Goal: Task Accomplishment & Management: Complete application form

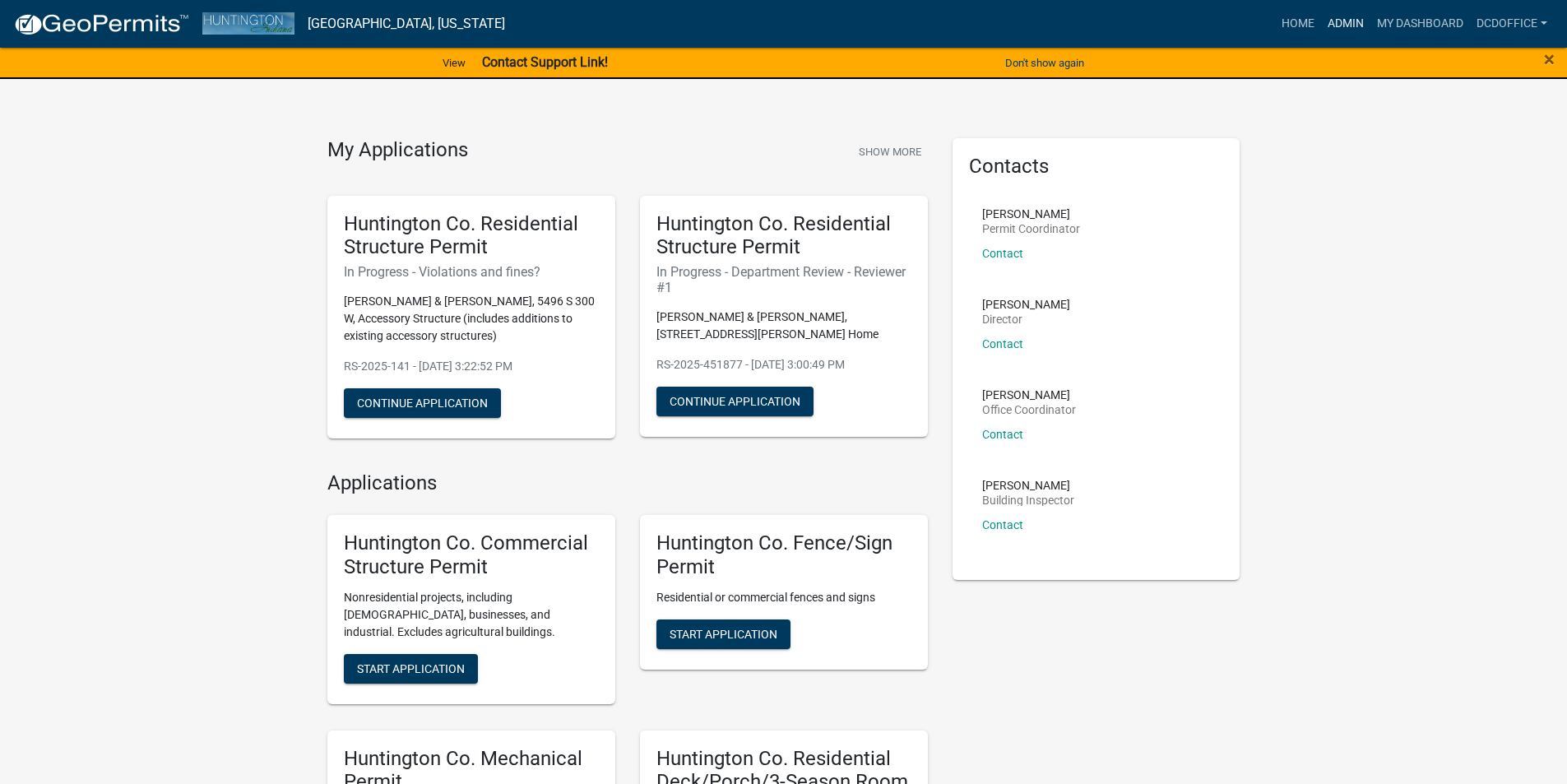
click at [1354, 21] on link "Admin" at bounding box center [1345, 24] width 49 height 31
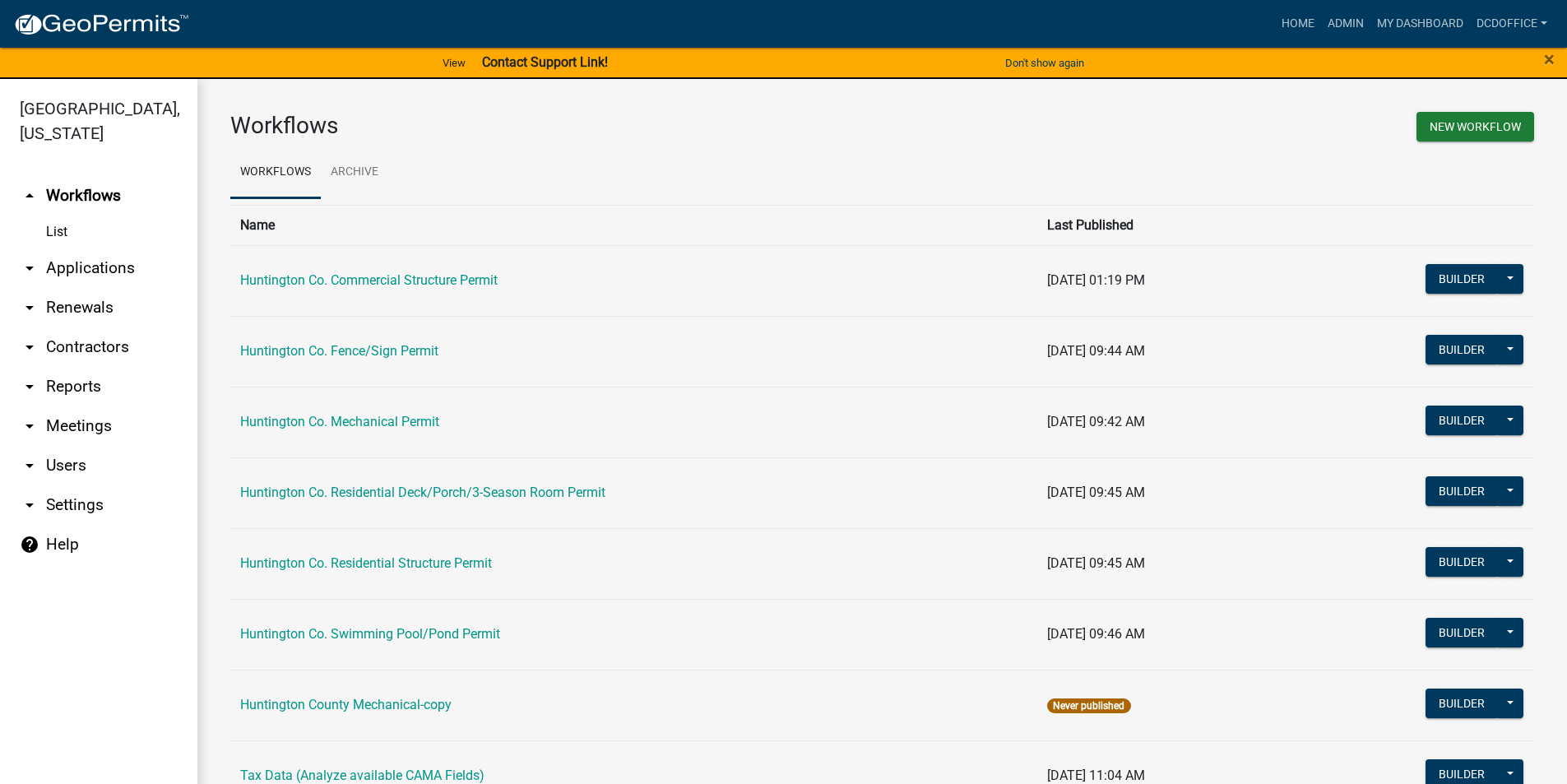
click at [62, 258] on link "arrow_drop_down Applications" at bounding box center [99, 268] width 198 height 40
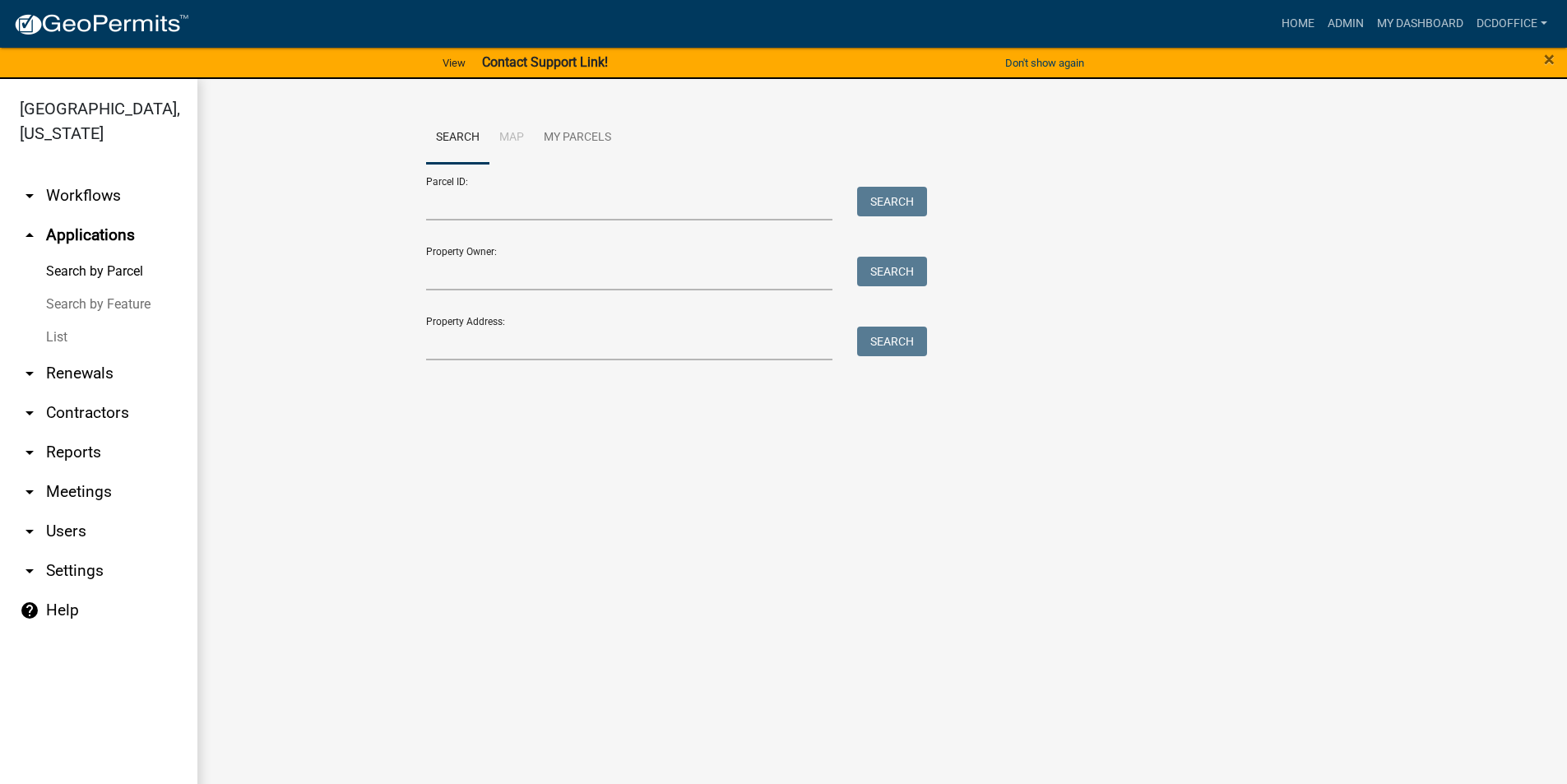
click at [58, 327] on link "List" at bounding box center [99, 337] width 198 height 33
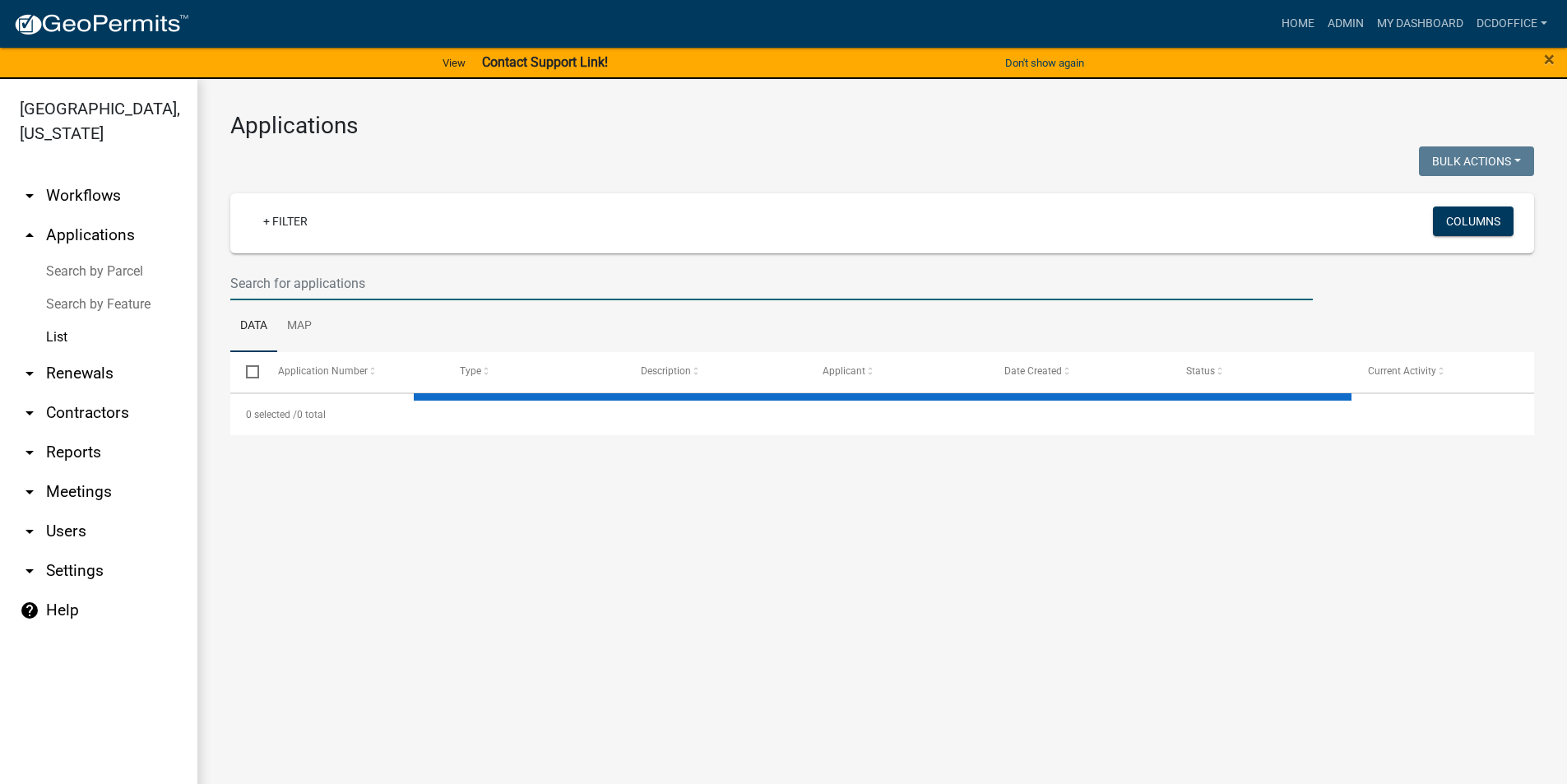
click at [463, 275] on input "text" at bounding box center [771, 283] width 1083 height 34
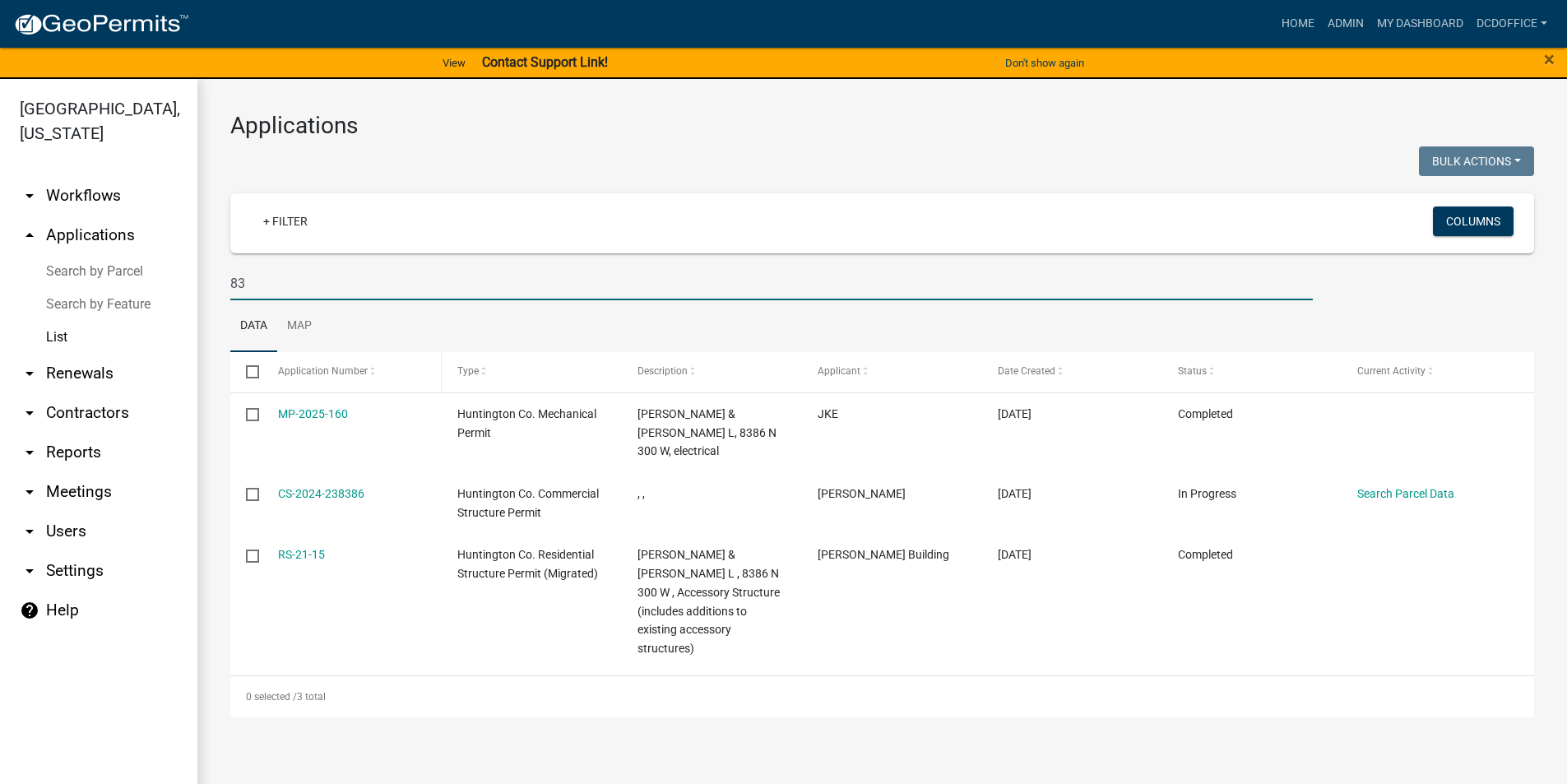
type input "8"
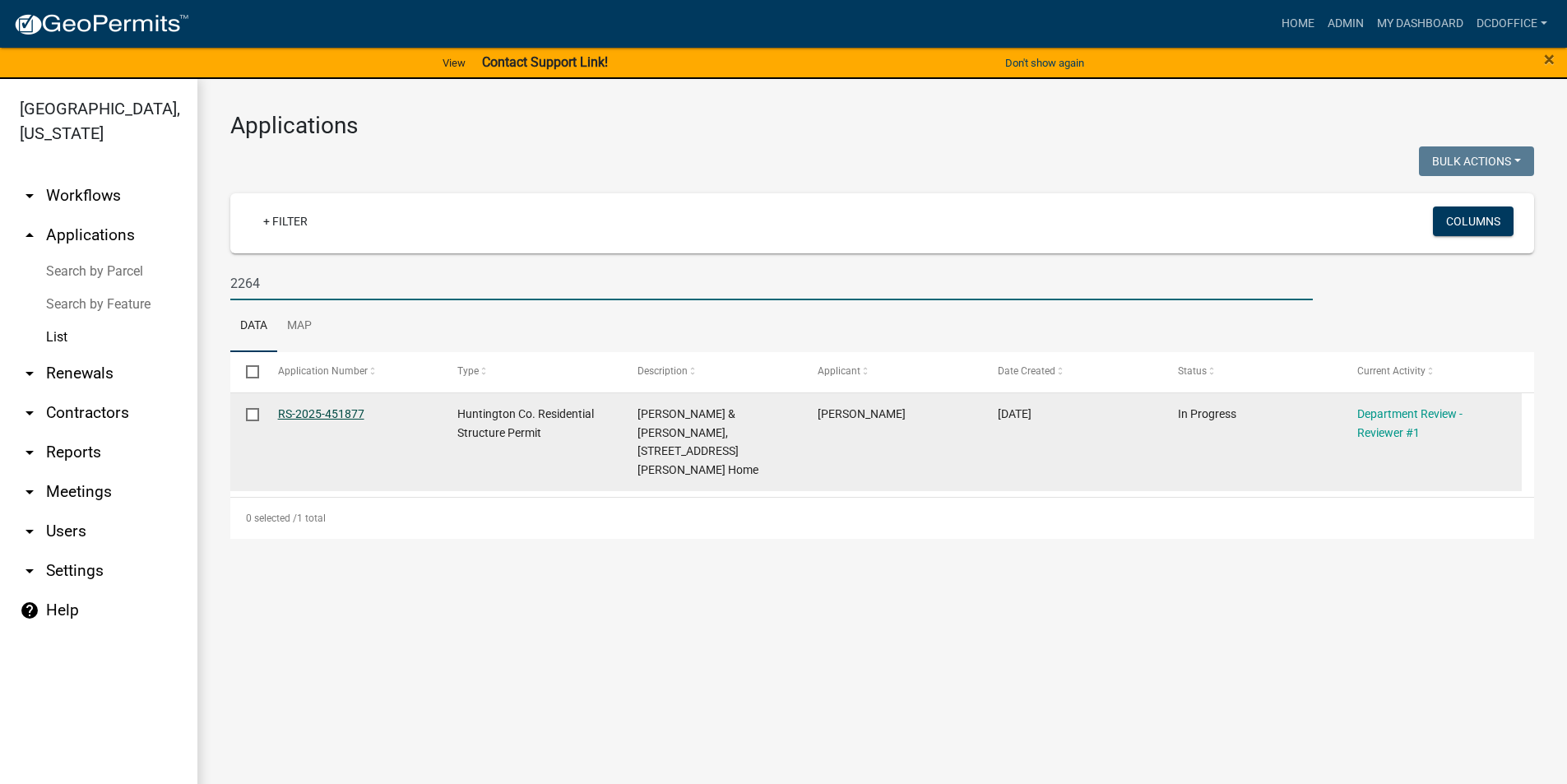
type input "2264"
click at [322, 409] on link "RS-2025-451877" at bounding box center [321, 413] width 86 height 13
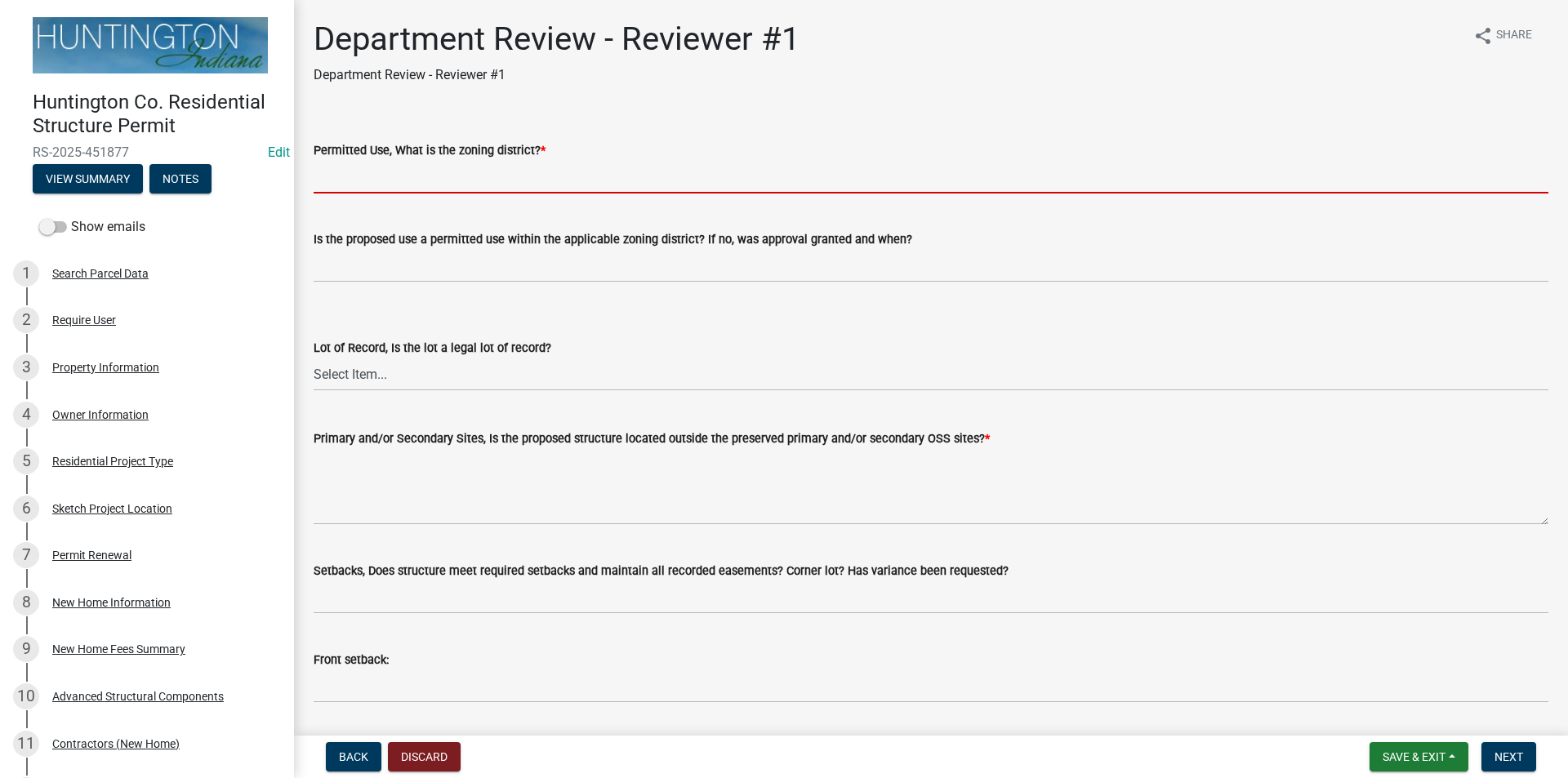
click at [364, 163] on input "Permitted Use, What is the zoning district? *" at bounding box center [930, 176] width 1234 height 33
type input "Ag"
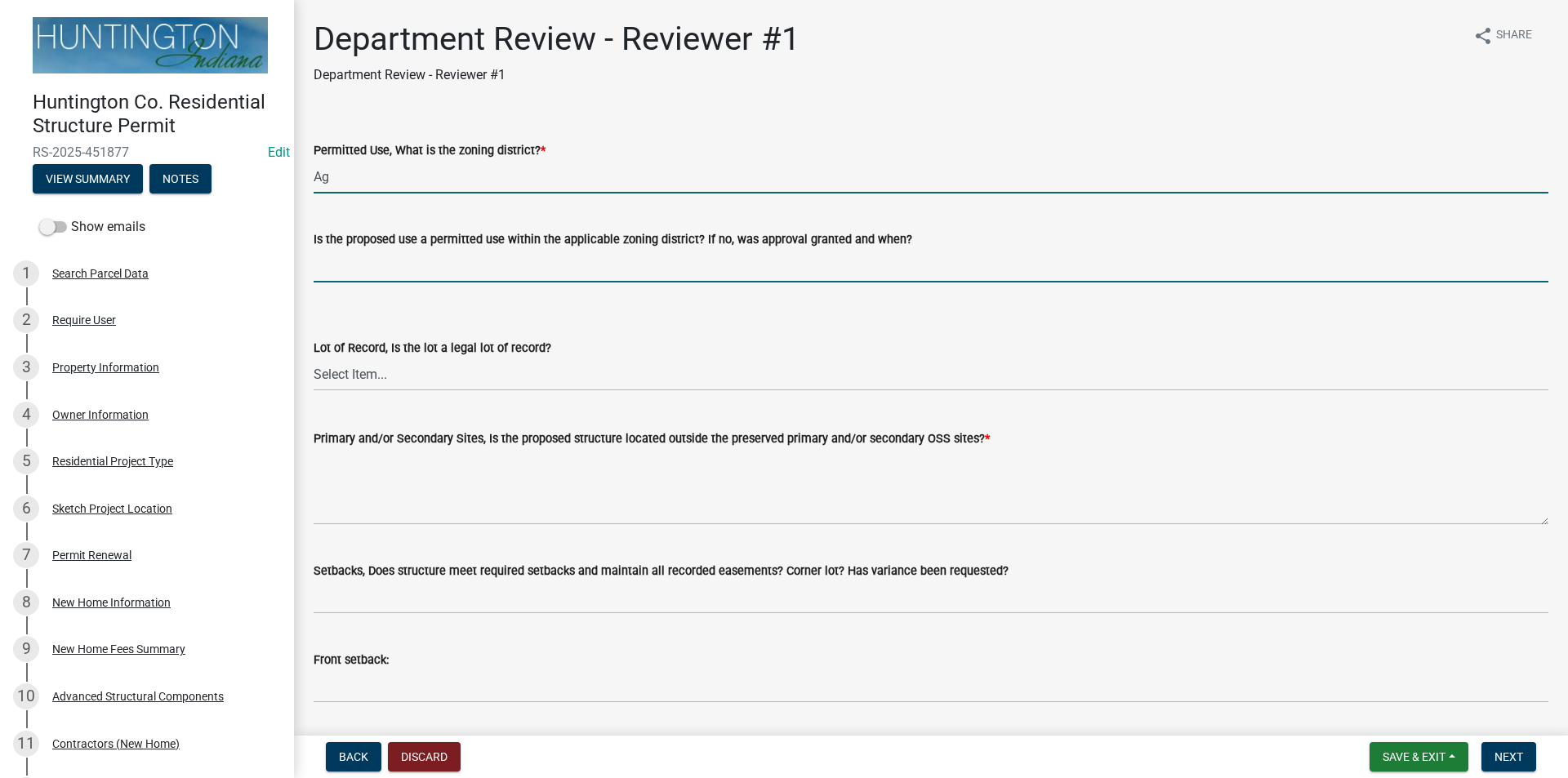
click at [381, 265] on input "Is the proposed use a permitted use within the applicable zoning district? If n…" at bounding box center [930, 265] width 1234 height 33
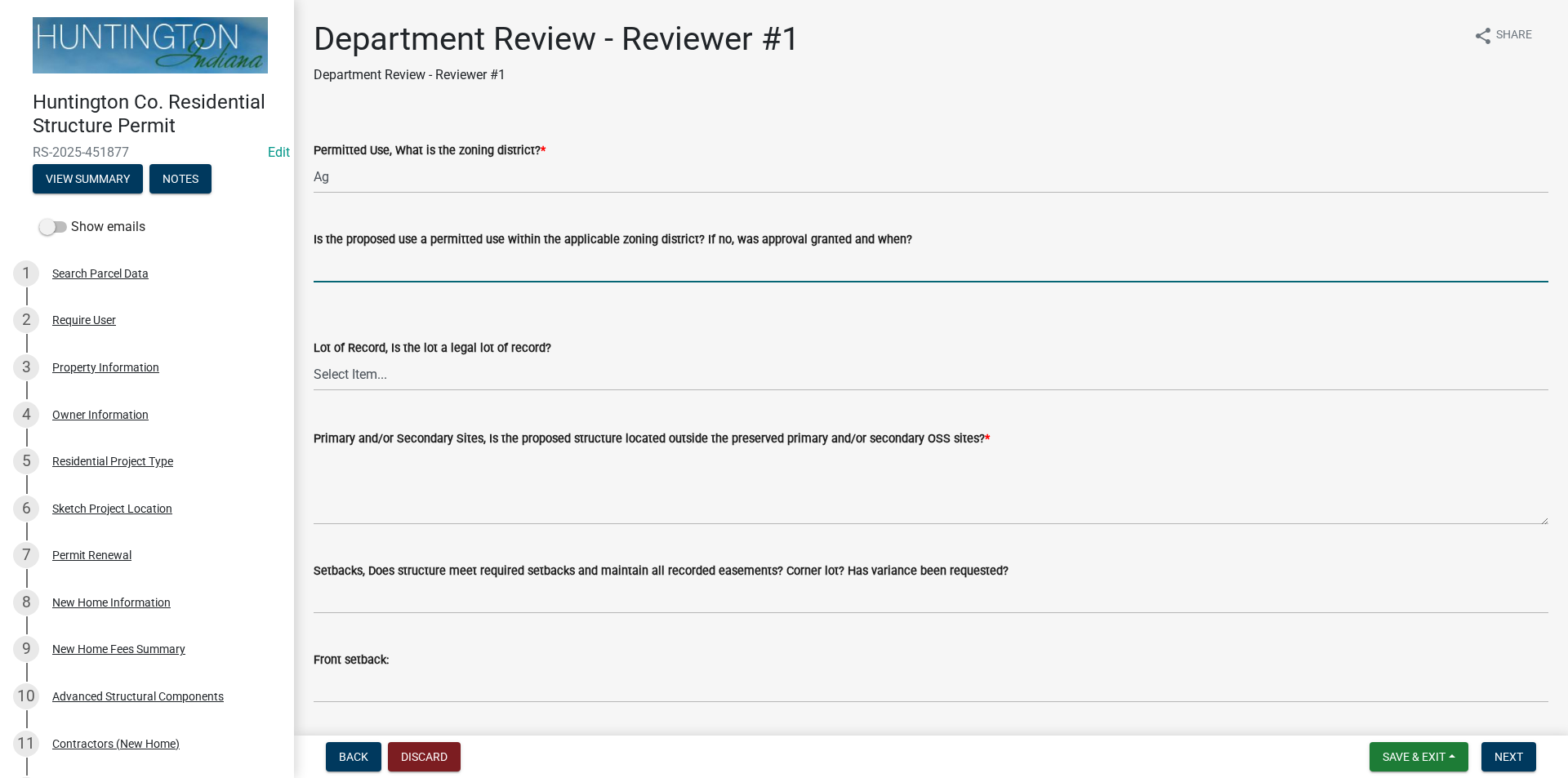
type input "yes"
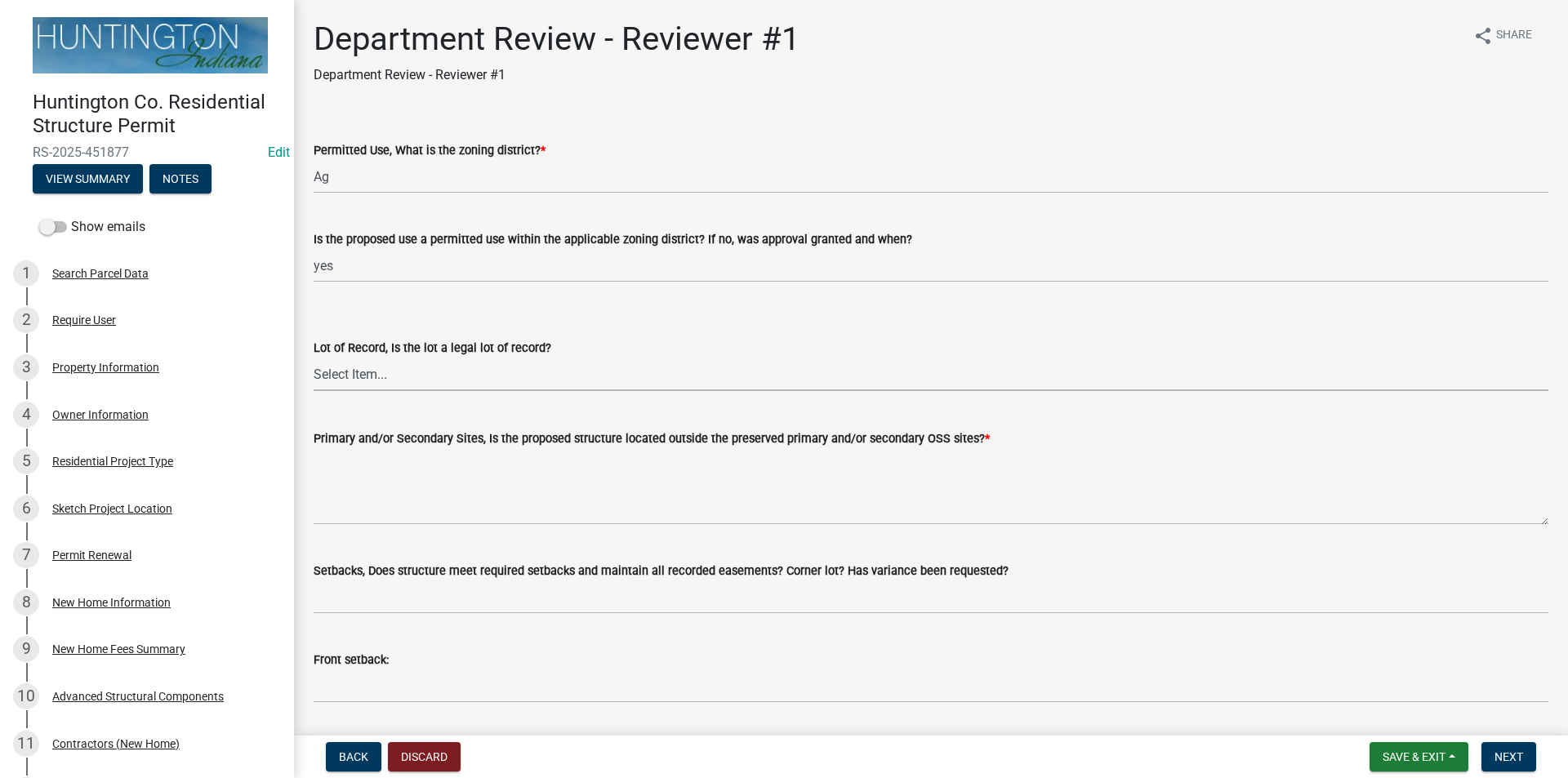
drag, startPoint x: 348, startPoint y: 368, endPoint x: 348, endPoint y: 388, distance: 20.0
click at [348, 368] on select "Select Item... Yes No" at bounding box center [930, 374] width 1234 height 33
click at [313, 357] on select "Select Item... Yes No" at bounding box center [930, 374] width 1234 height 33
select select "2b50337a-1d1c-4f6e-b6b1-3d95564f7ff5"
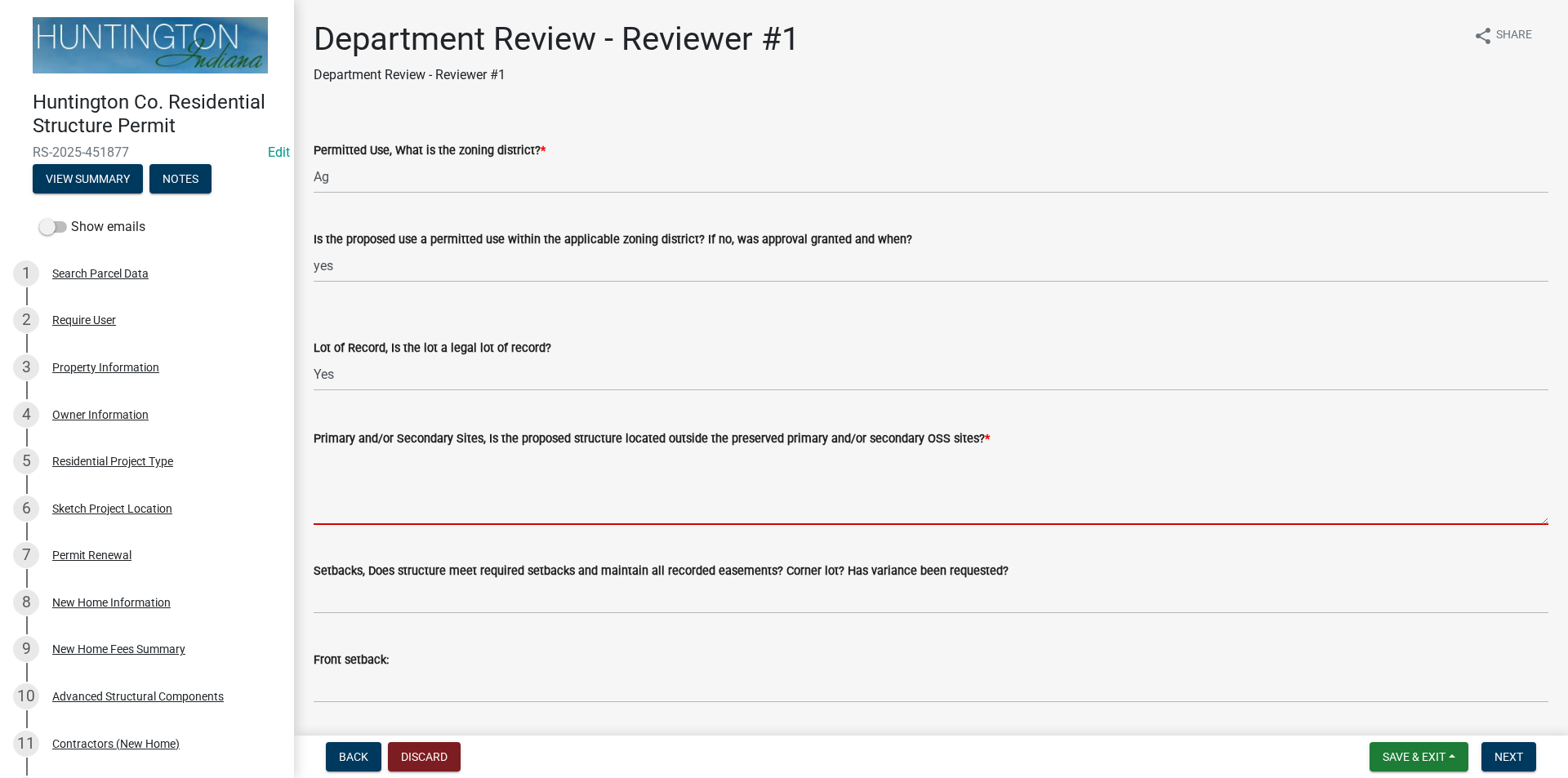
click at [353, 473] on textarea "Primary and/or Secondary Sites, Is the proposed structure located outside the p…" at bounding box center [930, 486] width 1234 height 77
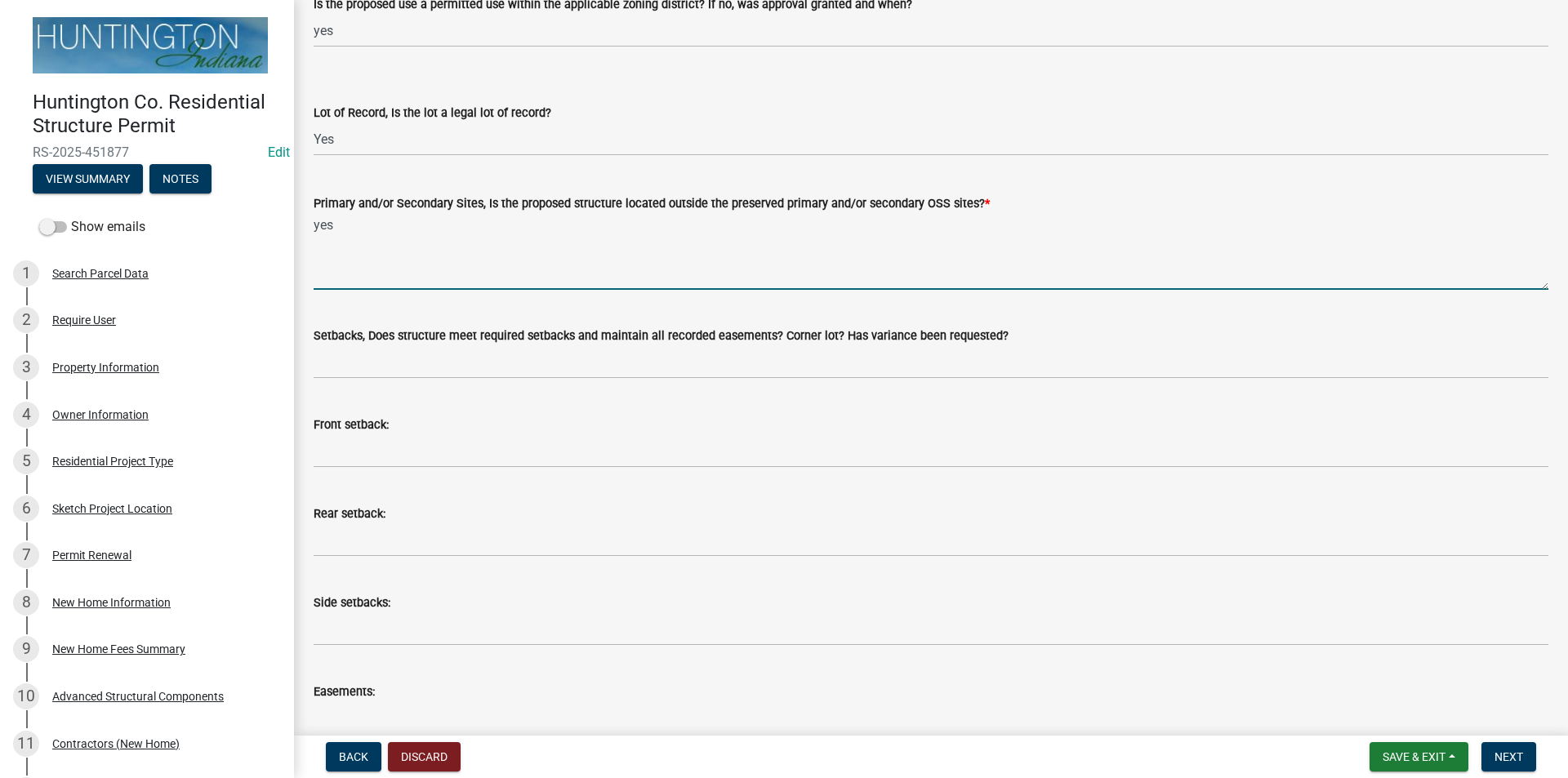
scroll to position [245, 0]
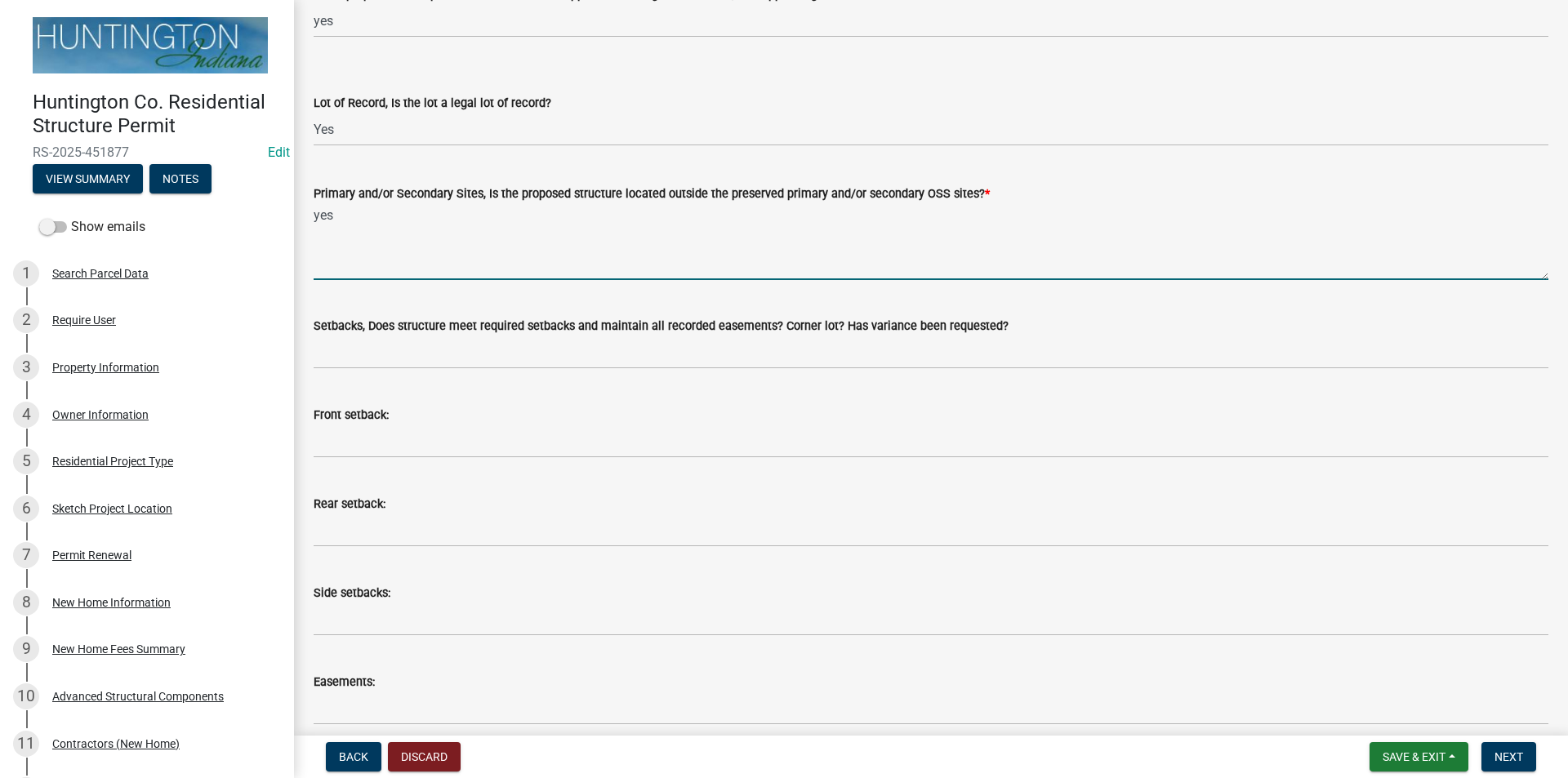
type textarea "yes"
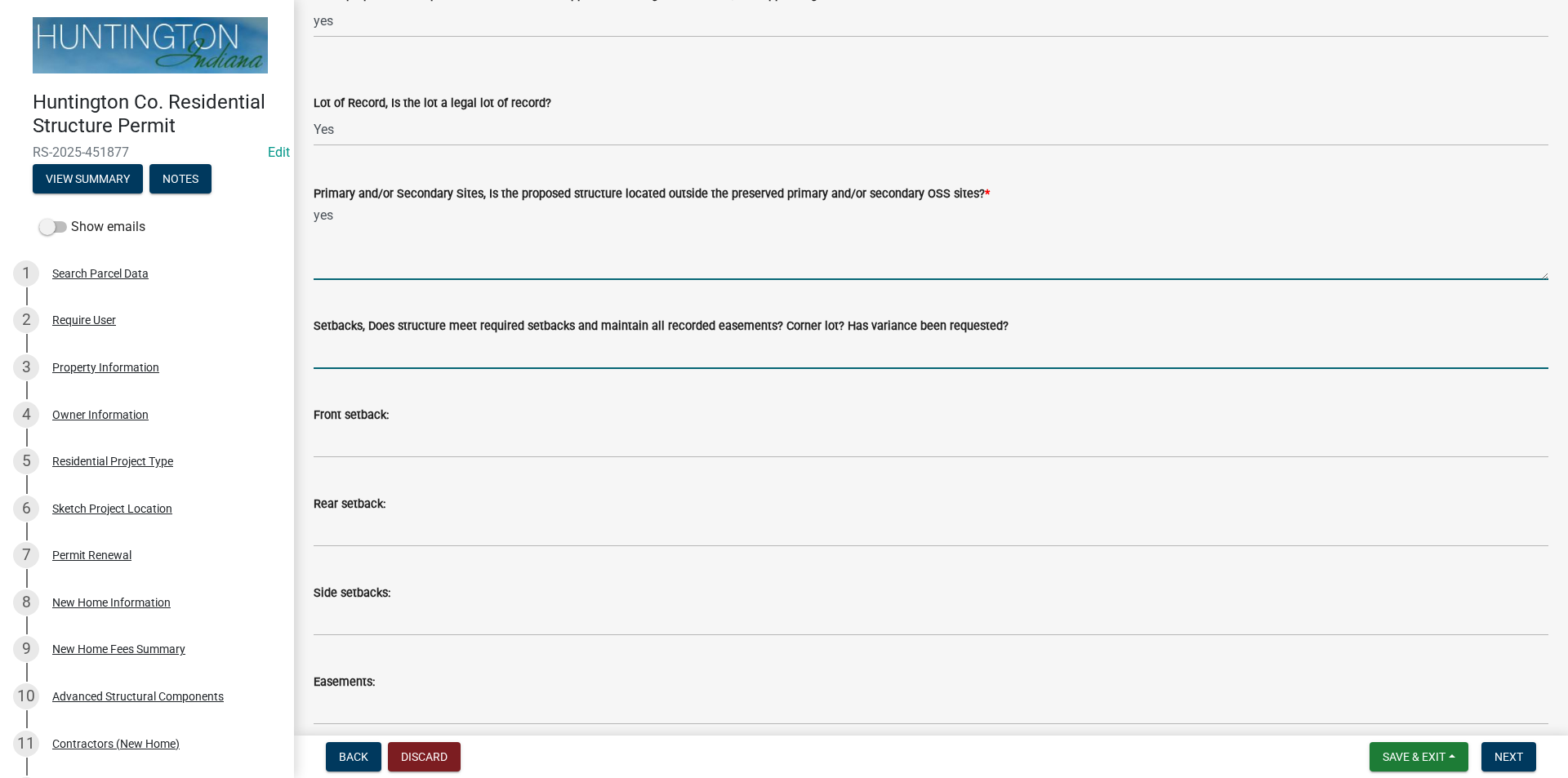
click at [339, 346] on input "Setbacks, Does structure meet required setbacks and maintain all recorded easem…" at bounding box center [930, 351] width 1234 height 33
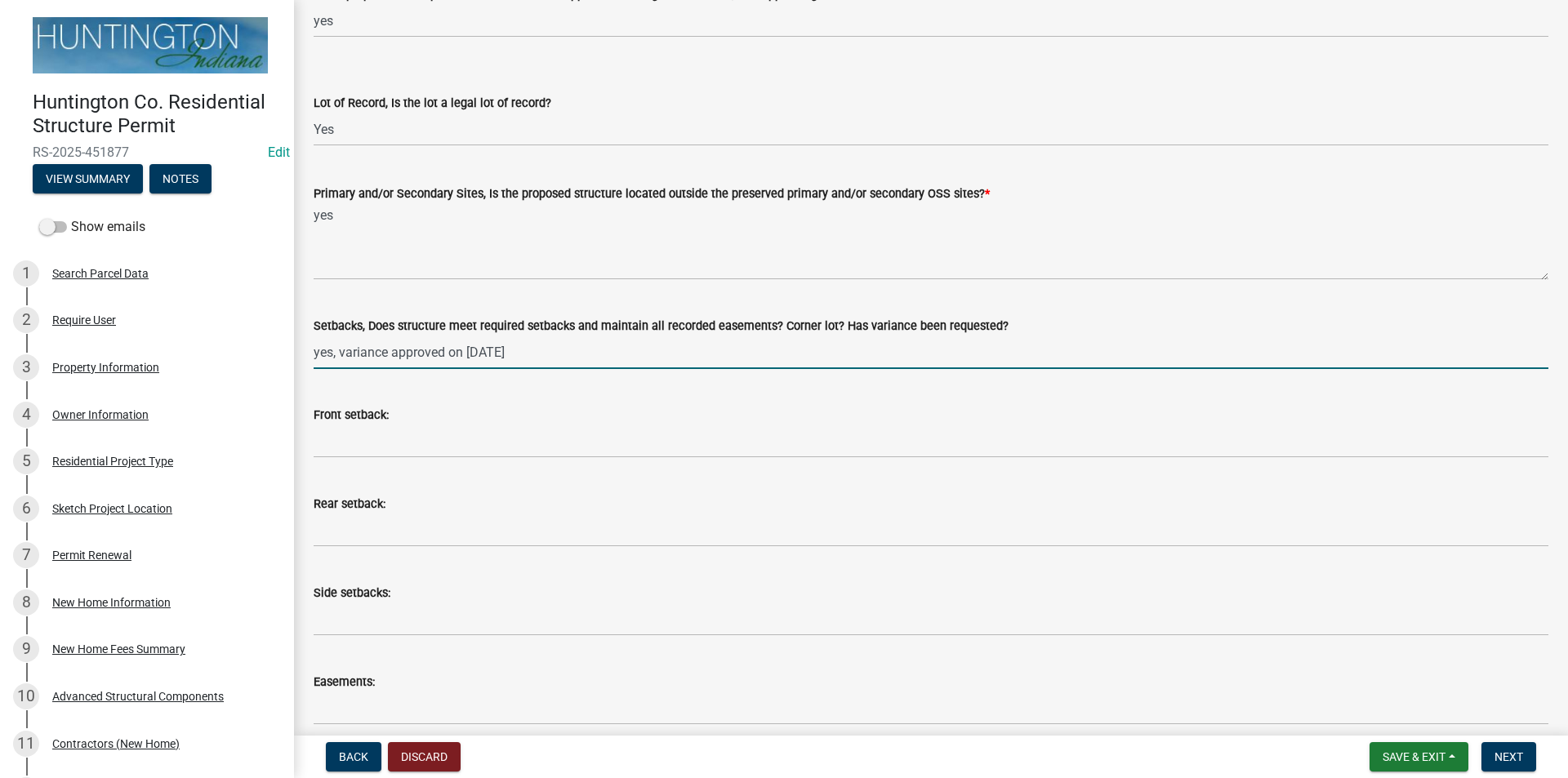
type input "yes, variance approved on [DATE]"
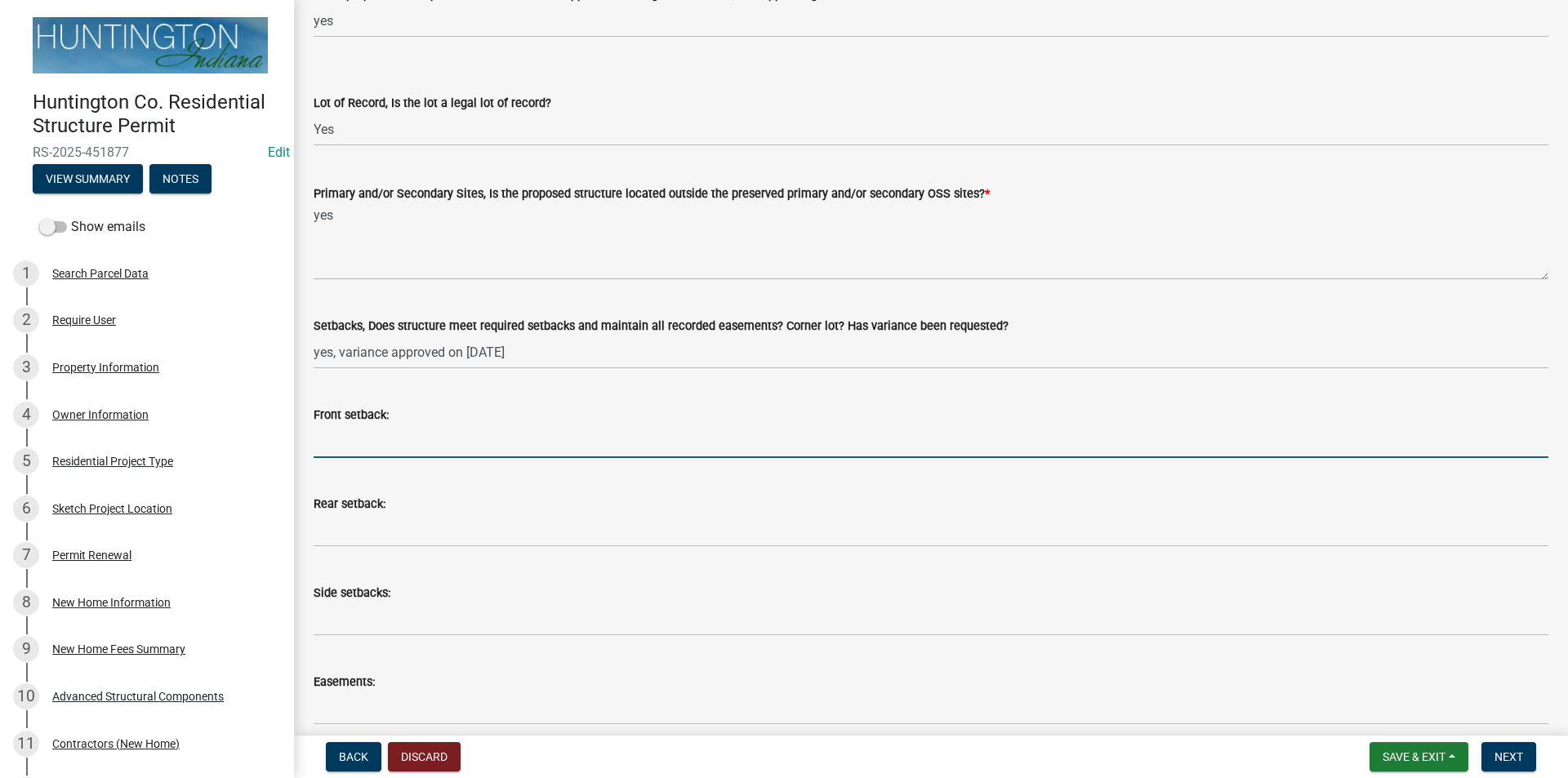
click at [396, 449] on input "Front setback:" at bounding box center [930, 440] width 1234 height 33
type input "55'"
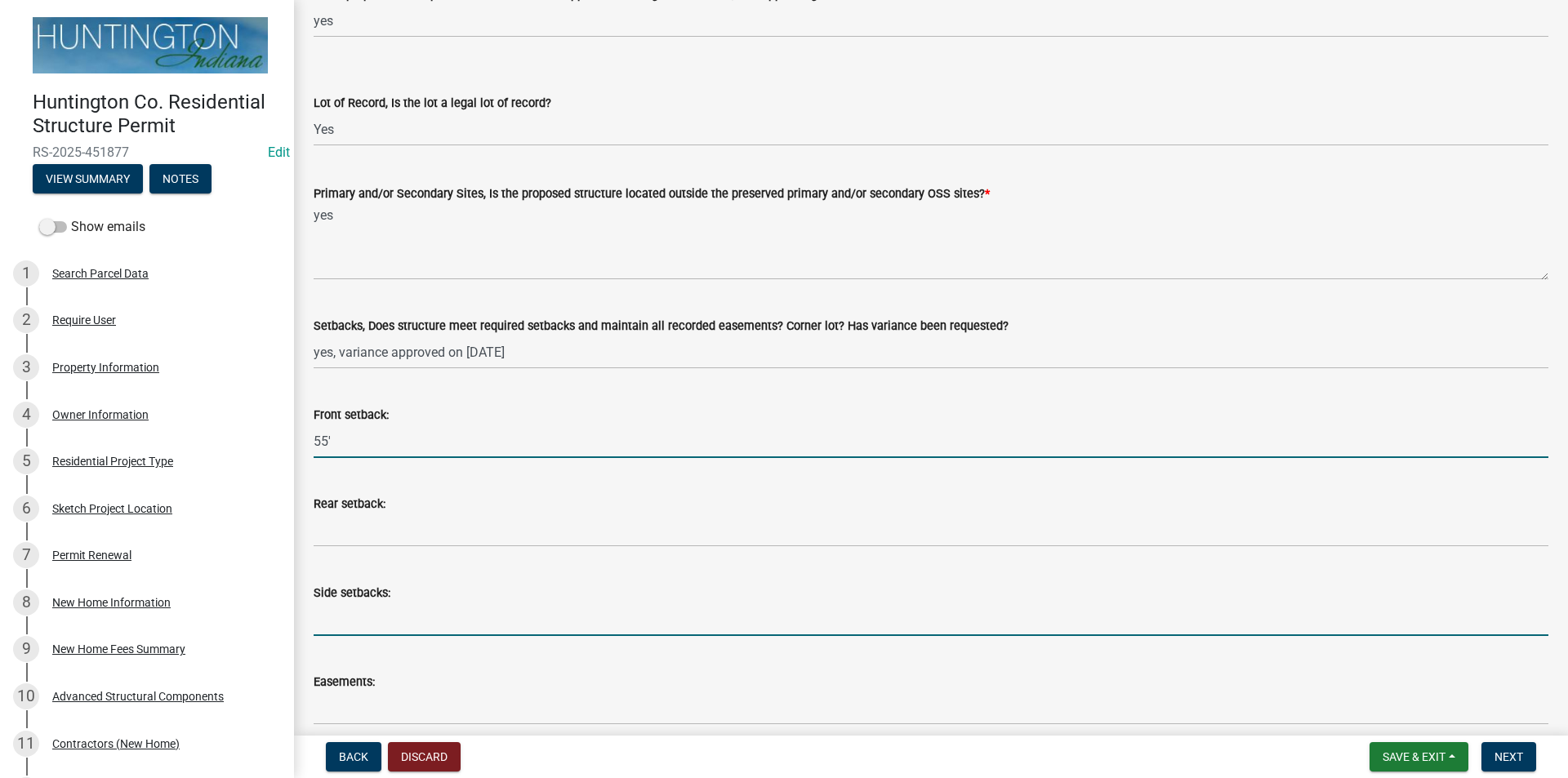
click at [371, 619] on input "Side setbacks:" at bounding box center [930, 618] width 1234 height 33
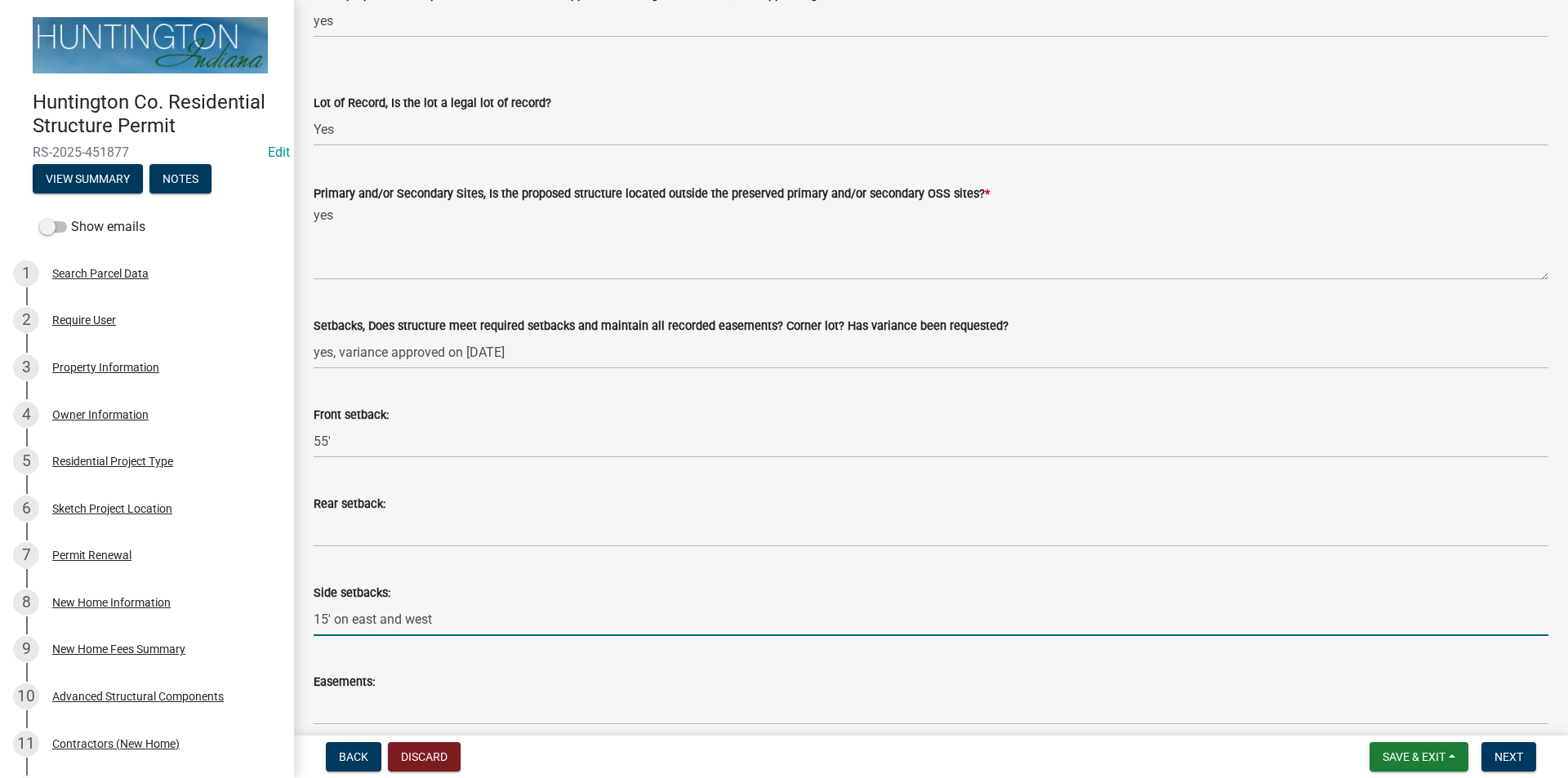
type input "15' on east and west"
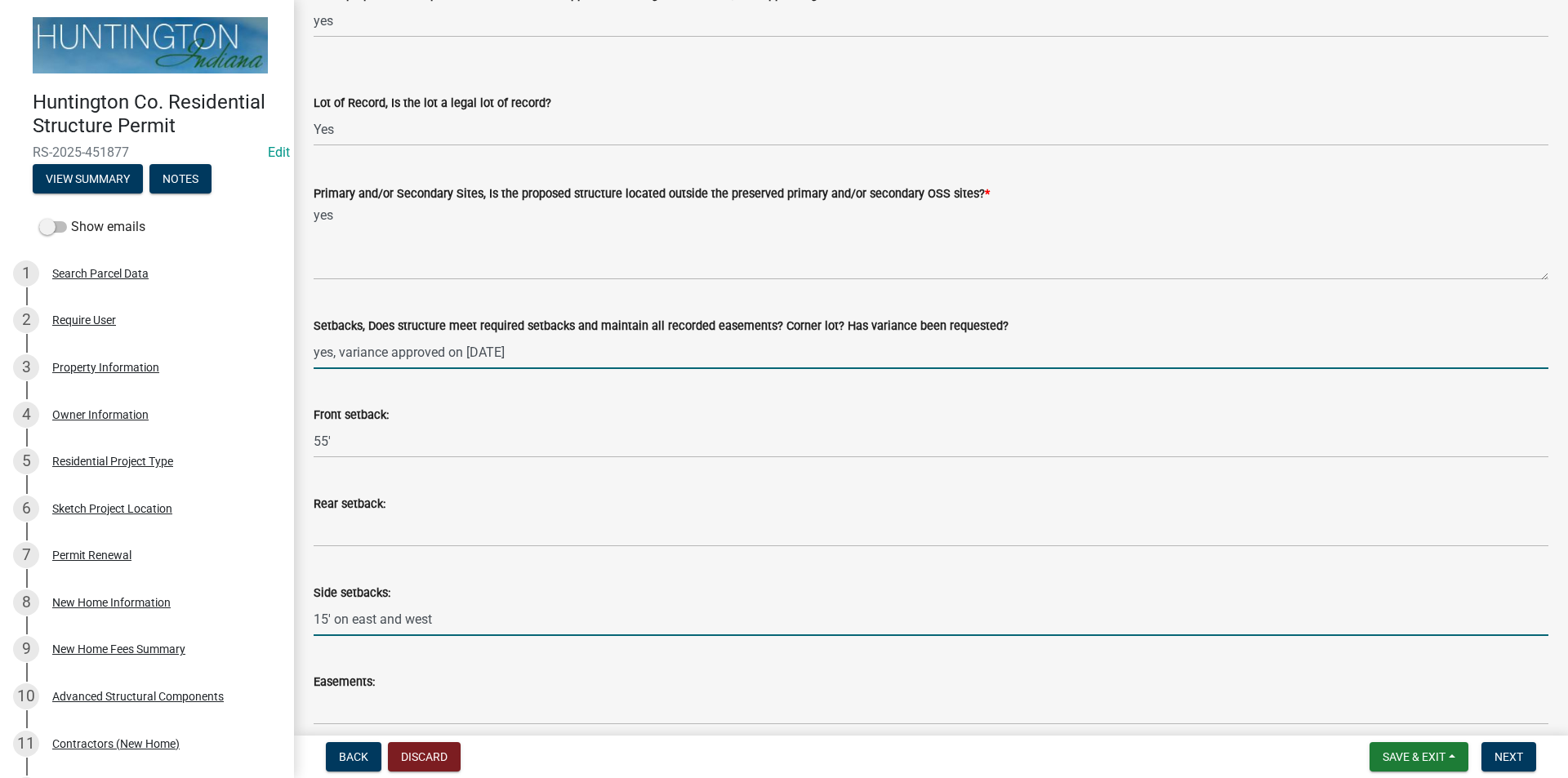
click at [533, 357] on input "yes, variance approved on [DATE]" at bounding box center [930, 351] width 1234 height 33
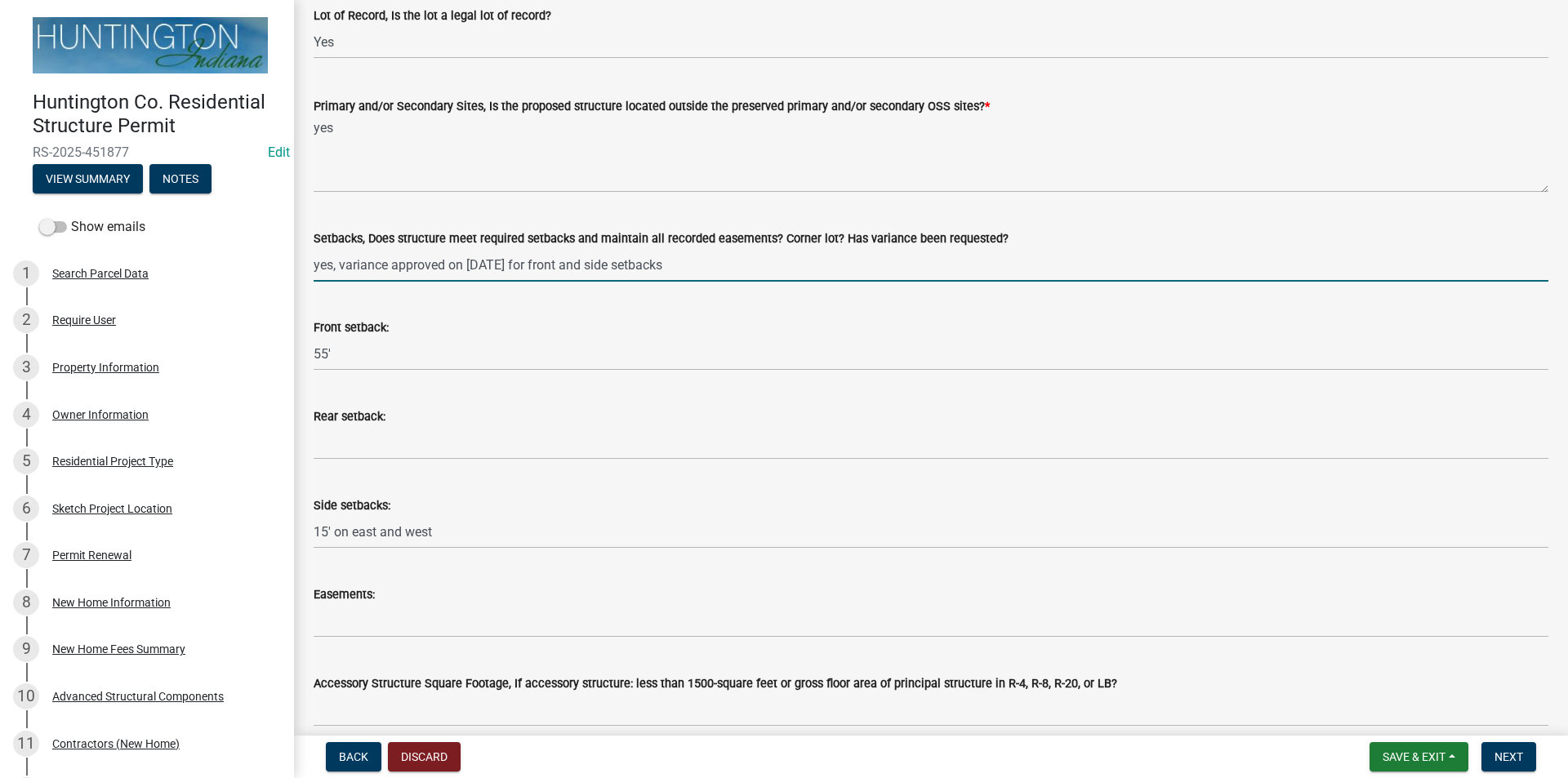
scroll to position [490, 0]
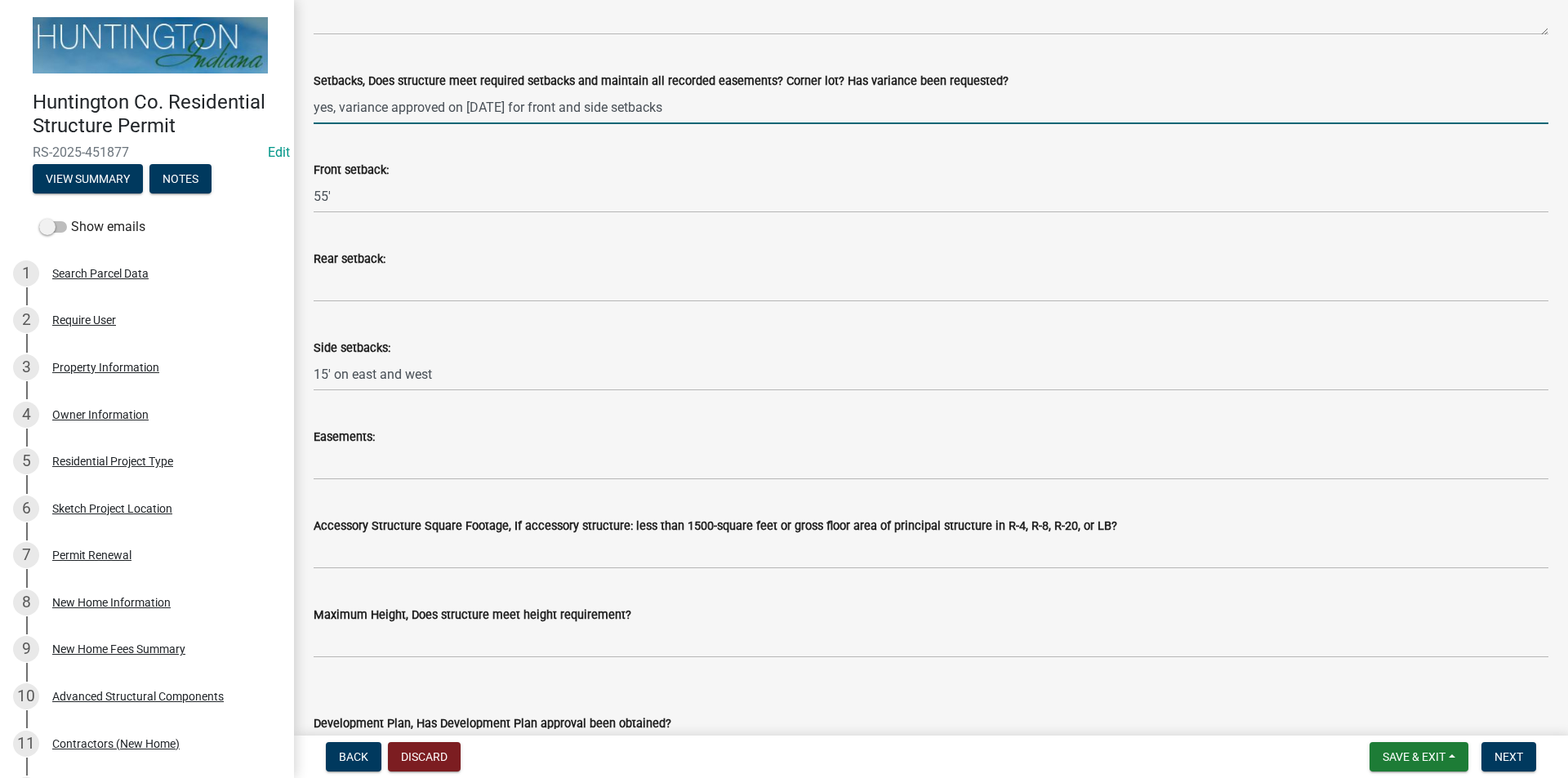
type input "yes, variance approved on [DATE] for front and side setbacks"
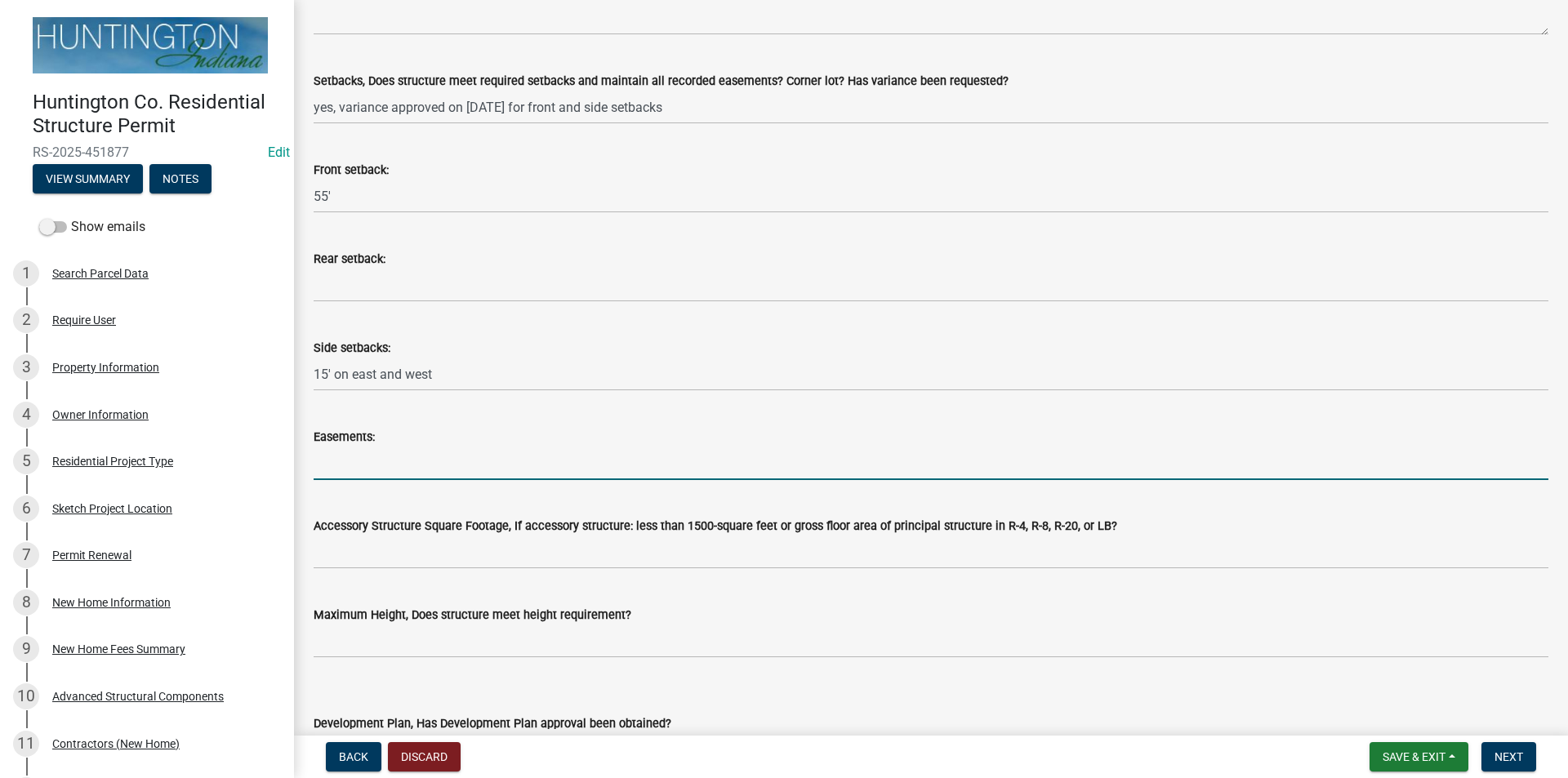
drag, startPoint x: 440, startPoint y: 450, endPoint x: 438, endPoint y: 461, distance: 11.2
click at [440, 450] on input "Easements:" at bounding box center [930, 462] width 1234 height 33
type input "NA"
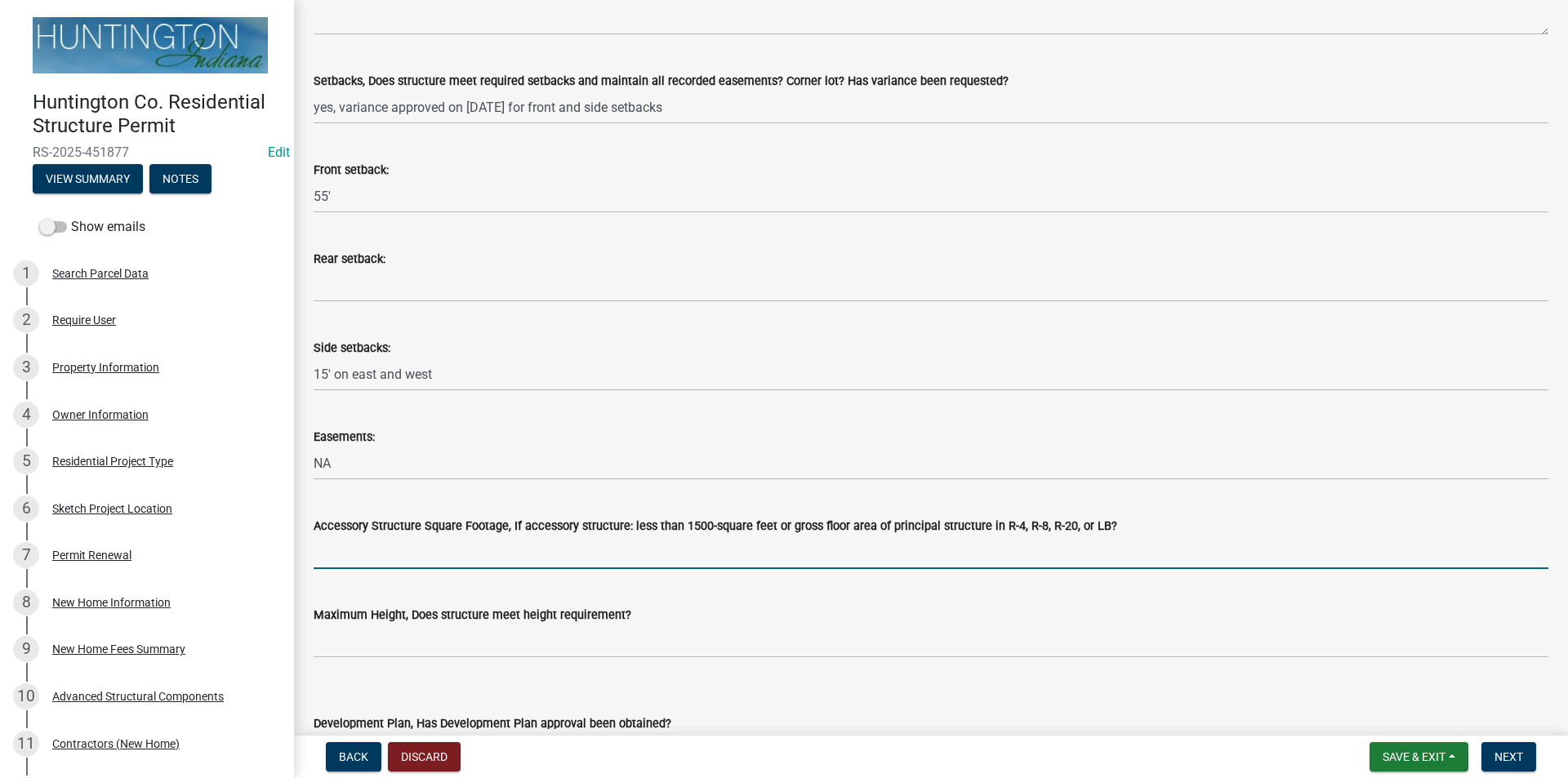
click at [394, 565] on input "Accessory Structure Square Footage, If accessory structure: less than 1500-squa…" at bounding box center [930, 552] width 1234 height 33
type input "NA"
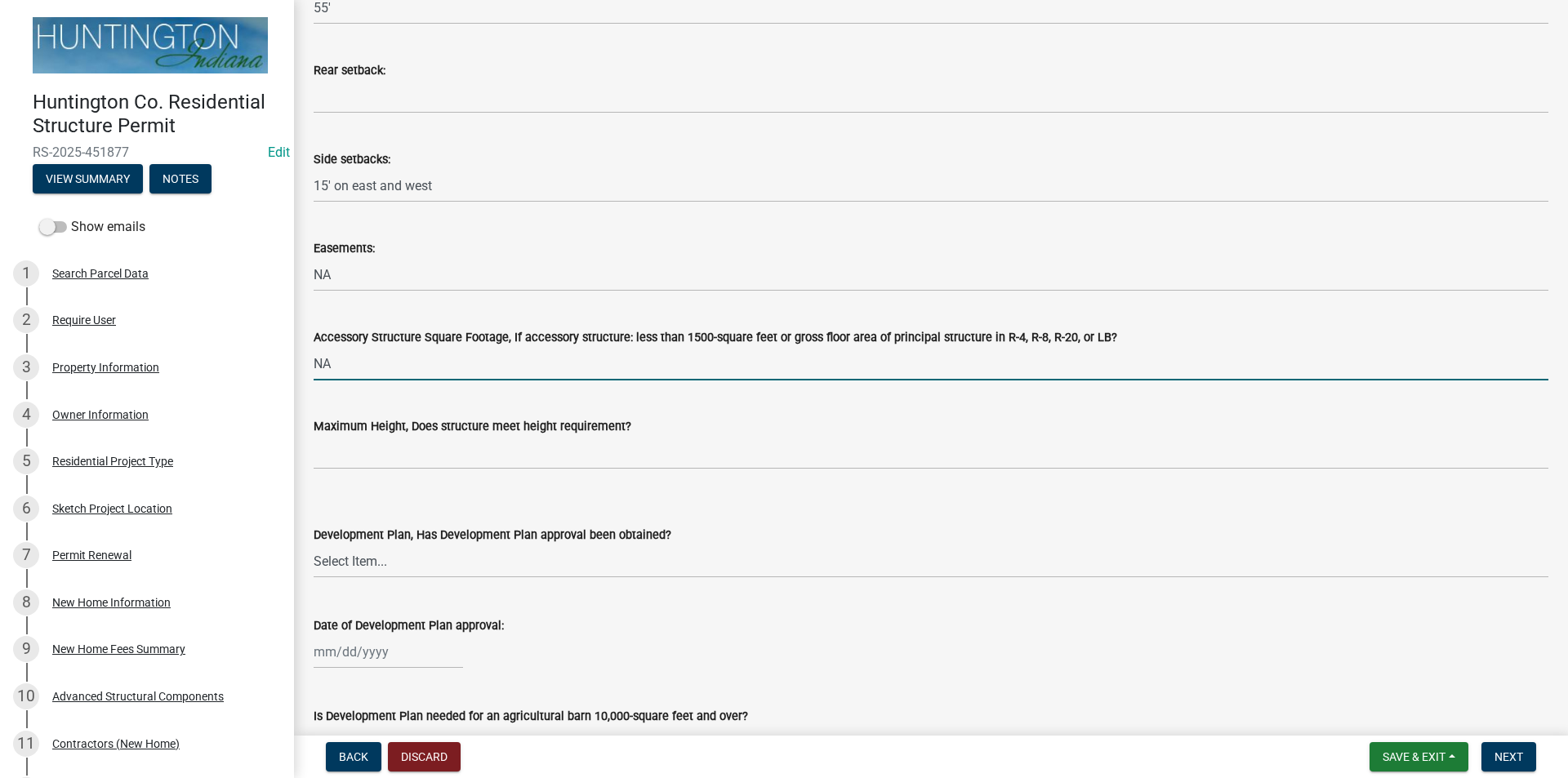
scroll to position [816, 0]
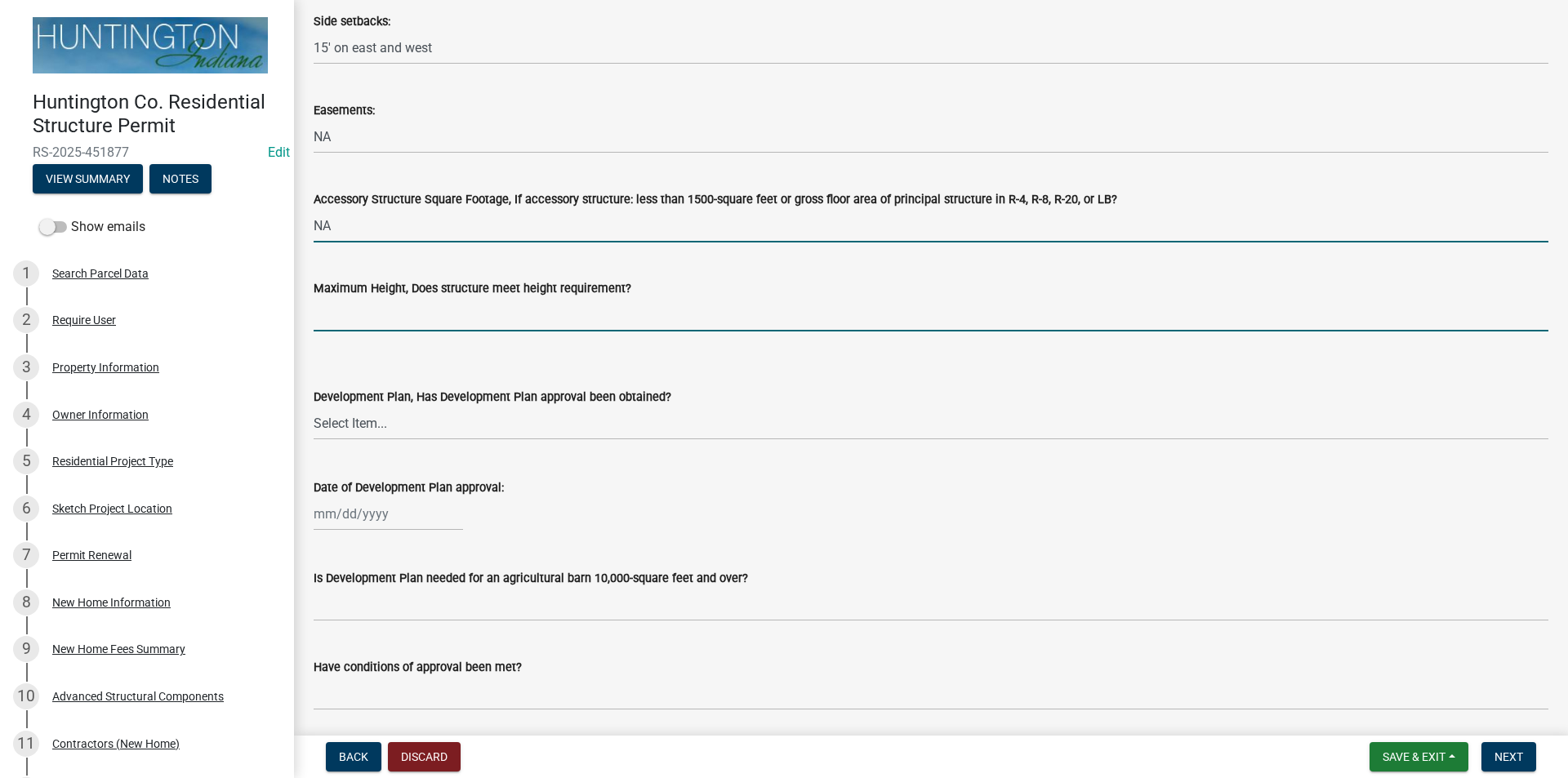
click at [346, 309] on input "Maximum Height, Does structure meet height requirement?" at bounding box center [930, 314] width 1234 height 33
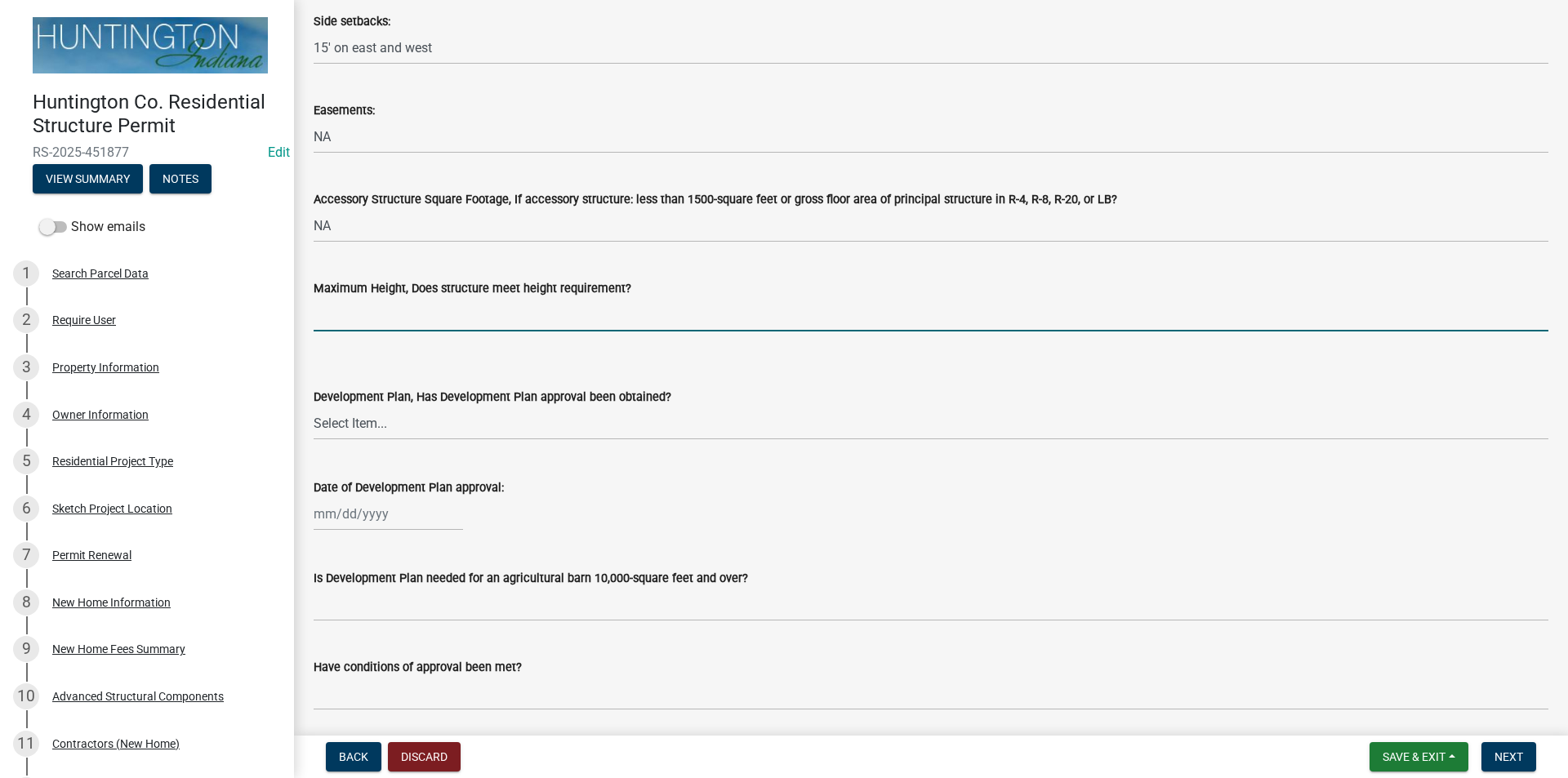
type input "yes"
click at [360, 409] on select "Select Item... Yes No N/A" at bounding box center [930, 422] width 1234 height 33
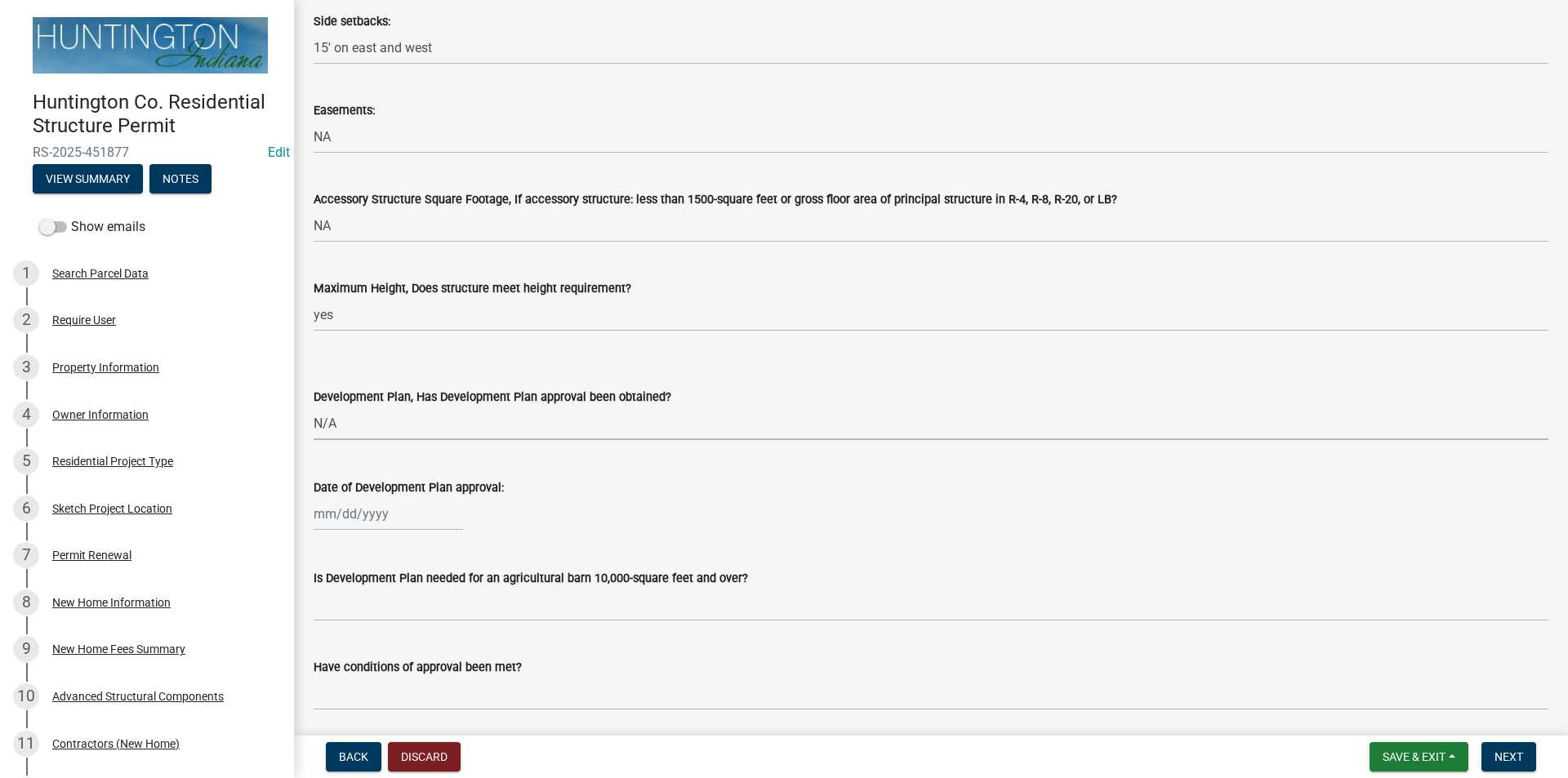
click at [313, 406] on select "Select Item... Yes No N/A" at bounding box center [930, 422] width 1234 height 33
select select "674b3438-44d1-433f-a18e-9a900d807566"
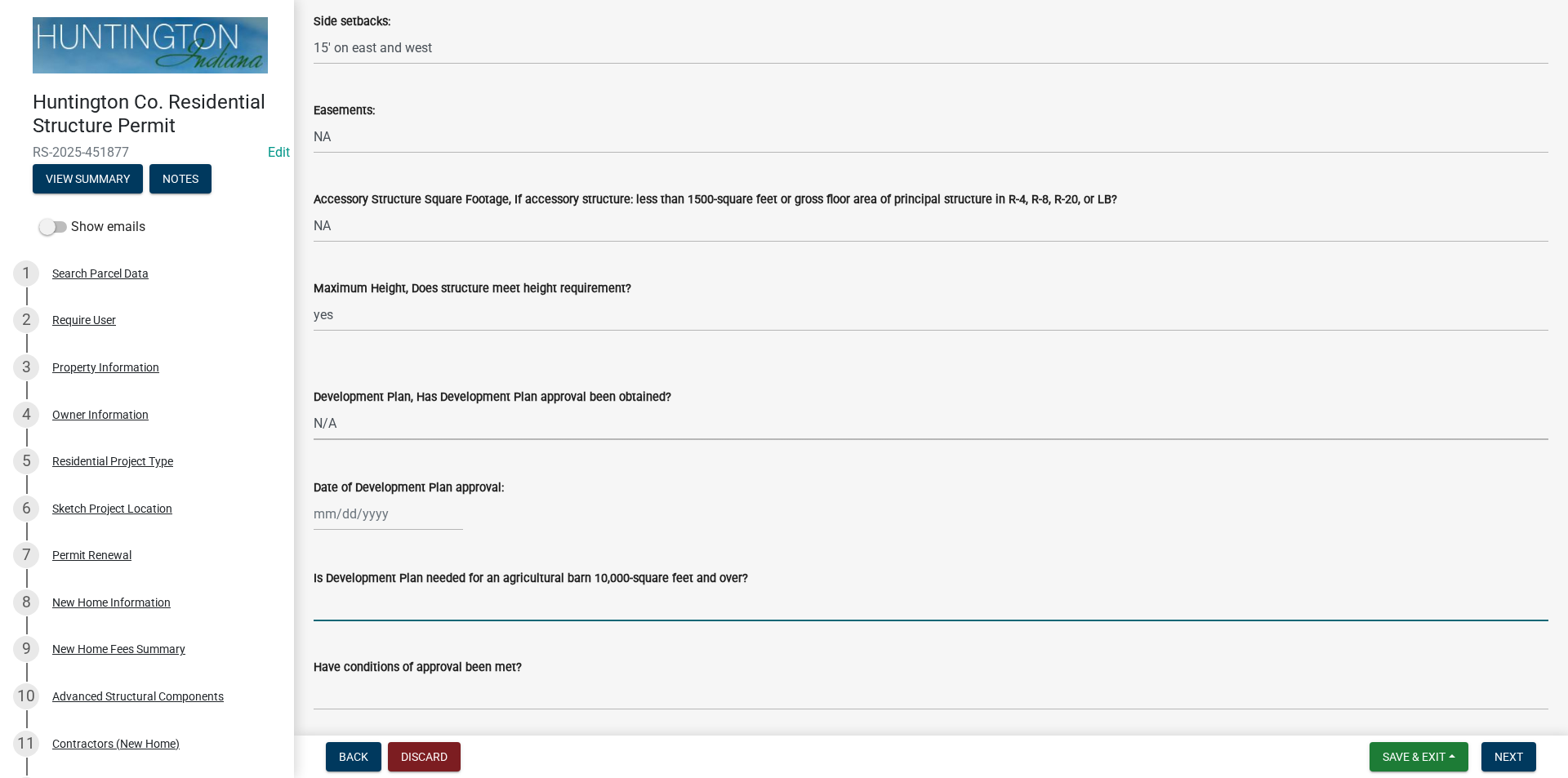
click at [359, 599] on input "Is Development Plan needed for an agricultural barn 10,000-square feet and over?" at bounding box center [930, 604] width 1234 height 33
type input "n/a"
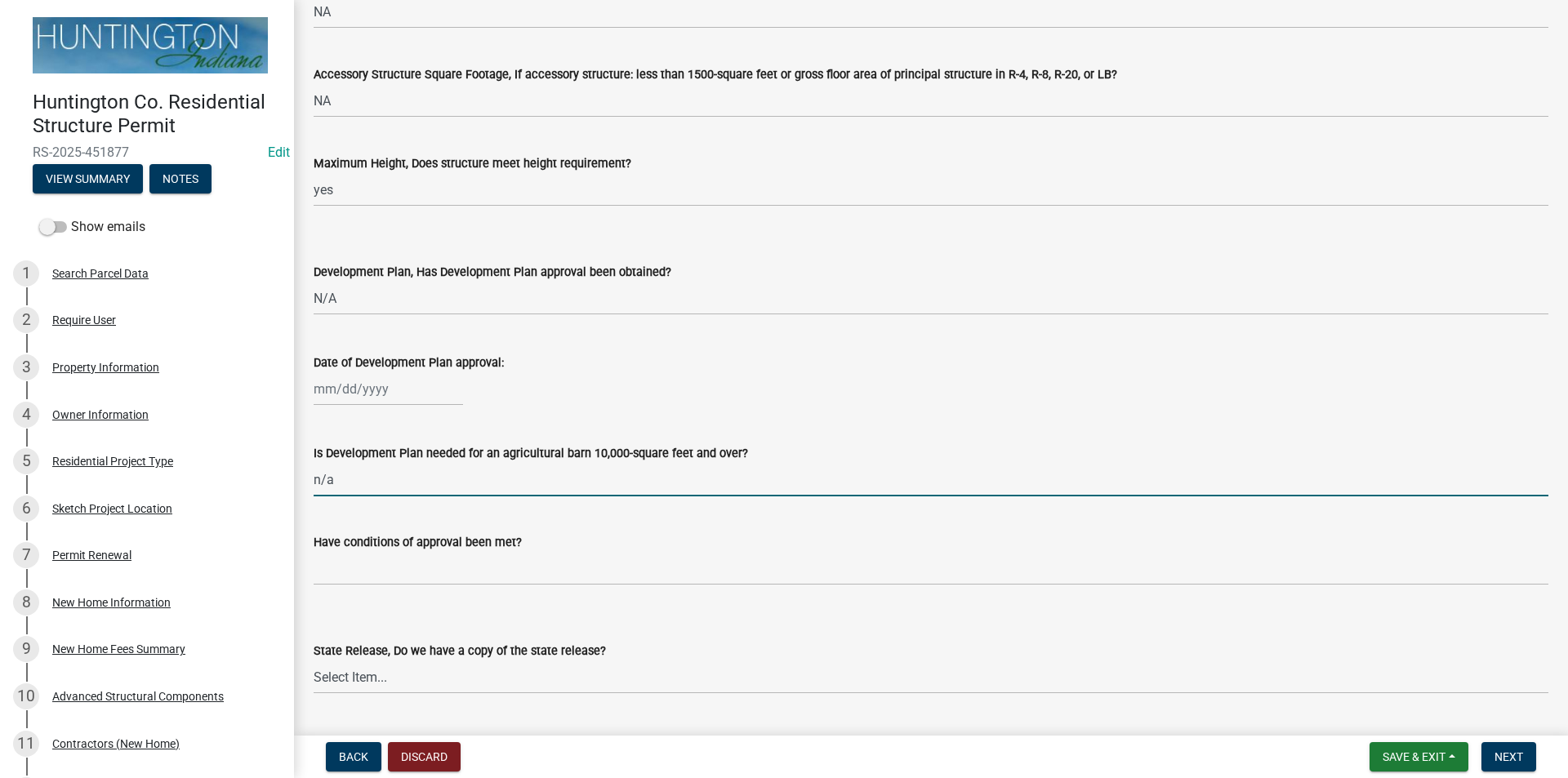
scroll to position [1142, 0]
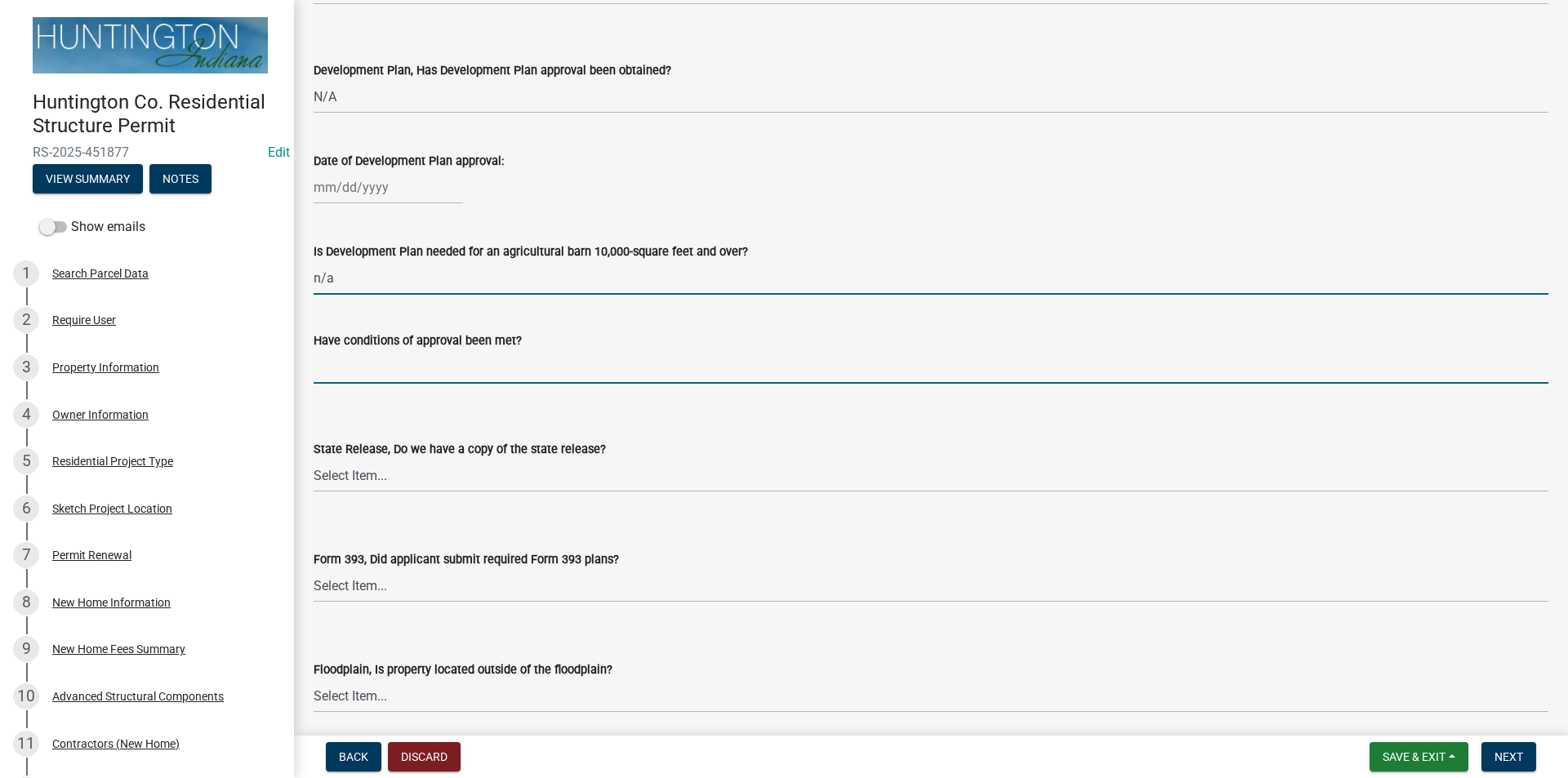
click at [378, 353] on input "Have conditions of approval been met?" at bounding box center [930, 366] width 1234 height 33
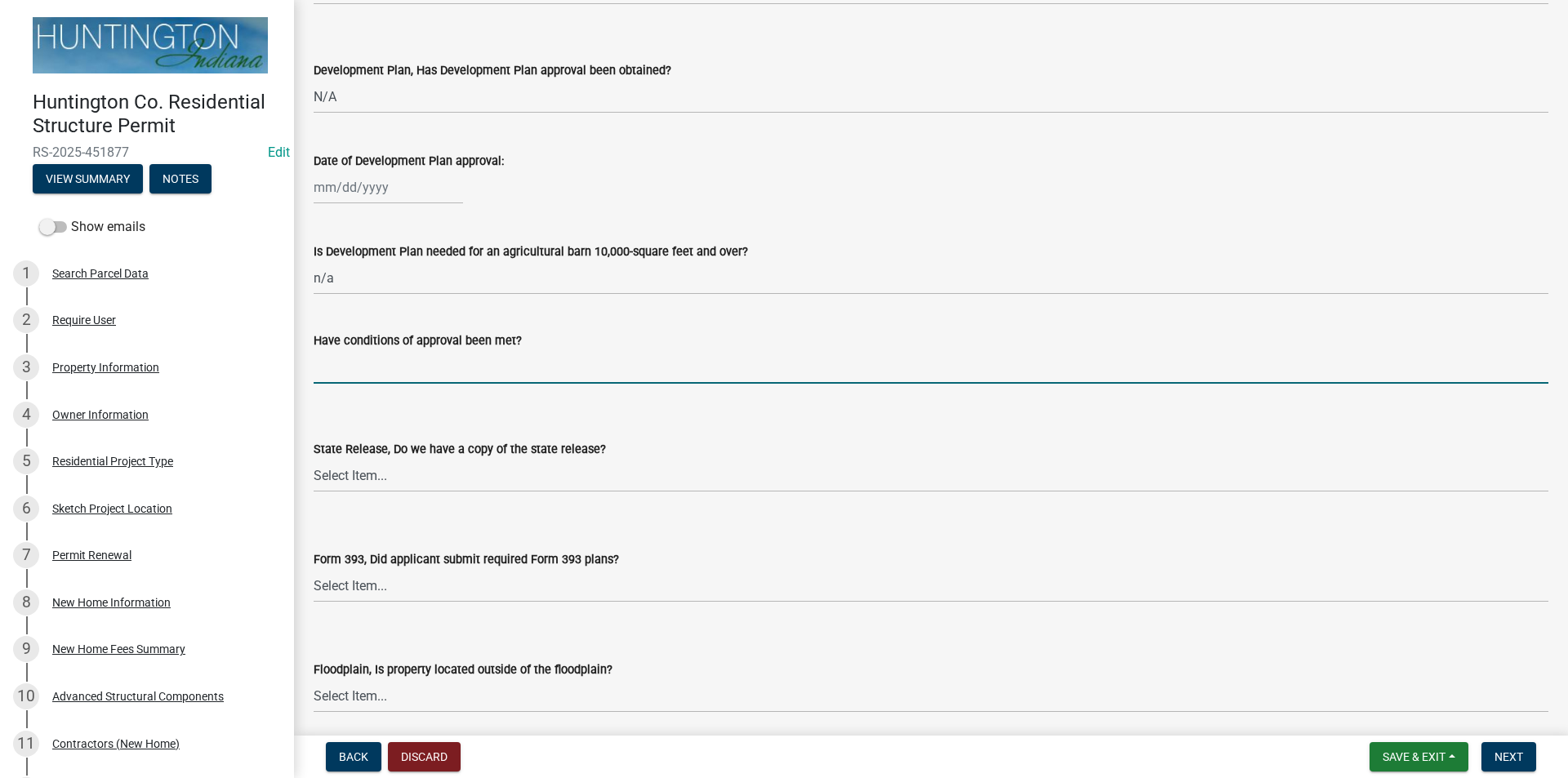
type input "n/a"
click at [346, 473] on select "Select Item... Yes No N/A" at bounding box center [930, 475] width 1234 height 33
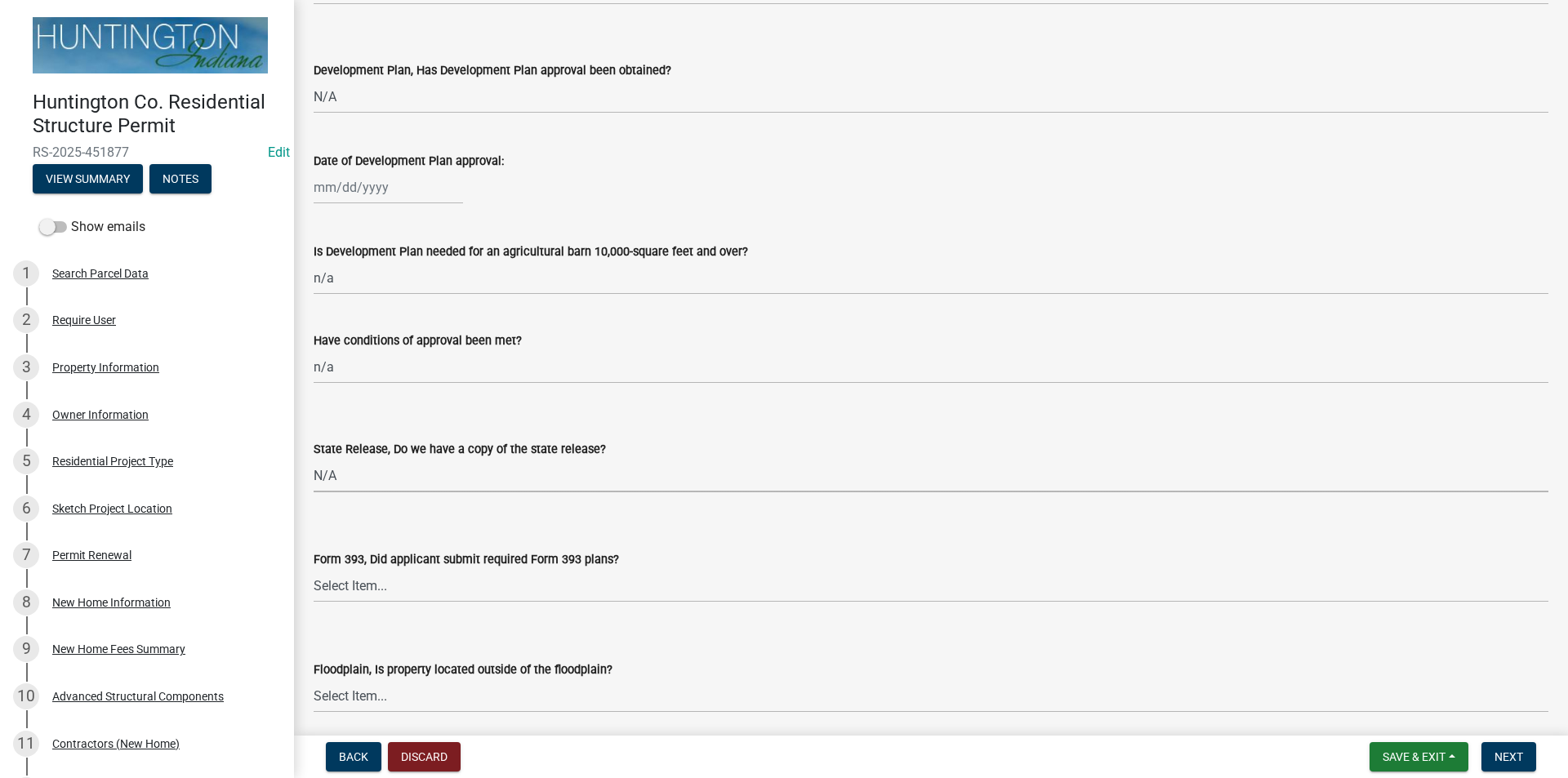
click at [313, 459] on select "Select Item... Yes No N/A" at bounding box center [930, 475] width 1234 height 33
select select "d625d8e2-c016-4fa4-b697-cc01dbb75373"
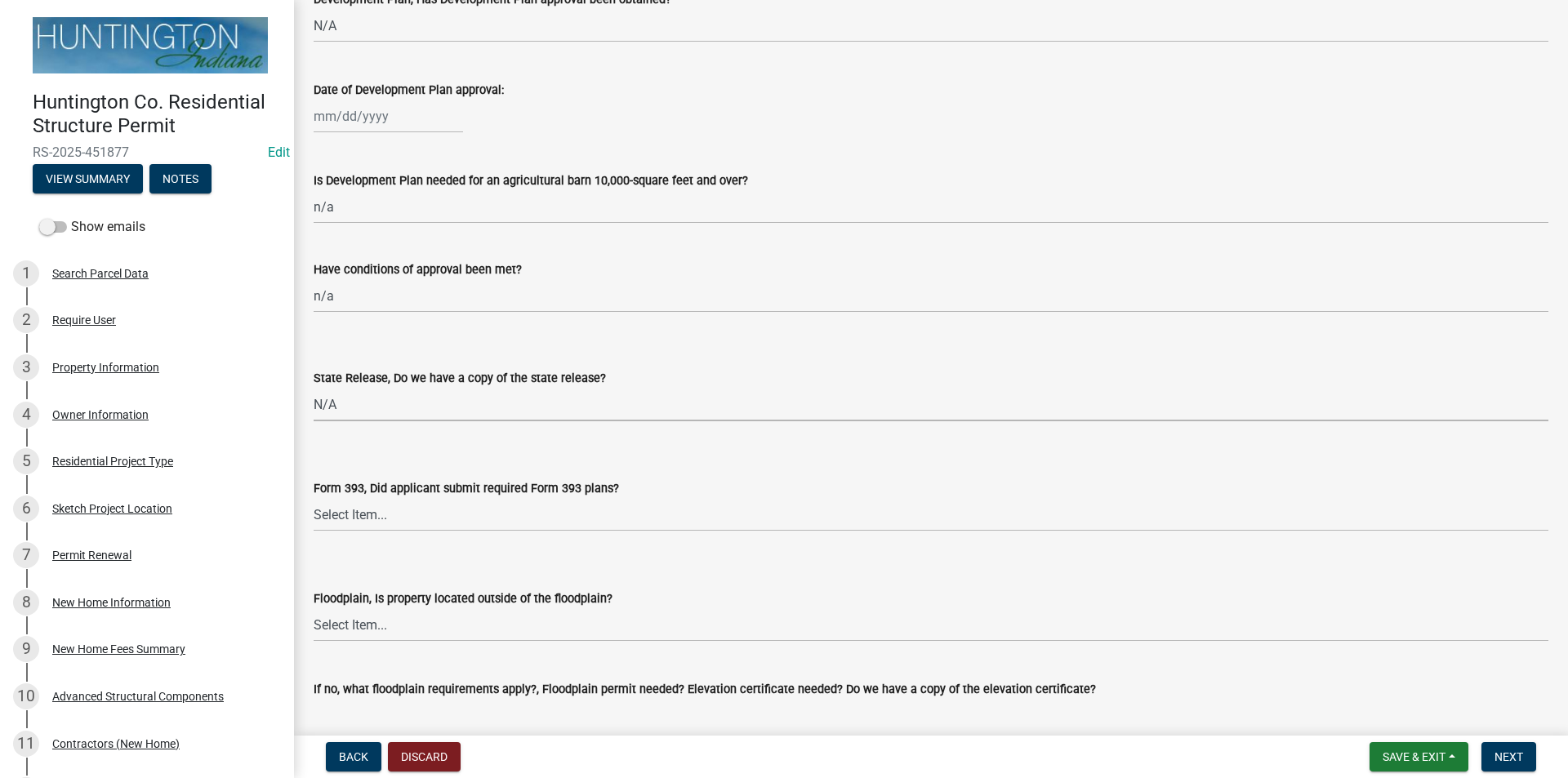
scroll to position [1306, 0]
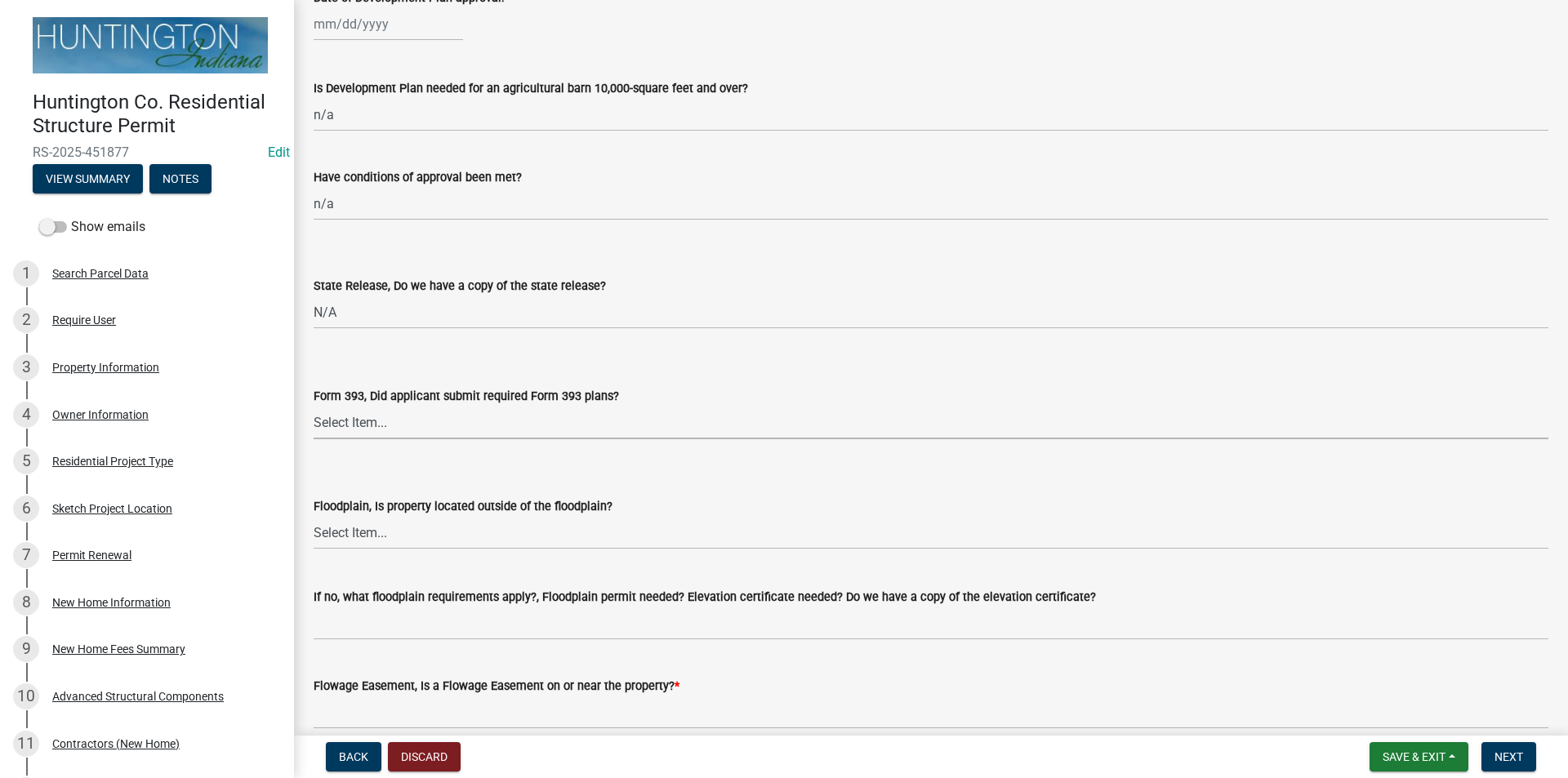
drag, startPoint x: 341, startPoint y: 412, endPoint x: 345, endPoint y: 438, distance: 26.3
click at [341, 412] on select "Select Item... Yes No N/A" at bounding box center [930, 421] width 1234 height 33
click at [313, 405] on select "Select Item... Yes No N/A" at bounding box center [930, 421] width 1234 height 33
select select "220652cf-f23d-4527-9188-e71e6281c1f5"
click at [353, 532] on select "Select Item... Yes No" at bounding box center [930, 532] width 1234 height 33
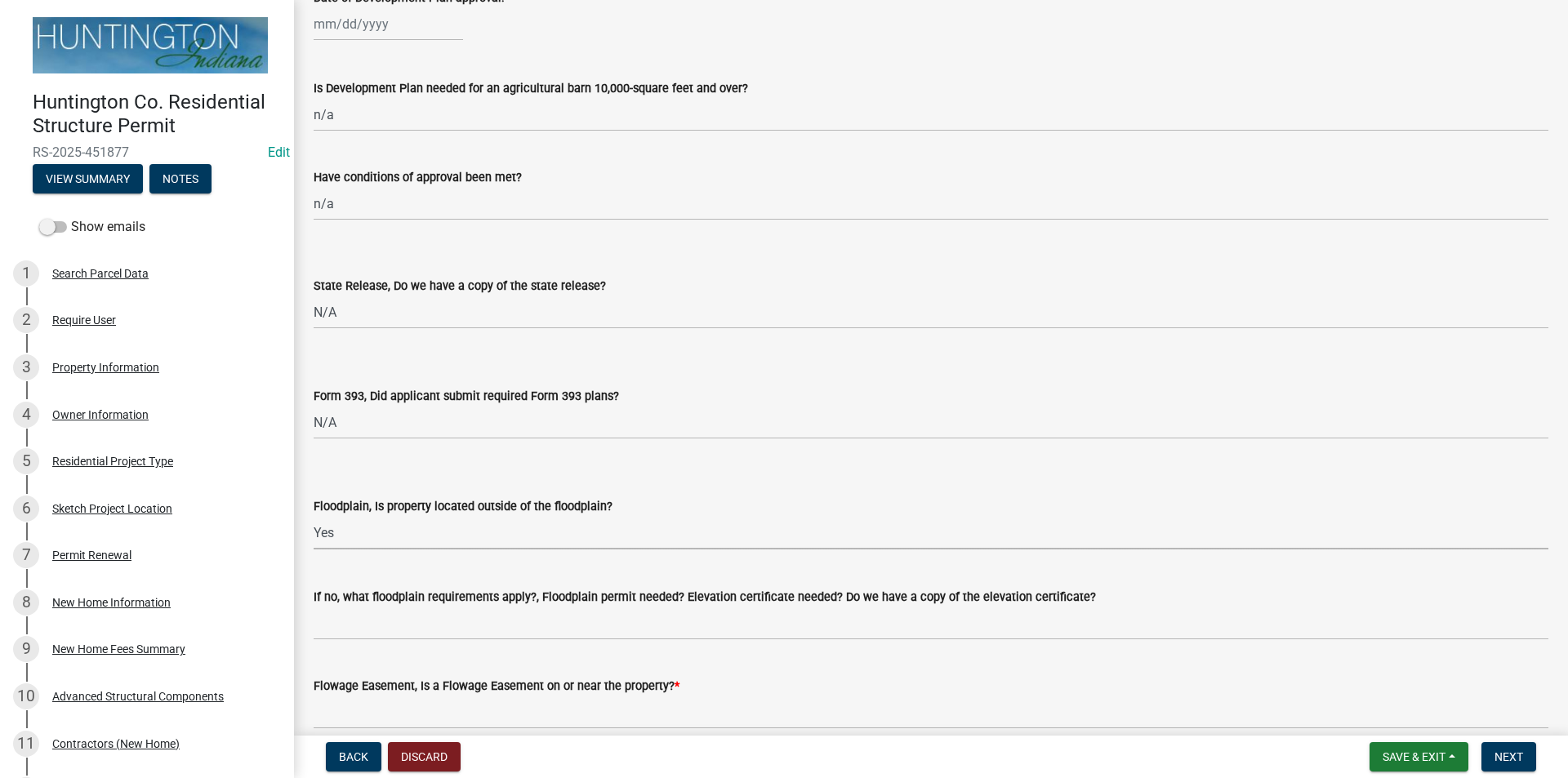
click at [313, 516] on select "Select Item... Yes No" at bounding box center [930, 532] width 1234 height 33
select select "5ad78b45-2880-474c-97ef-2440aa75ee84"
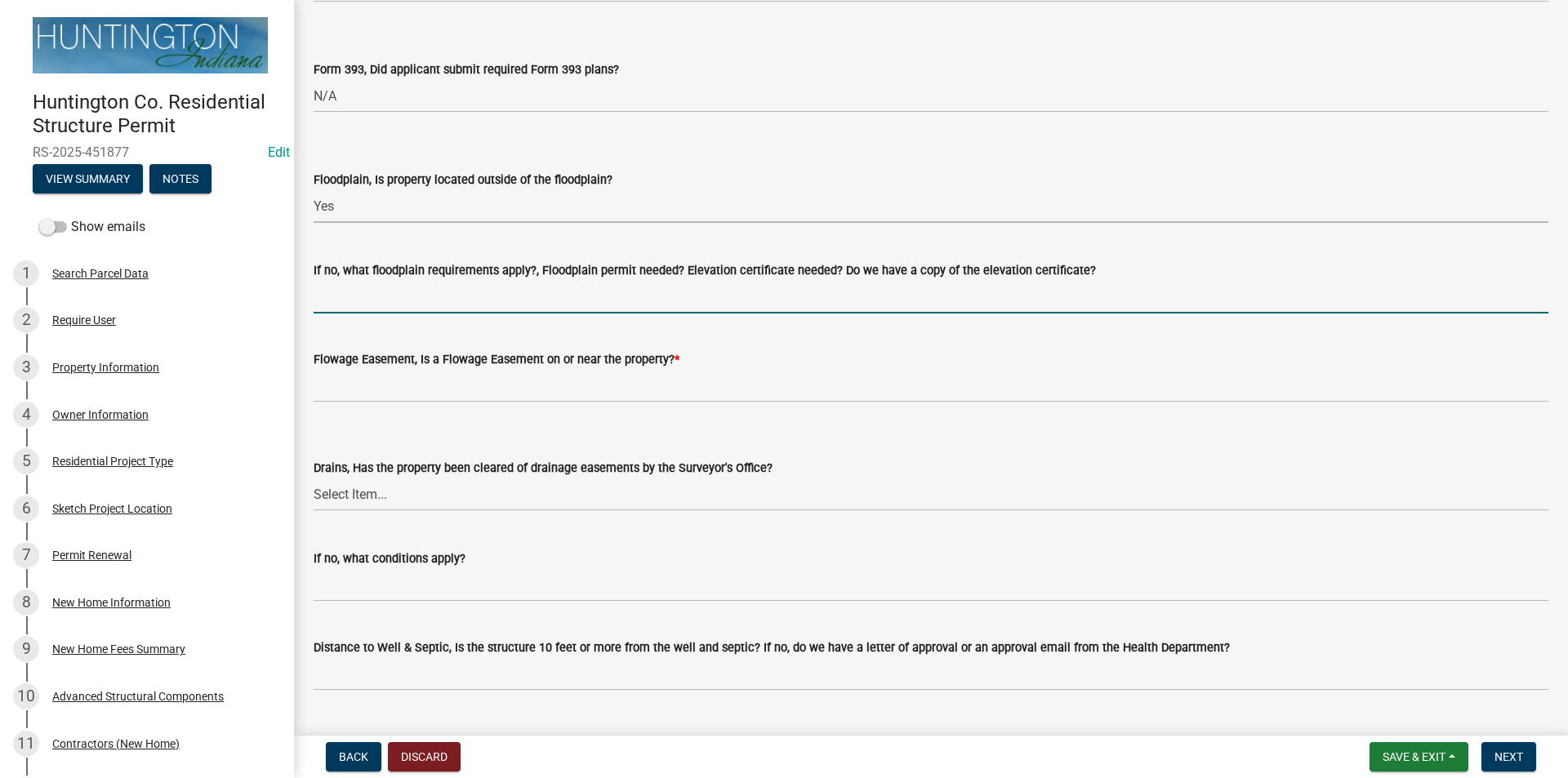
drag, startPoint x: 382, startPoint y: 283, endPoint x: 390, endPoint y: 290, distance: 10.6
click at [382, 283] on input "If no, what floodplain requirements apply?, Floodplain permit needed? Elevation…" at bounding box center [930, 296] width 1234 height 33
type input "n/a"
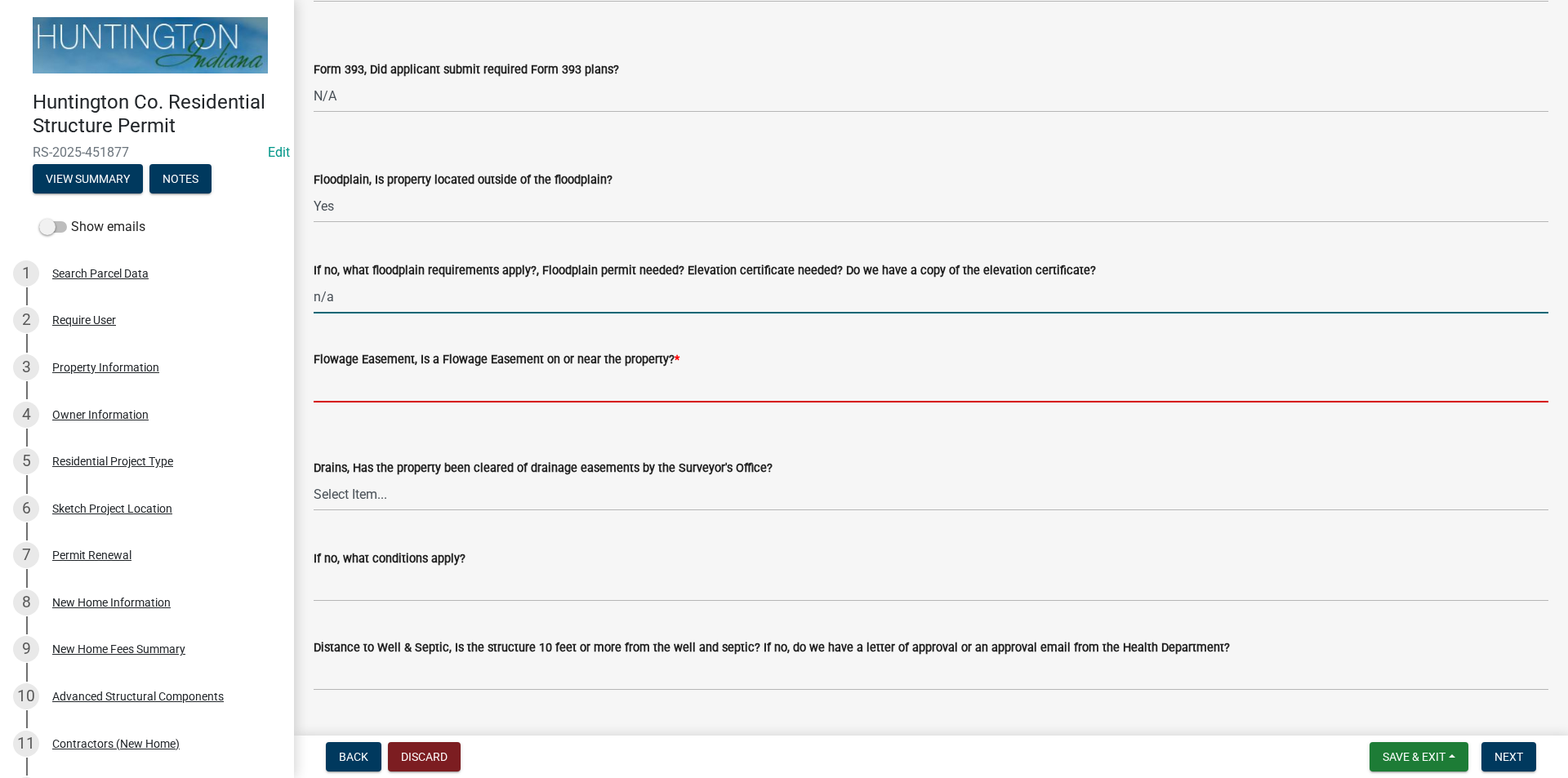
click at [376, 380] on input "Flowage Easement, Is a Flowage Easement on or near the property? *" at bounding box center [930, 385] width 1234 height 33
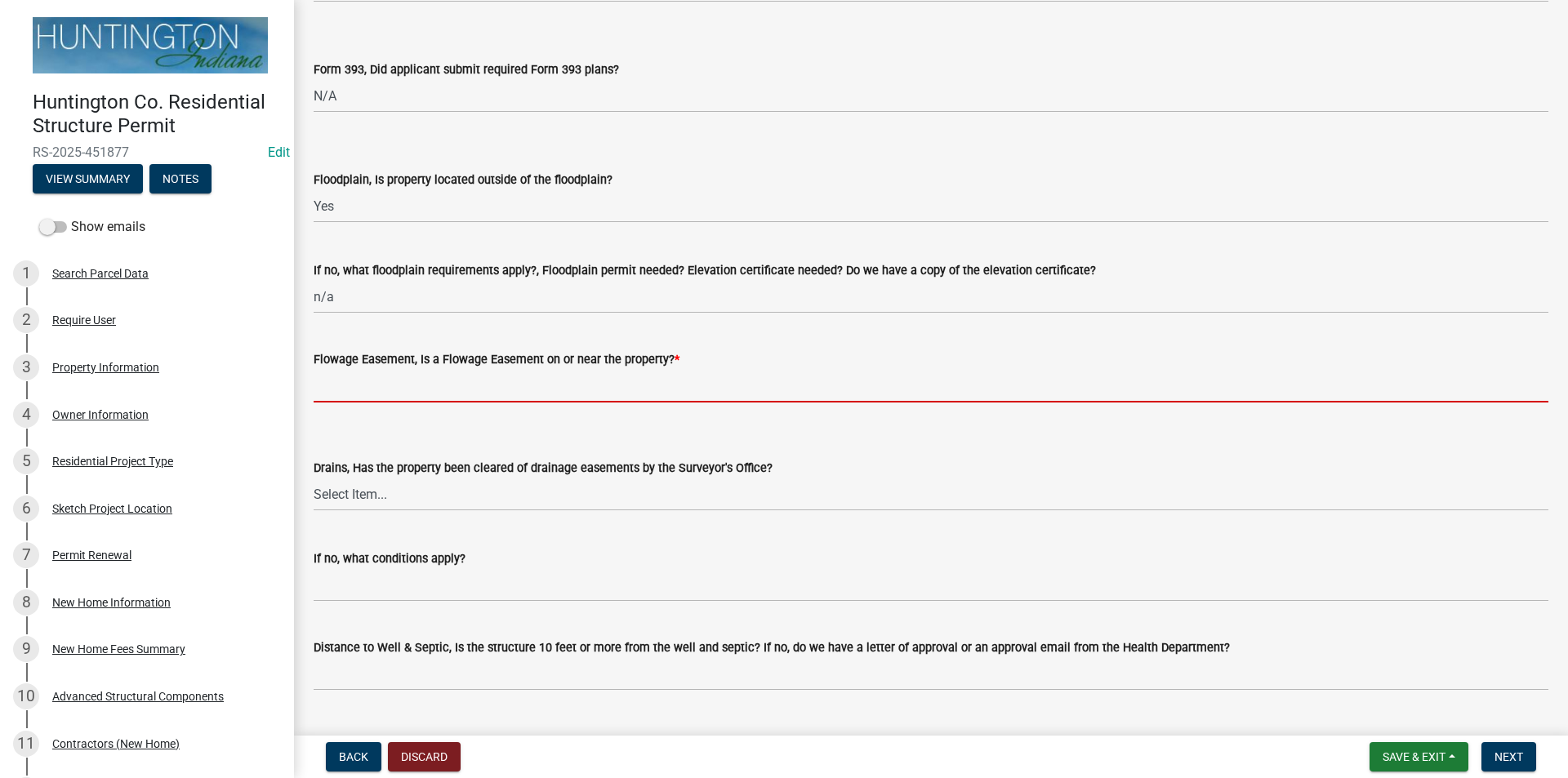
type input "no"
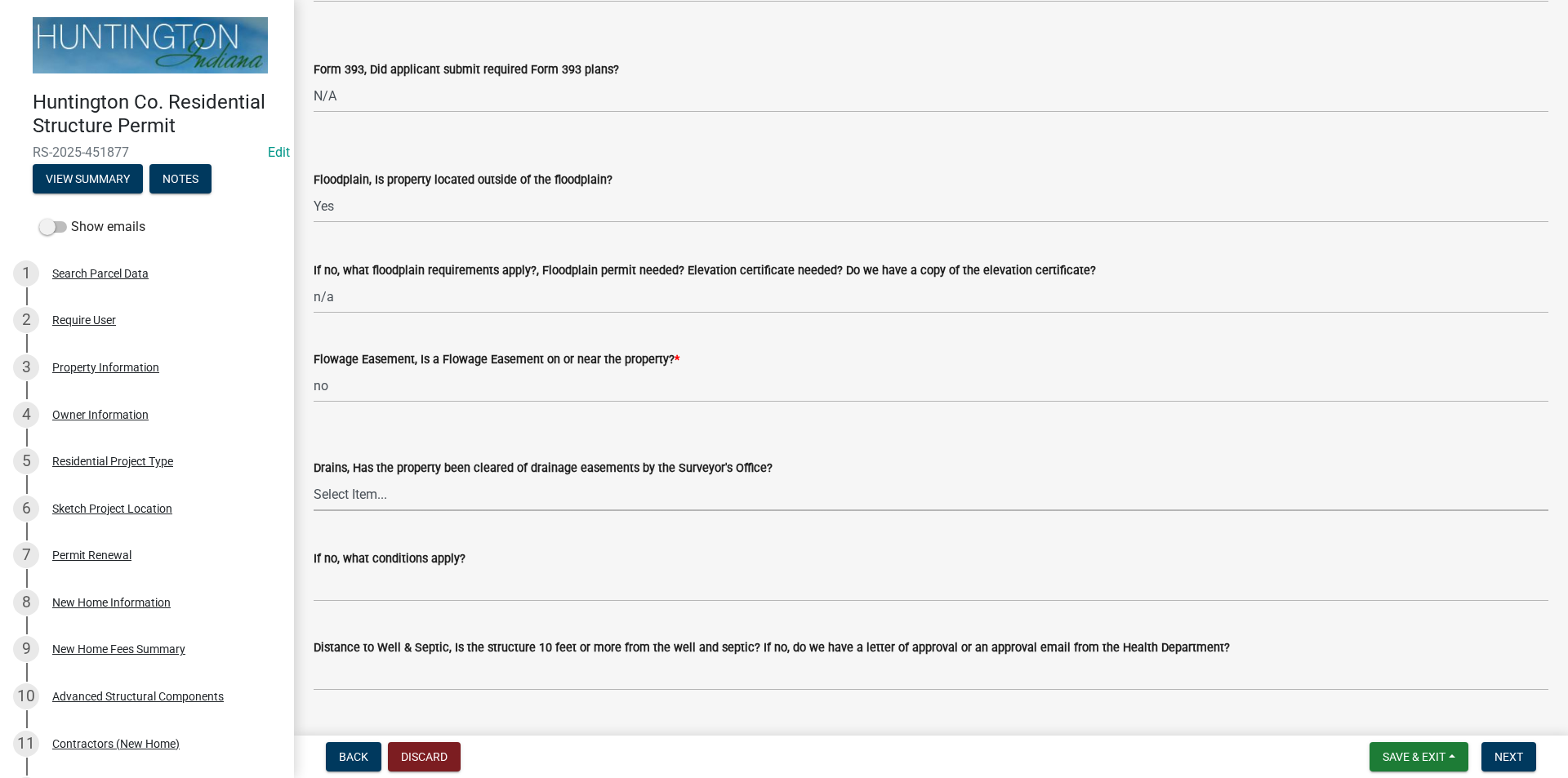
click at [327, 505] on select "Select Item... Yes No" at bounding box center [930, 494] width 1234 height 33
click at [313, 478] on select "Select Item... Yes No" at bounding box center [930, 494] width 1234 height 33
select select "aa299abd-59e4-4841-82bd-632f03f187ef"
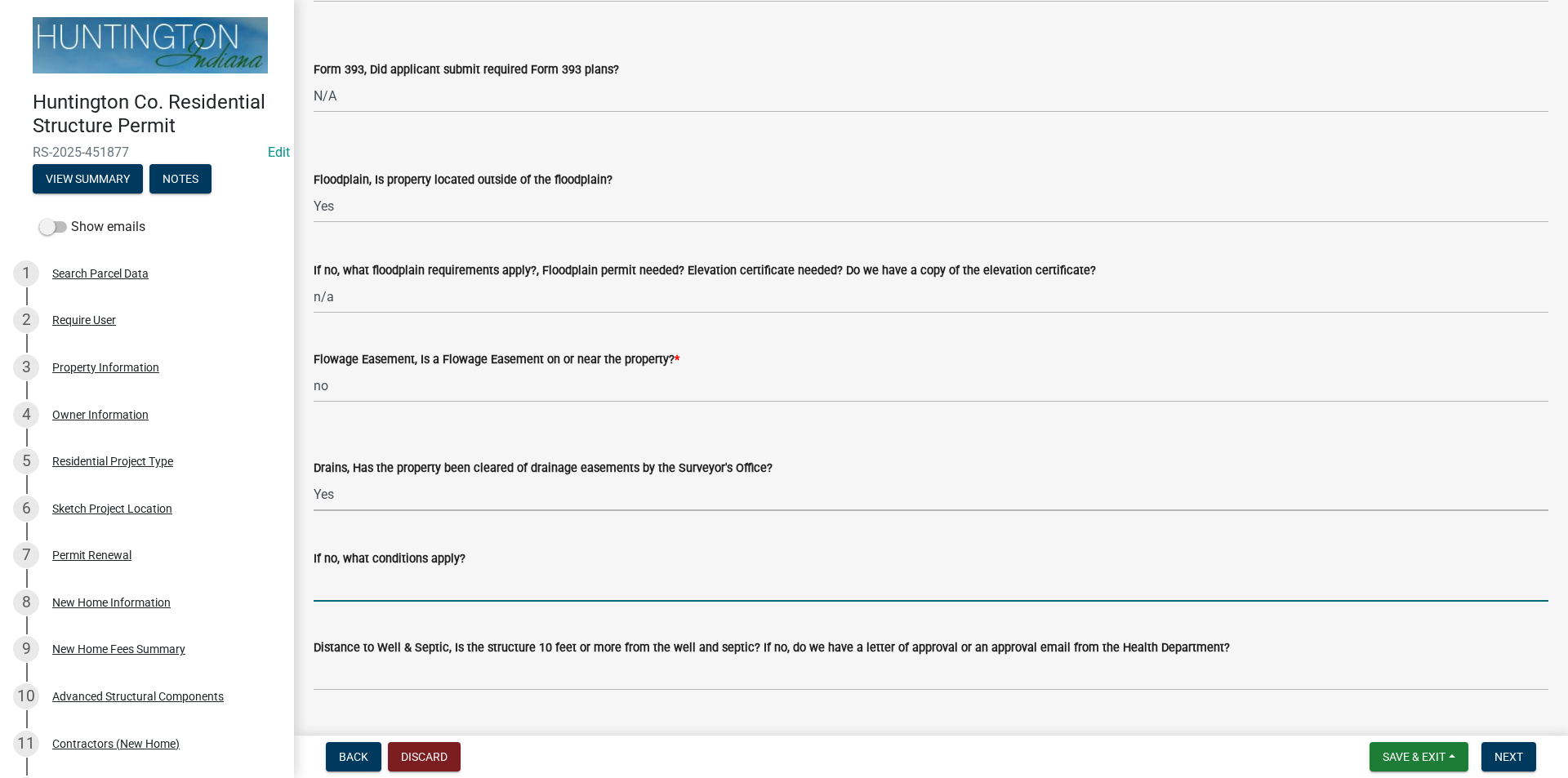
click at [348, 592] on input "If no, what conditions apply?" at bounding box center [930, 584] width 1234 height 33
type input "n/a"
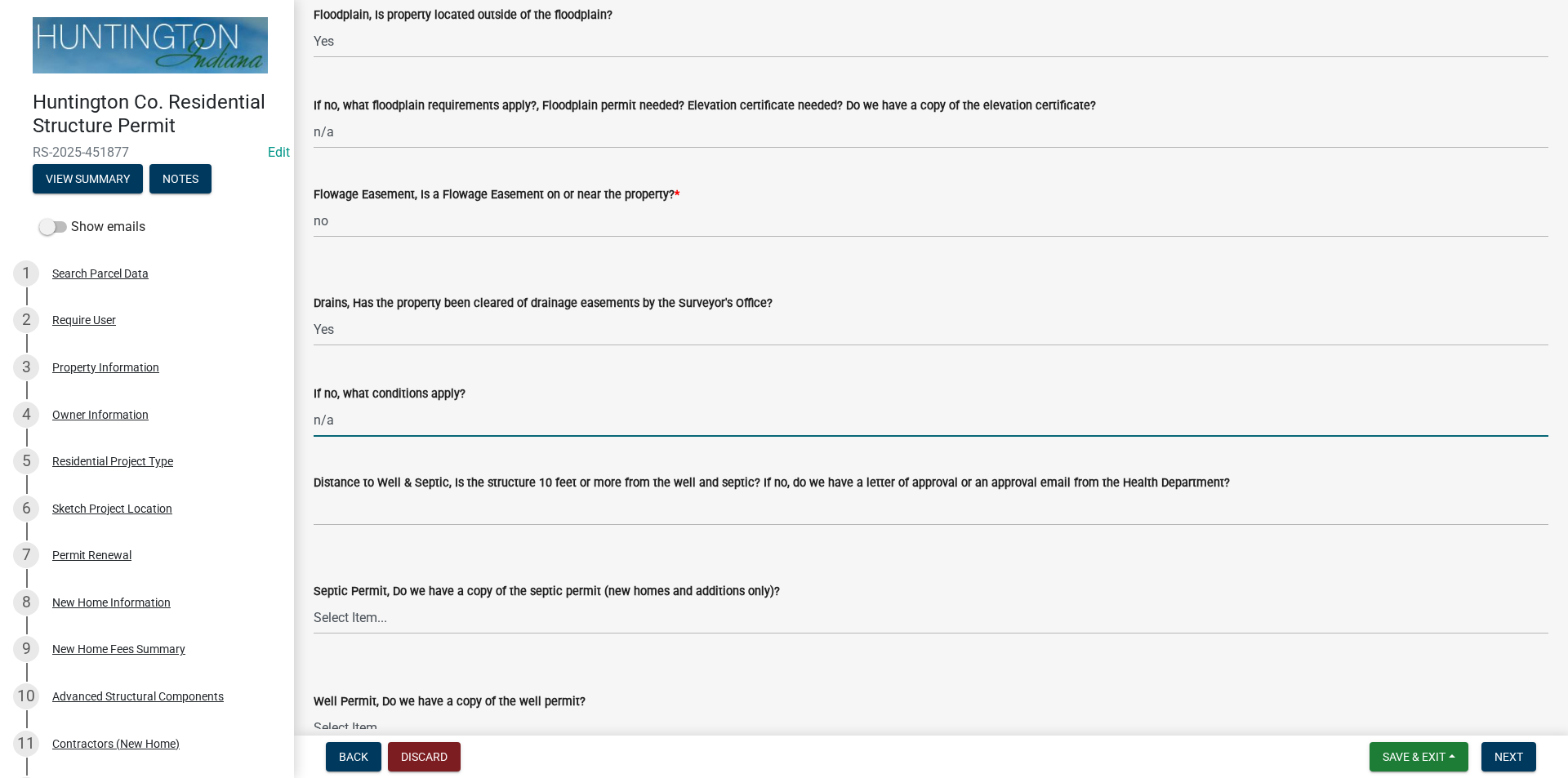
scroll to position [1877, 0]
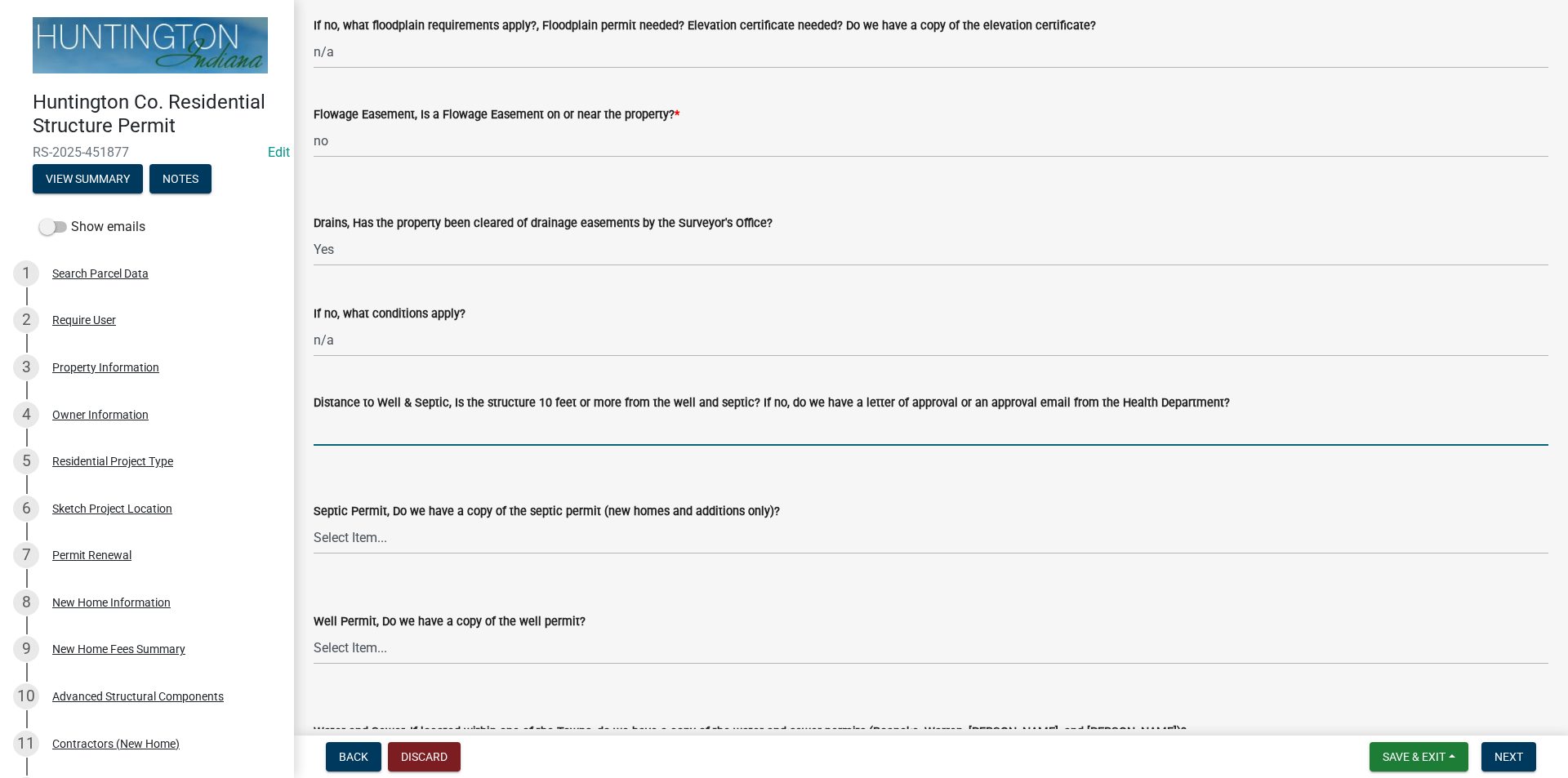
click at [383, 438] on input "Distance to Well & Septic, Is the structure 10 feet or more from the well and s…" at bounding box center [930, 428] width 1234 height 33
type input "yes per applicant"
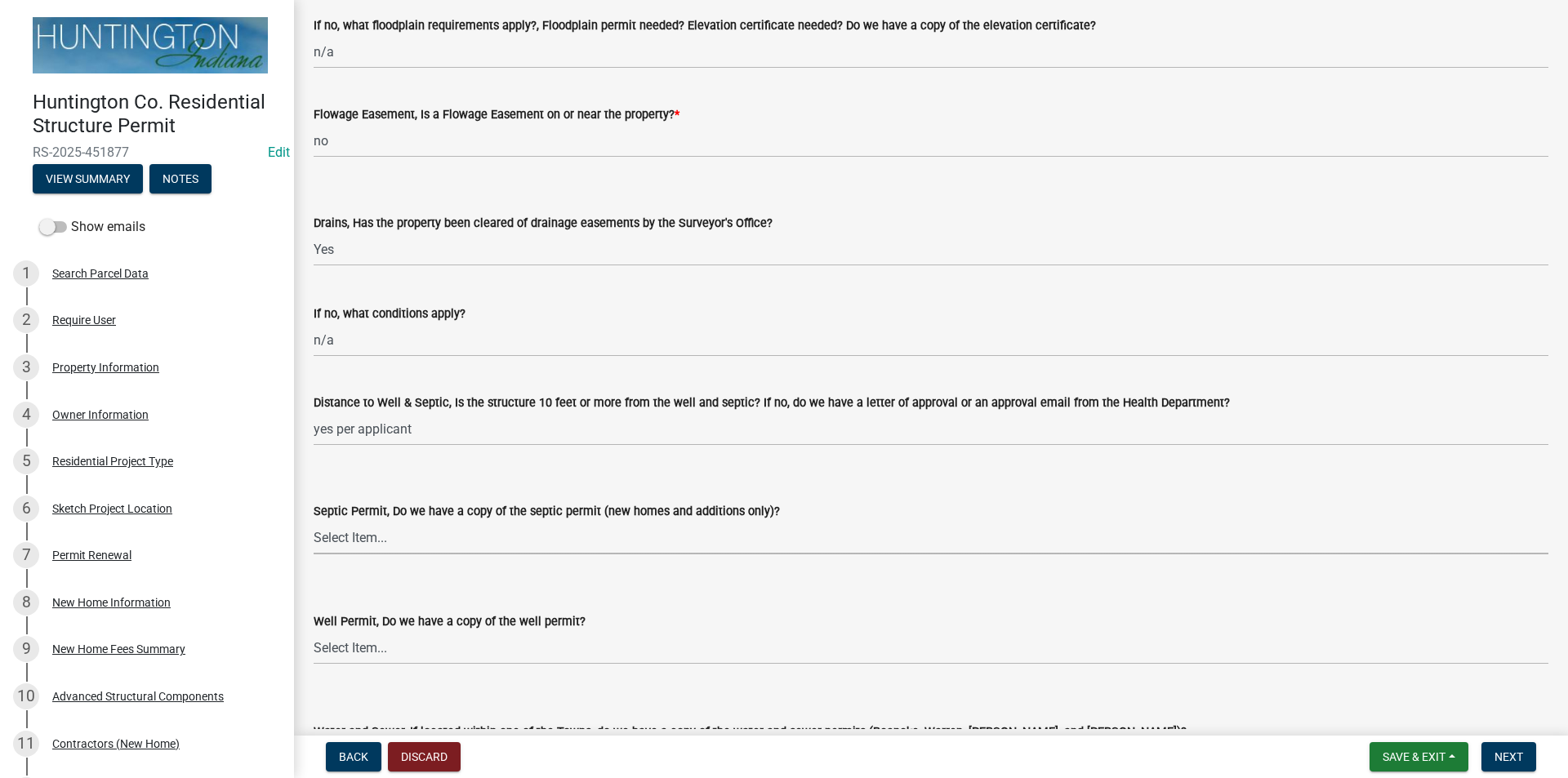
drag, startPoint x: 385, startPoint y: 530, endPoint x: 383, endPoint y: 550, distance: 20.1
click at [384, 530] on select "Select Item... Yes No N/A" at bounding box center [930, 537] width 1234 height 33
click at [313, 520] on select "Select Item... Yes No N/A" at bounding box center [930, 537] width 1234 height 33
select select "d94ed433-63ca-4a20-9863-b3af503c3cef"
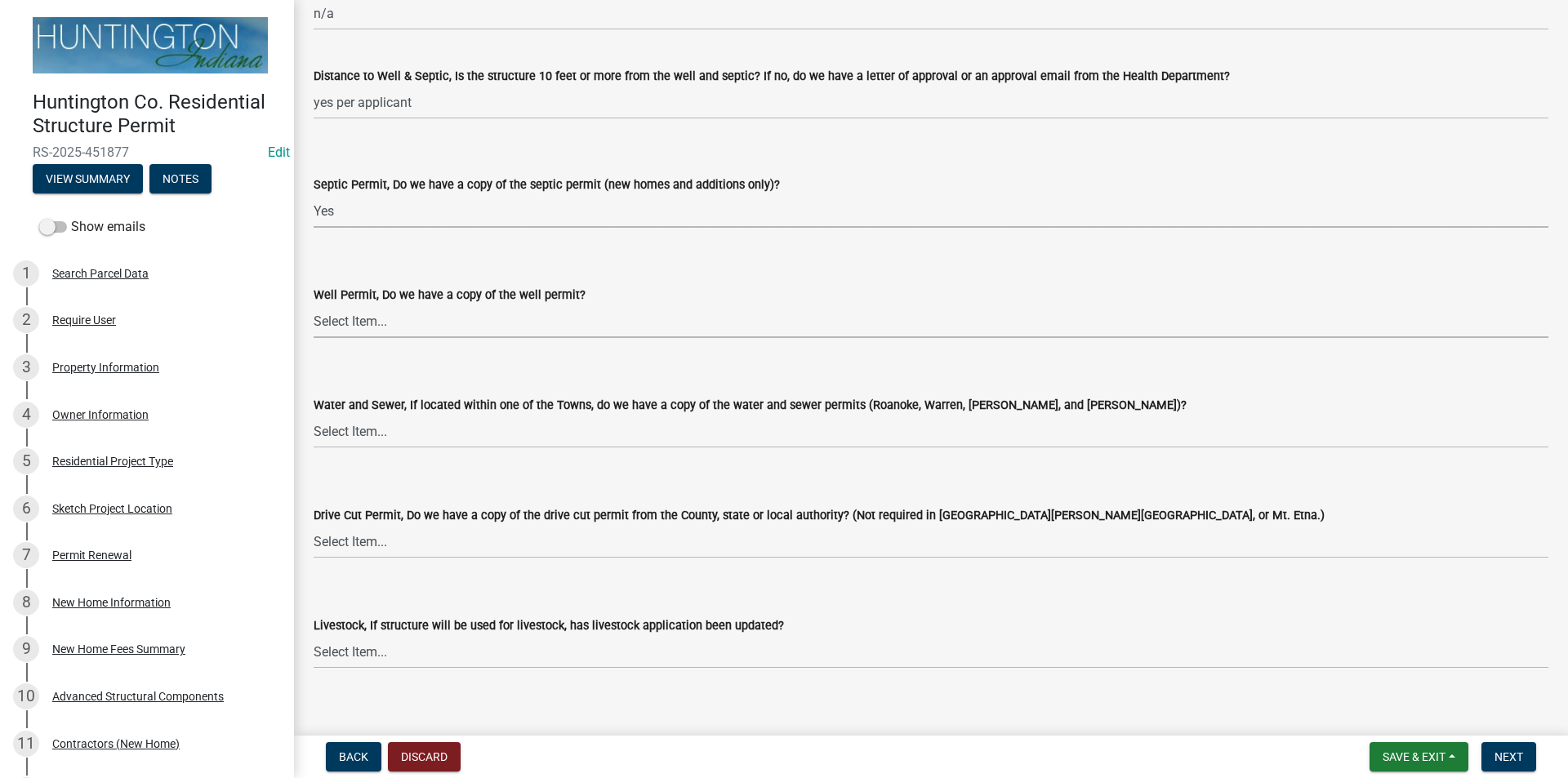
click at [349, 316] on select "Select Item... Yes No N/A" at bounding box center [930, 321] width 1234 height 33
click at [313, 305] on select "Select Item... Yes No N/A" at bounding box center [930, 321] width 1234 height 33
select select "48216b28-bf41-49f0-8782-cbf8ccdb2ef4"
drag, startPoint x: 359, startPoint y: 427, endPoint x: 358, endPoint y: 445, distance: 18.0
click at [359, 427] on select "Select Item... Yes No N/A" at bounding box center [930, 431] width 1234 height 33
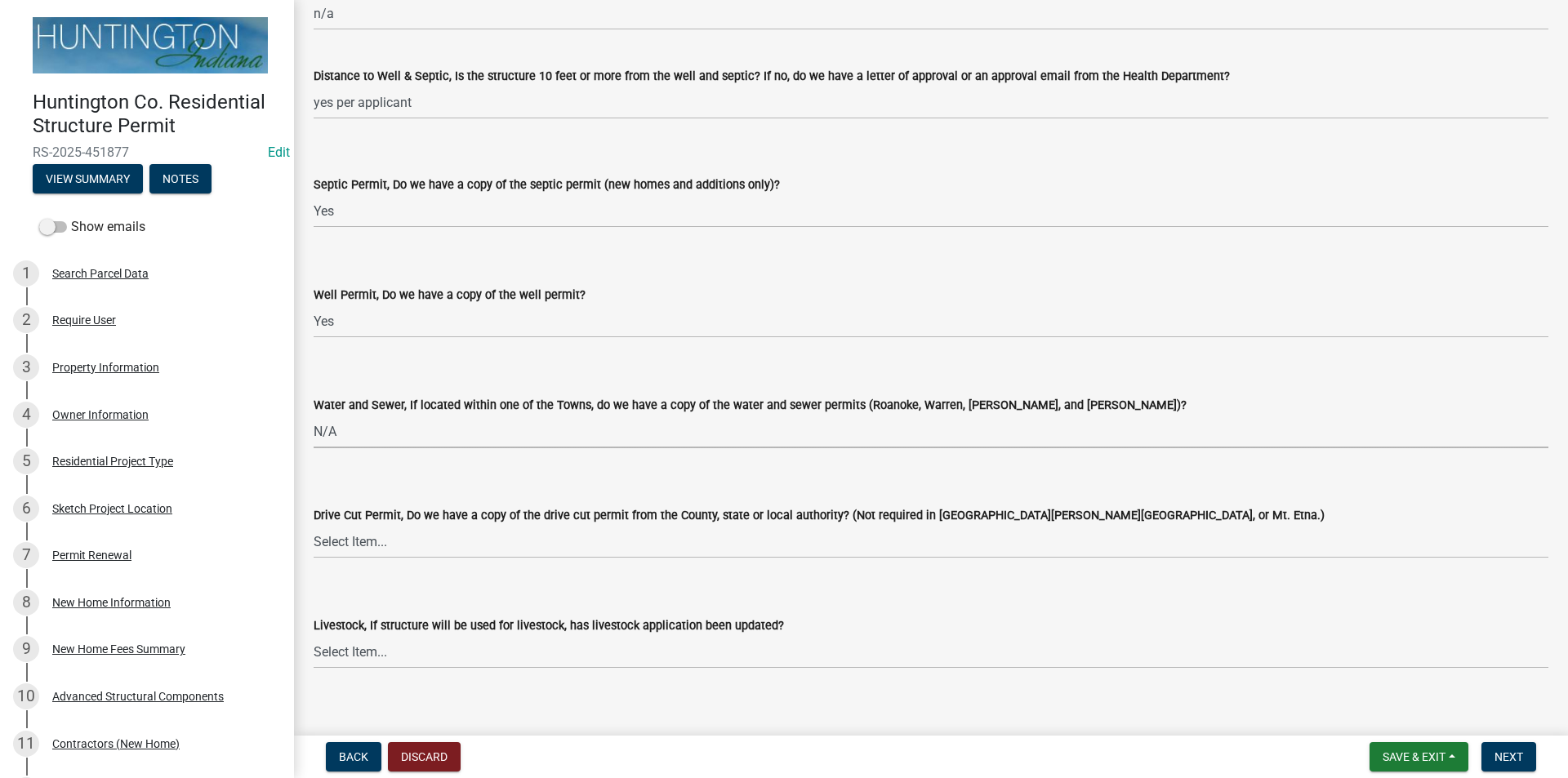
click at [313, 415] on select "Select Item... Yes No N/A" at bounding box center [930, 431] width 1234 height 33
select select "d6bfa9ee-3bd9-4f2b-bea1-0bf2a35e48f8"
click at [366, 540] on select "Select Item... Yes No N/A" at bounding box center [930, 541] width 1234 height 33
click at [313, 525] on select "Select Item... Yes No N/A" at bounding box center [930, 541] width 1234 height 33
select select "e1967740-c41b-4de5-b294-b9bc371f9c7c"
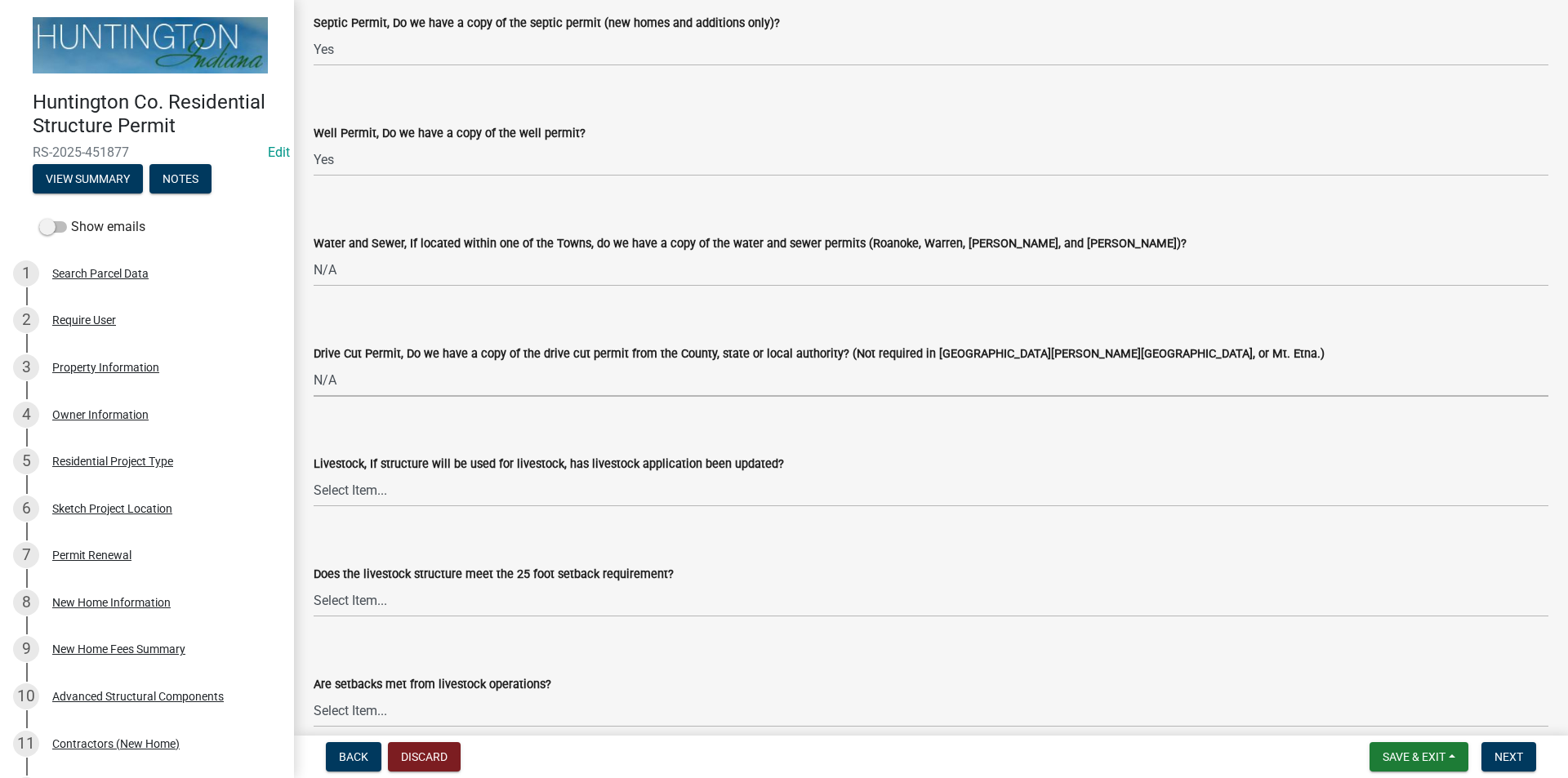
scroll to position [2530, 0]
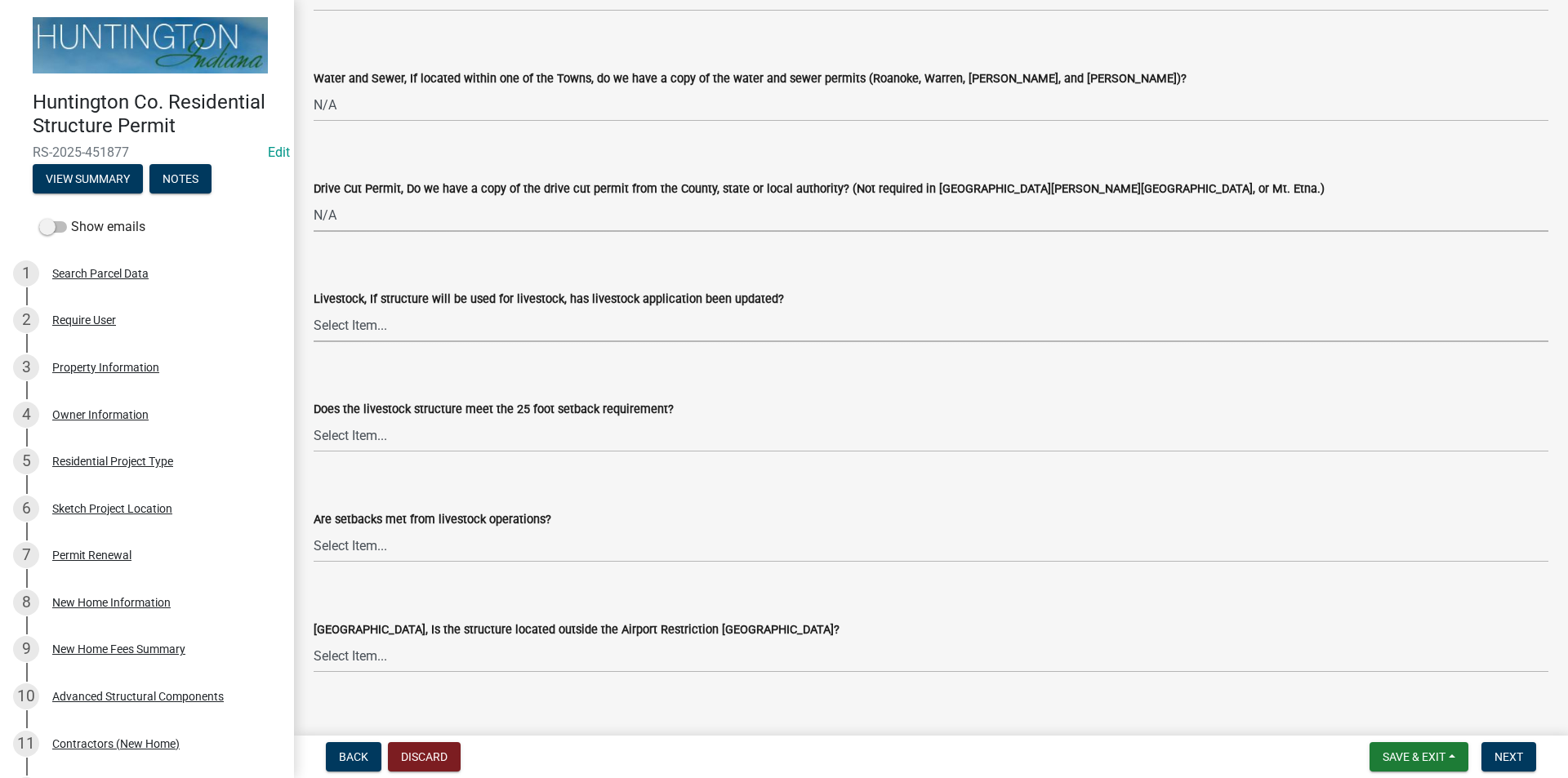
click at [344, 329] on select "Select Item... Yes No N/A" at bounding box center [930, 325] width 1234 height 33
click at [313, 309] on select "Select Item... Yes No N/A" at bounding box center [930, 325] width 1234 height 33
select select "4095ee07-1040-41d6-85c6-c6be8bf6c85e"
click at [337, 417] on div "Does the livestock structure meet the 25 foot setback requirement?" at bounding box center [930, 409] width 1234 height 20
click at [335, 433] on select "Select Item... Yes No N/A" at bounding box center [930, 435] width 1234 height 33
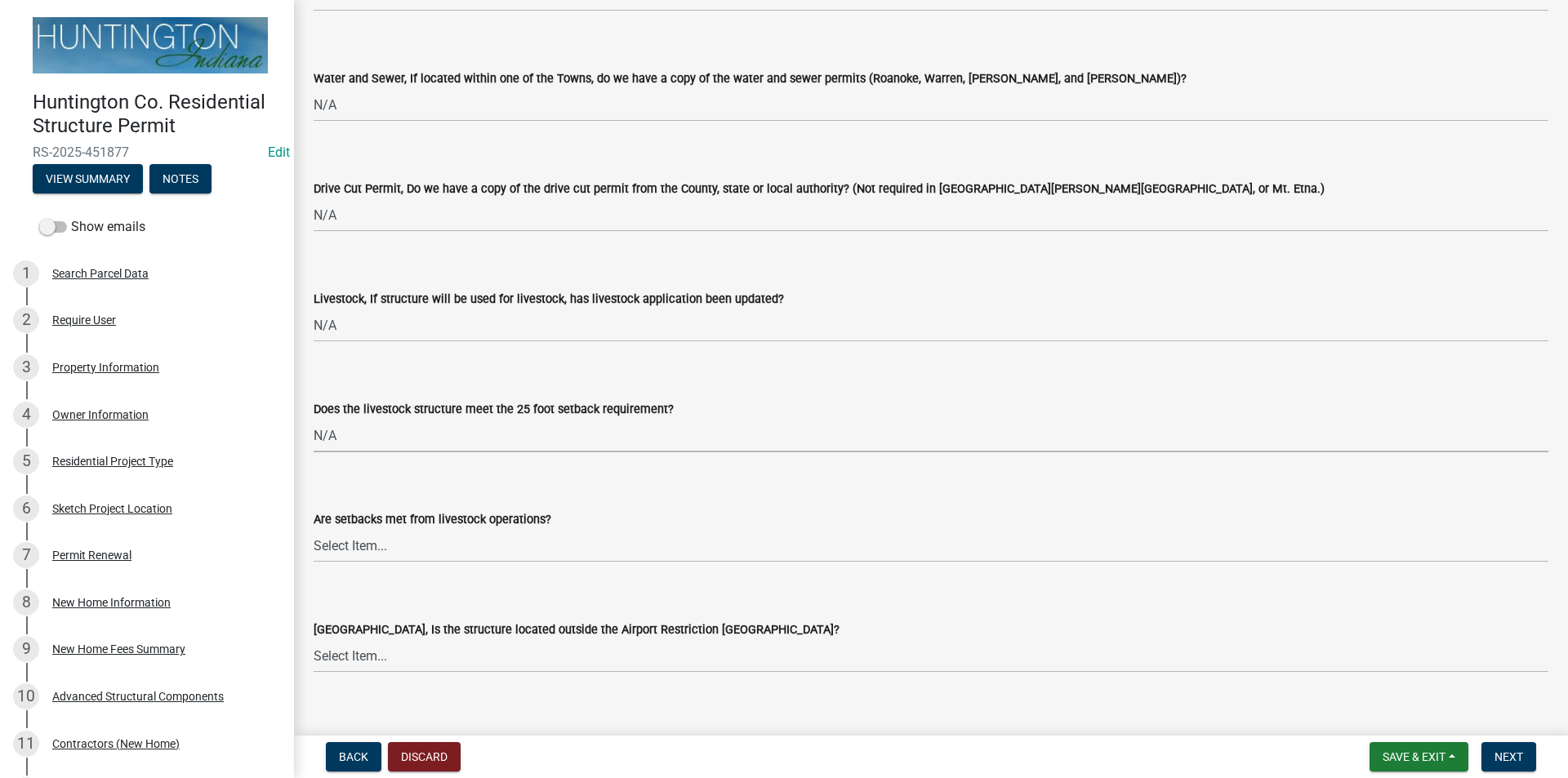
click at [313, 419] on select "Select Item... Yes No N/A" at bounding box center [930, 435] width 1234 height 33
select select "87343147-211b-4763-93bb-8b2ee6155afc"
click at [327, 548] on select "Select Item... Yes No" at bounding box center [930, 545] width 1234 height 33
click at [313, 529] on select "Select Item... Yes No" at bounding box center [930, 545] width 1234 height 33
select select "a533f136-47b9-4377-857f-add42c7a7ee1"
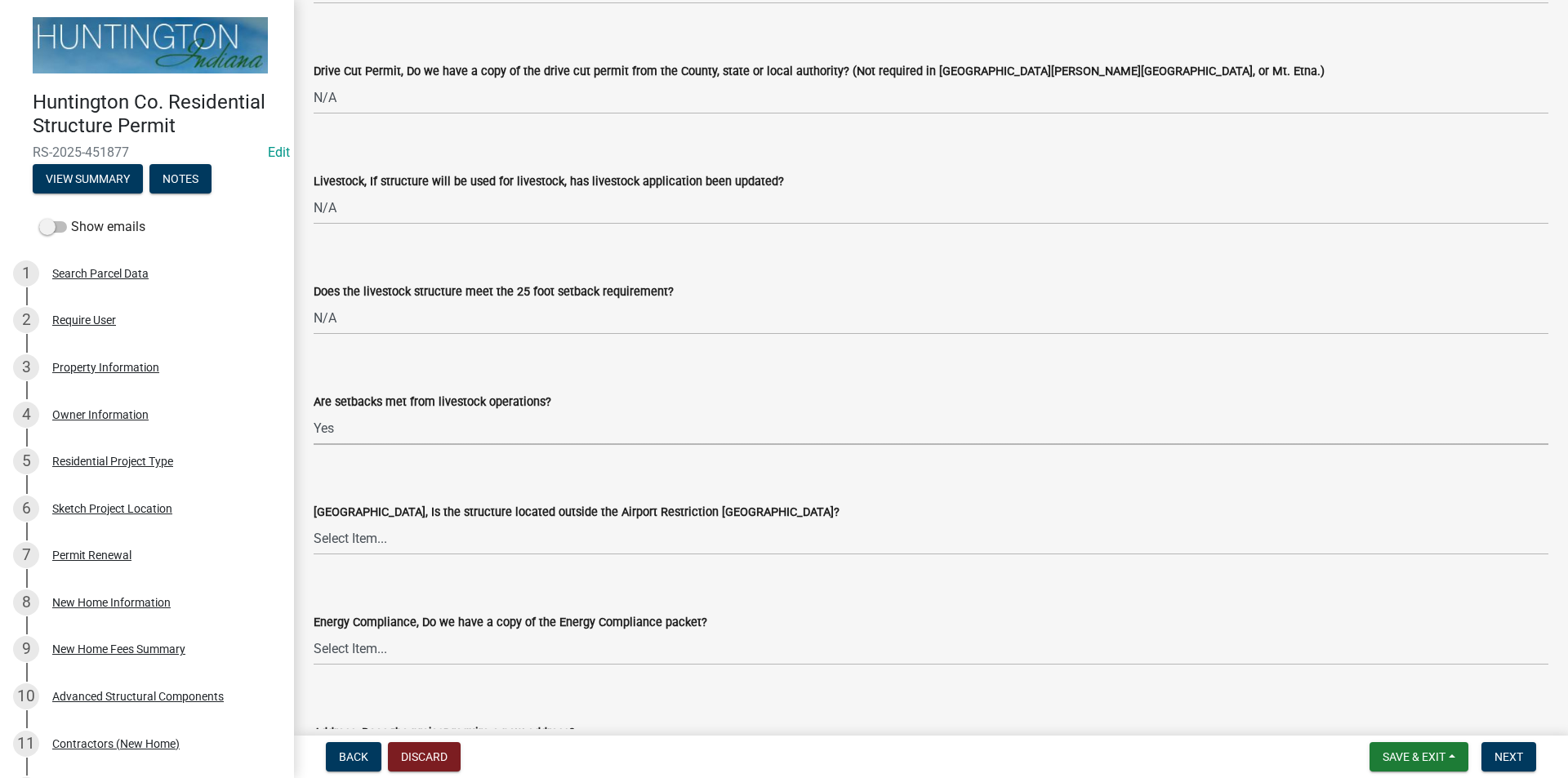
scroll to position [2775, 0]
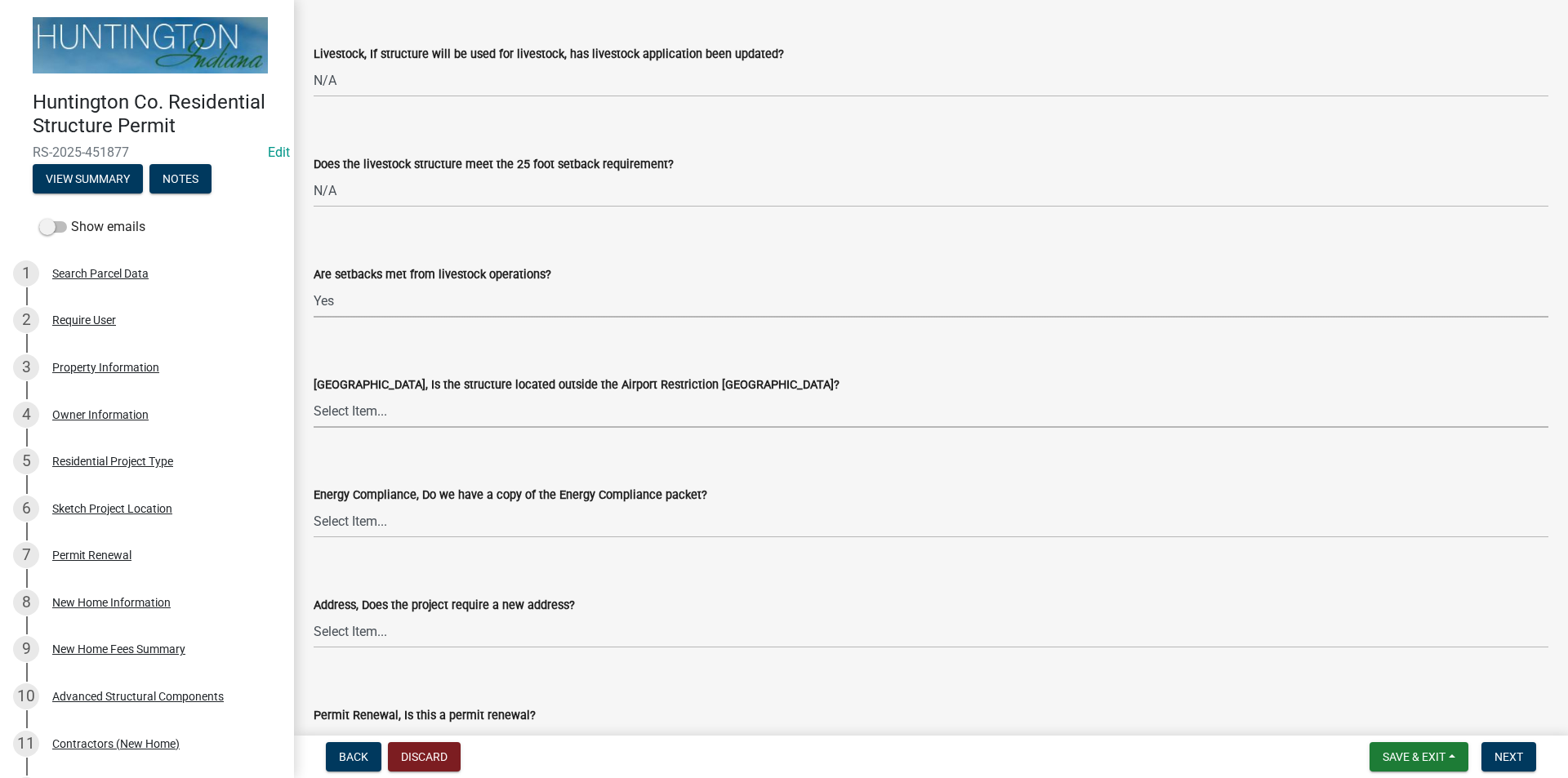
click at [332, 400] on select "Select Item... Yes No" at bounding box center [930, 410] width 1234 height 33
click at [313, 394] on select "Select Item... Yes No" at bounding box center [930, 410] width 1234 height 33
select select "3c66432b-8bb8-4124-90df-d6035d4b372c"
click at [334, 518] on select "Select Item... Yes No N/A" at bounding box center [930, 520] width 1234 height 33
click at [313, 504] on select "Select Item... Yes No N/A" at bounding box center [930, 520] width 1234 height 33
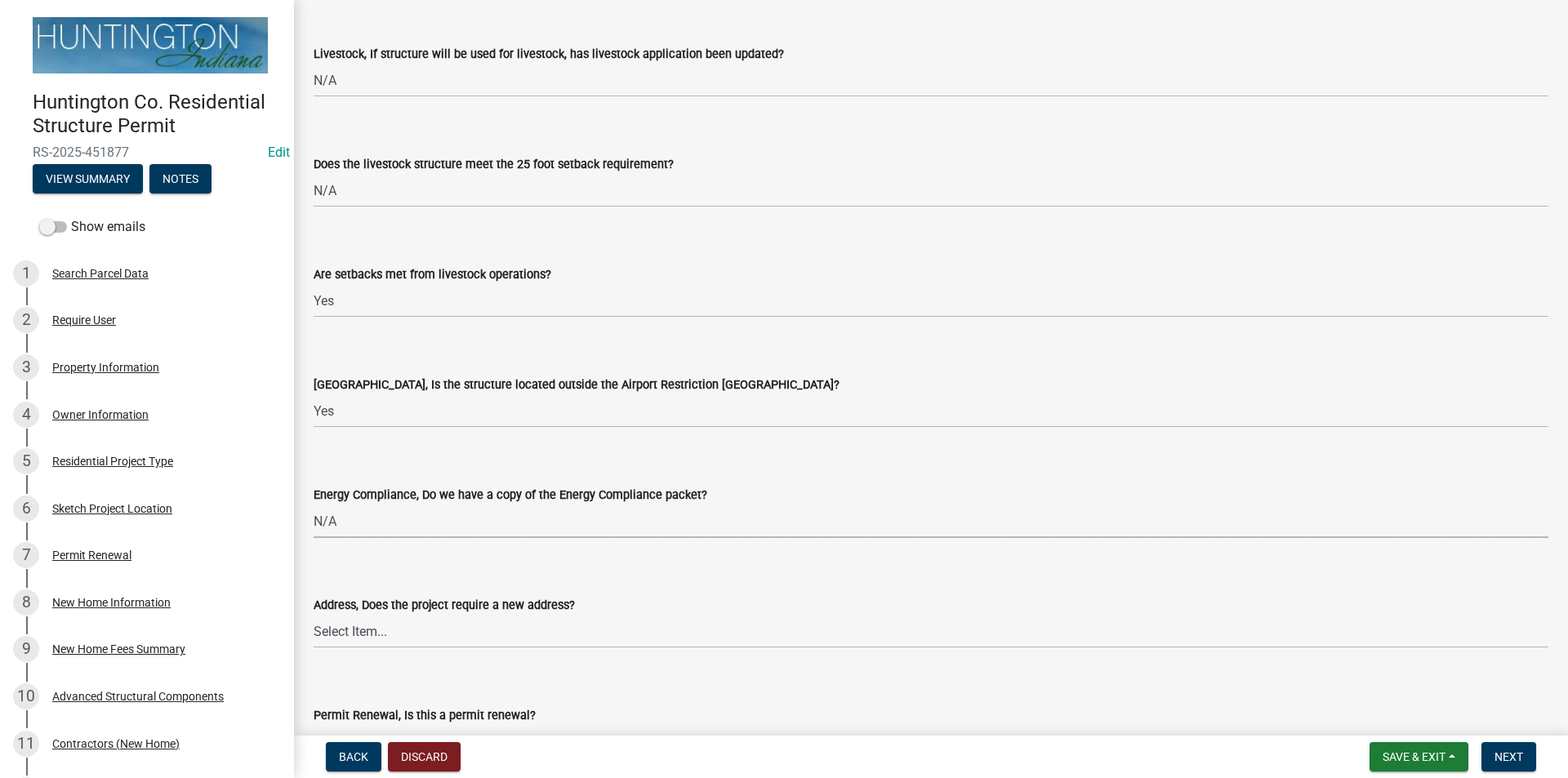
select select "eefb9dc7-f8b2-40a4-9773-3ac47aeffb04"
click at [344, 633] on select "Select Item... Yes No" at bounding box center [930, 630] width 1234 height 33
click at [313, 614] on select "Select Item... Yes No" at bounding box center [930, 630] width 1234 height 33
select select "dab9127f-4f14-4b54-93cb-019292fe7c15"
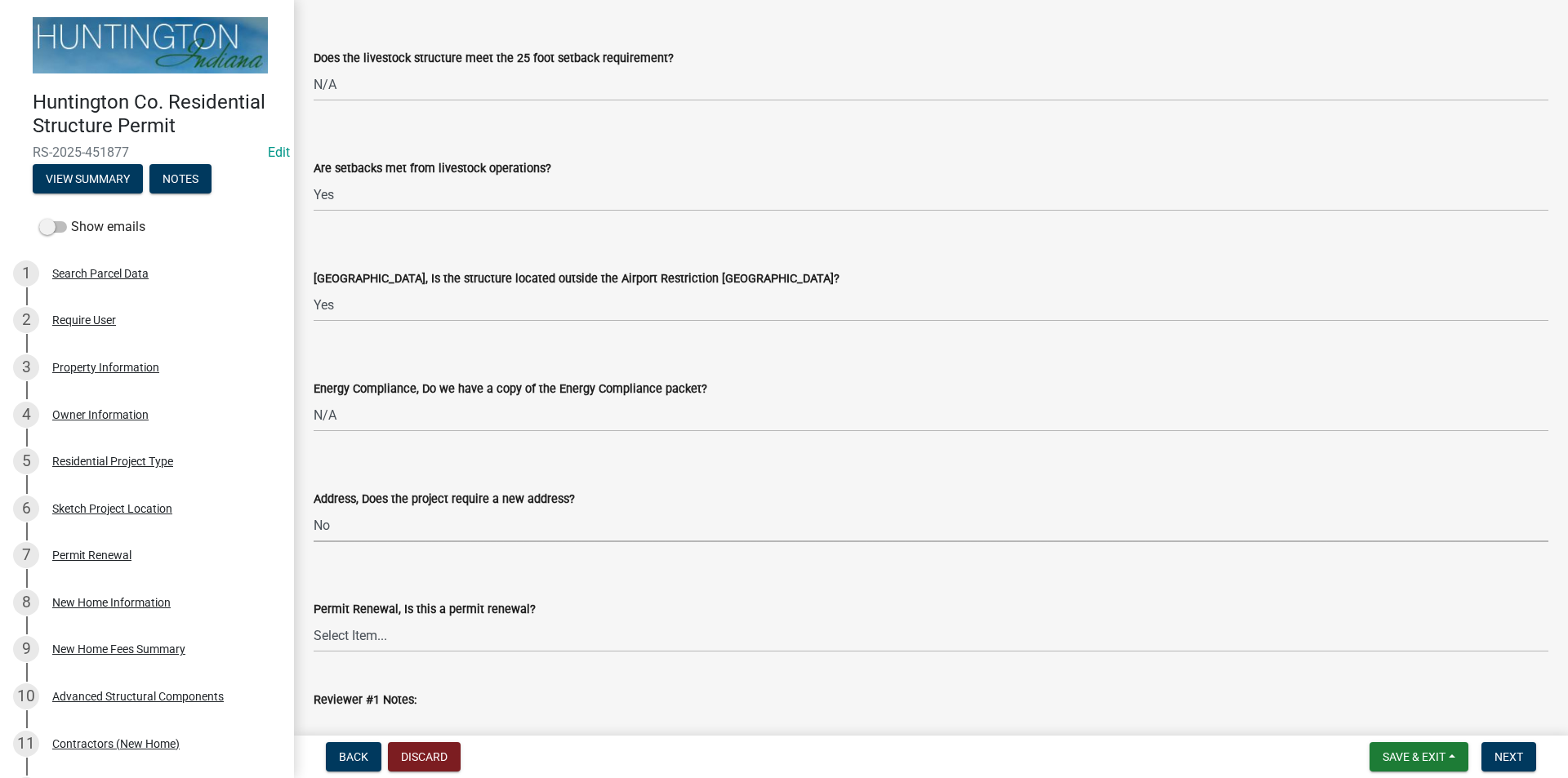
scroll to position [3101, 0]
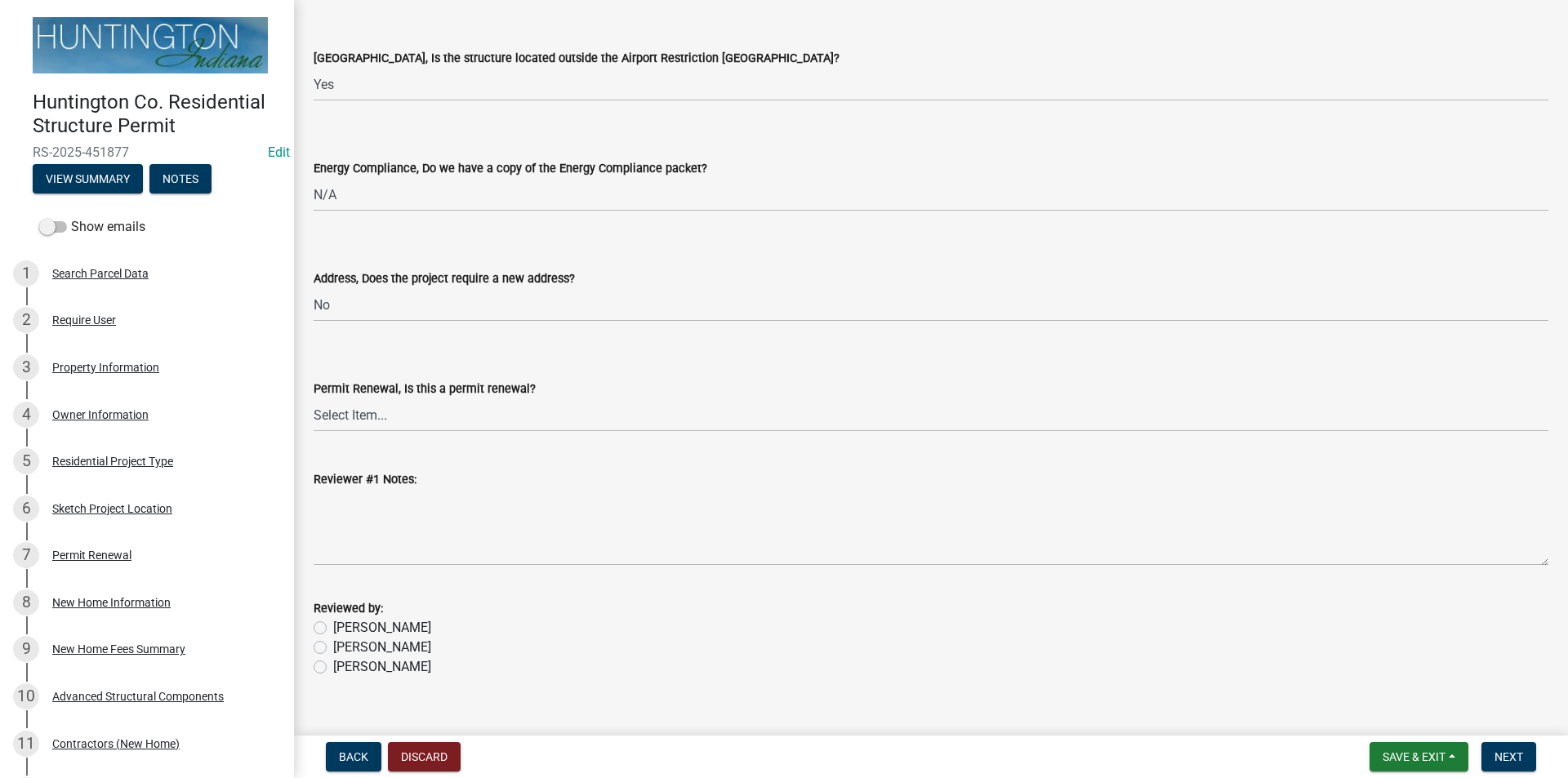
click at [318, 640] on div "[PERSON_NAME]" at bounding box center [930, 647] width 1234 height 20
click at [333, 650] on label "[PERSON_NAME]" at bounding box center [382, 647] width 98 height 20
click at [333, 648] on input "[PERSON_NAME]" at bounding box center [338, 642] width 10 height 10
radio input "true"
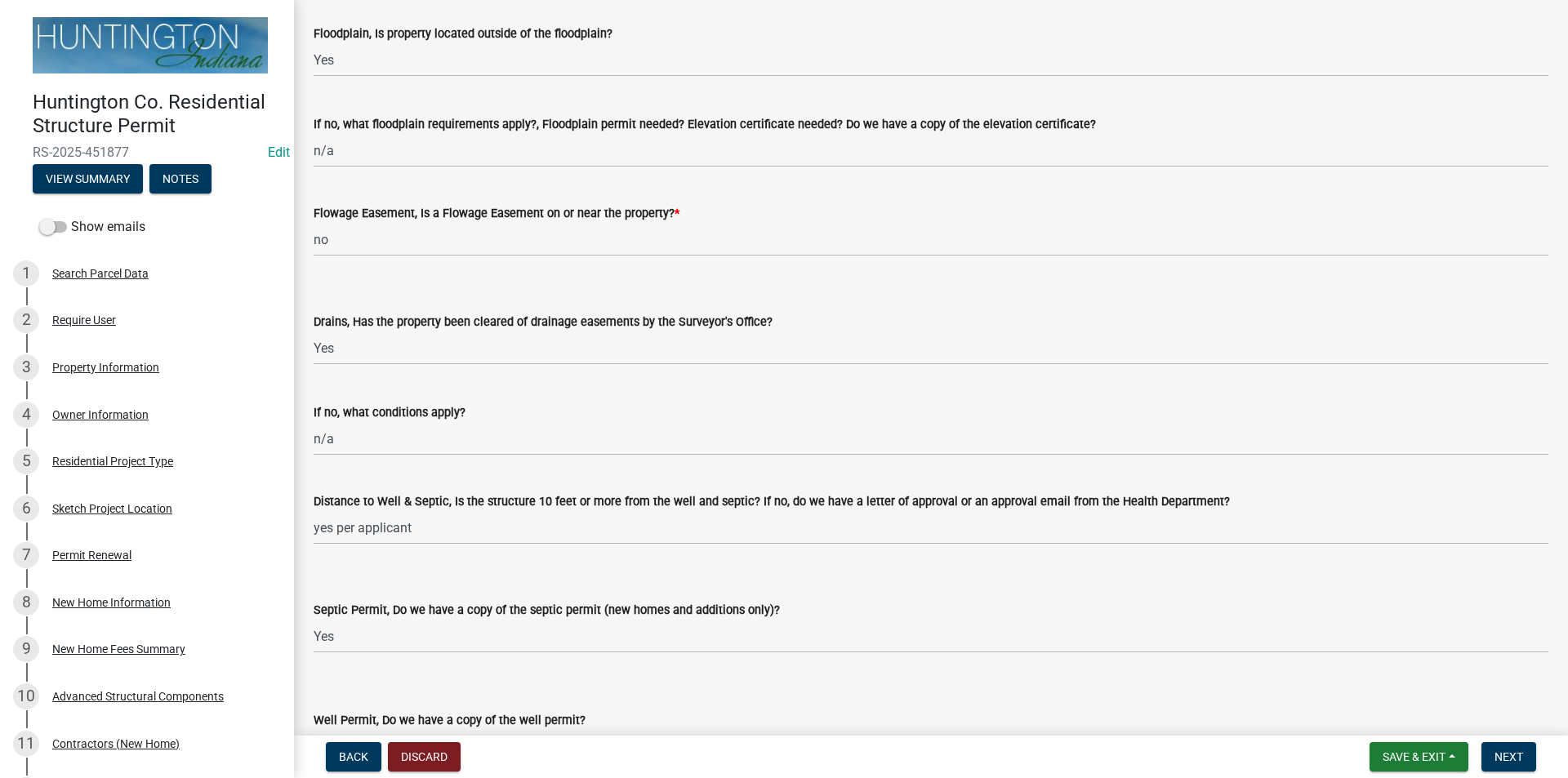
scroll to position [1632, 0]
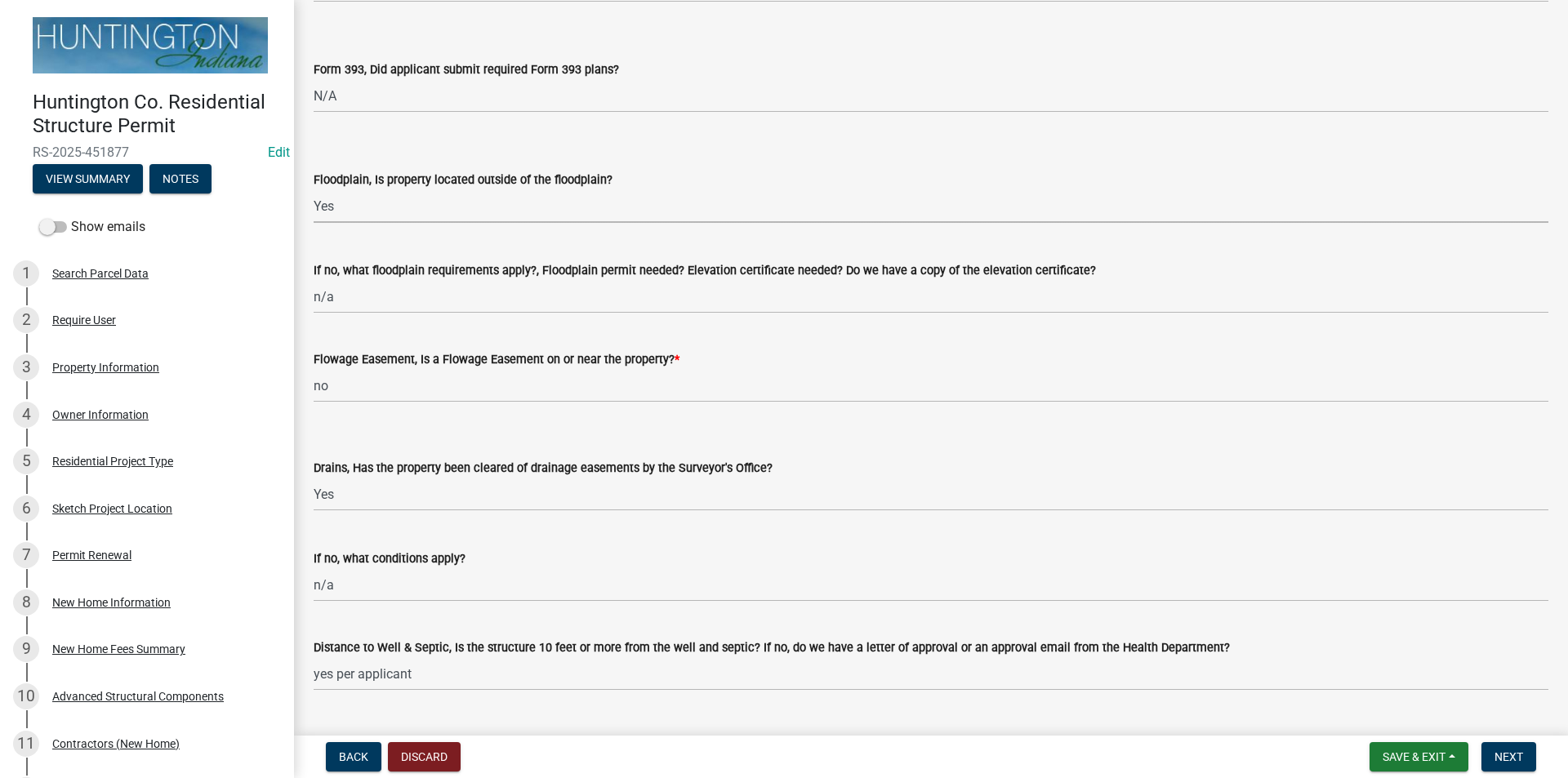
click at [354, 205] on select "Select Item... Yes No" at bounding box center [930, 206] width 1234 height 33
click at [313, 189] on select "Select Item... Yes No" at bounding box center [930, 206] width 1234 height 33
select select "75cdbe52-c6e9-4003-9b12-7ba1998b6798"
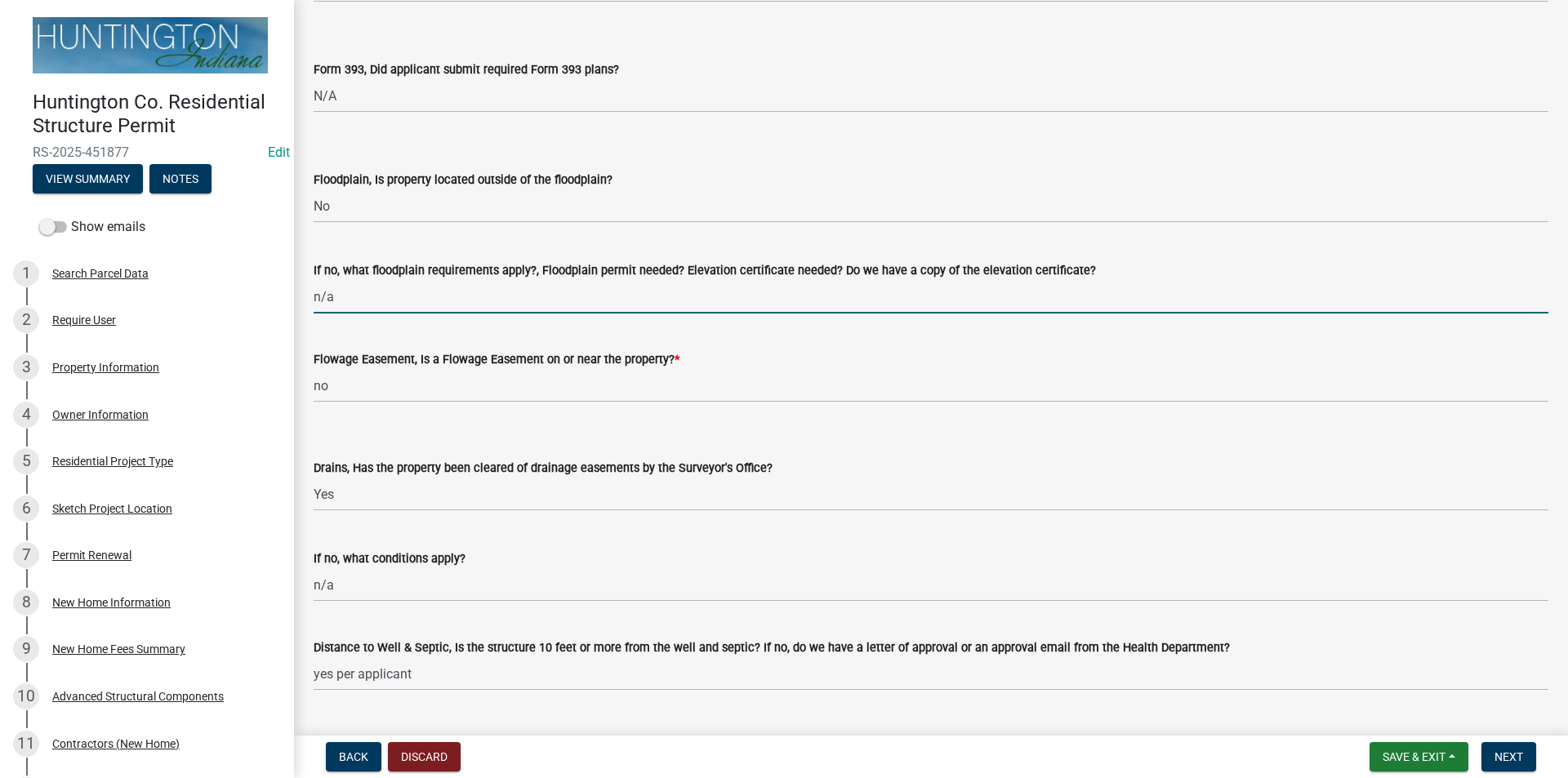
drag, startPoint x: 361, startPoint y: 292, endPoint x: 311, endPoint y: 287, distance: 50.2
click at [311, 287] on div "If no, what floodplain requirements apply?, Floodplain permit needed? Elevation…" at bounding box center [930, 275] width 1259 height 76
type input "variance was requested to move trailer closer to the front property line and ou…"
click at [1516, 760] on span "Next" at bounding box center [1508, 756] width 28 height 13
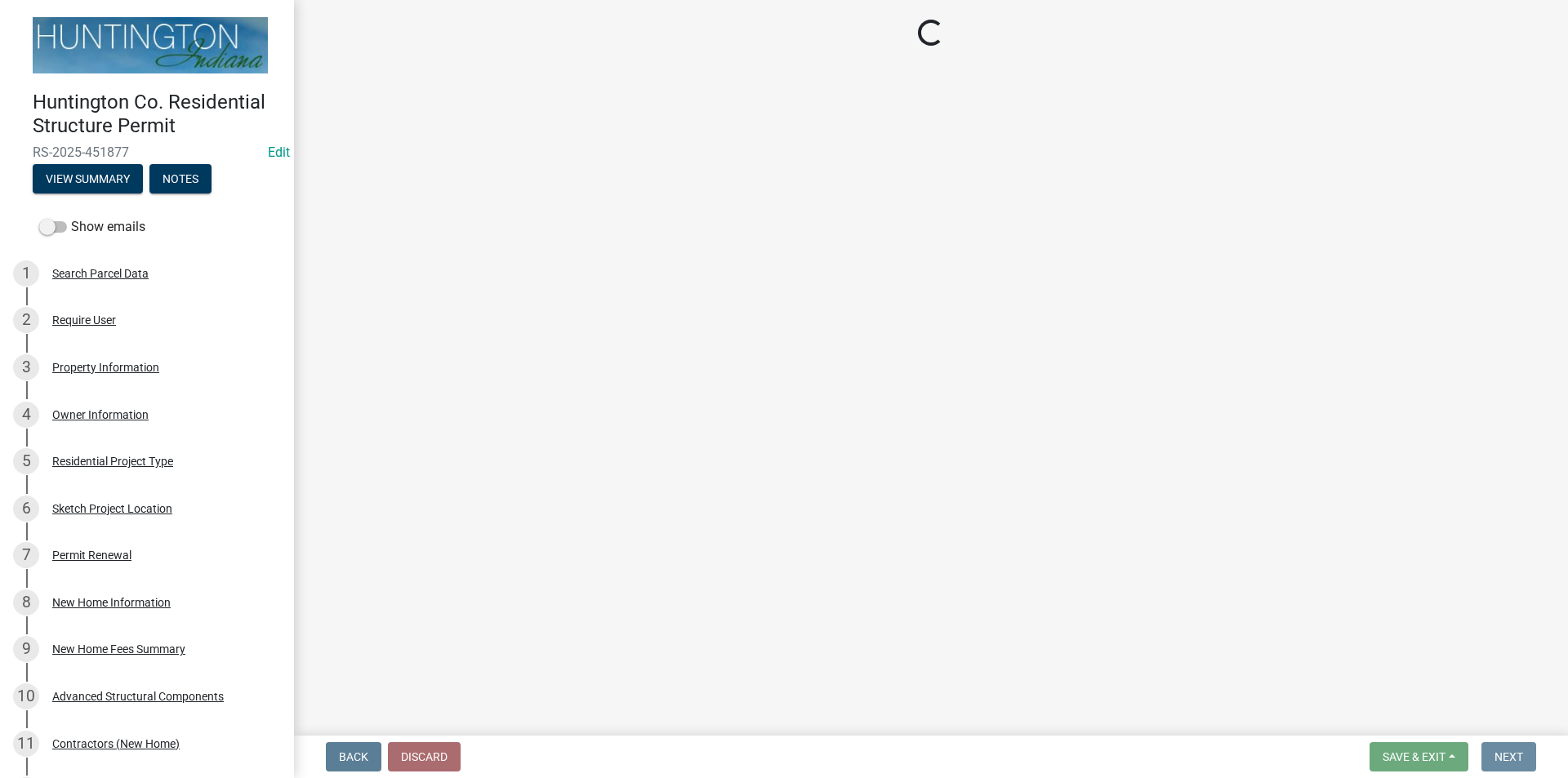
scroll to position [0, 0]
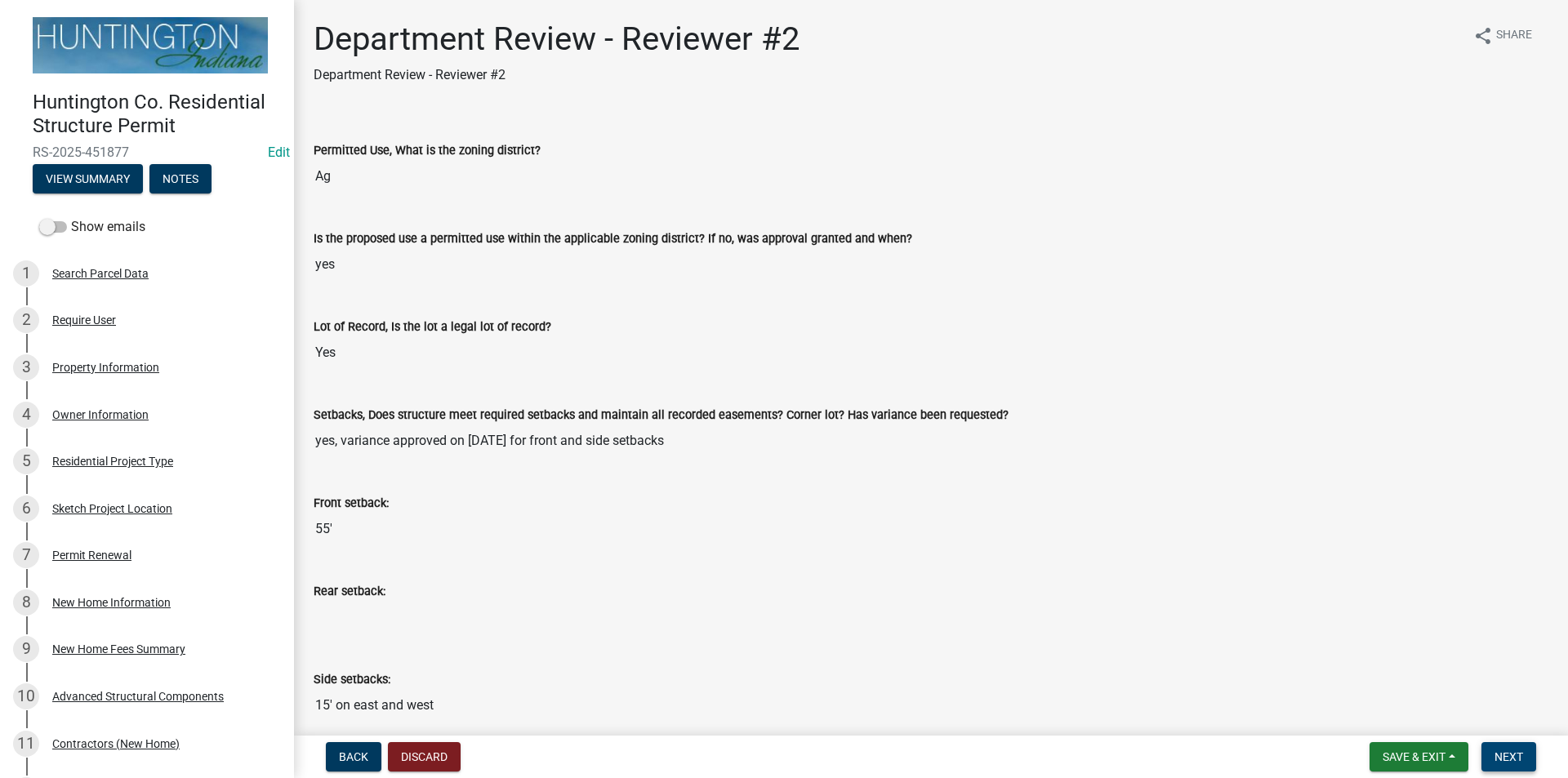
click at [1516, 760] on span "Next" at bounding box center [1508, 756] width 28 height 13
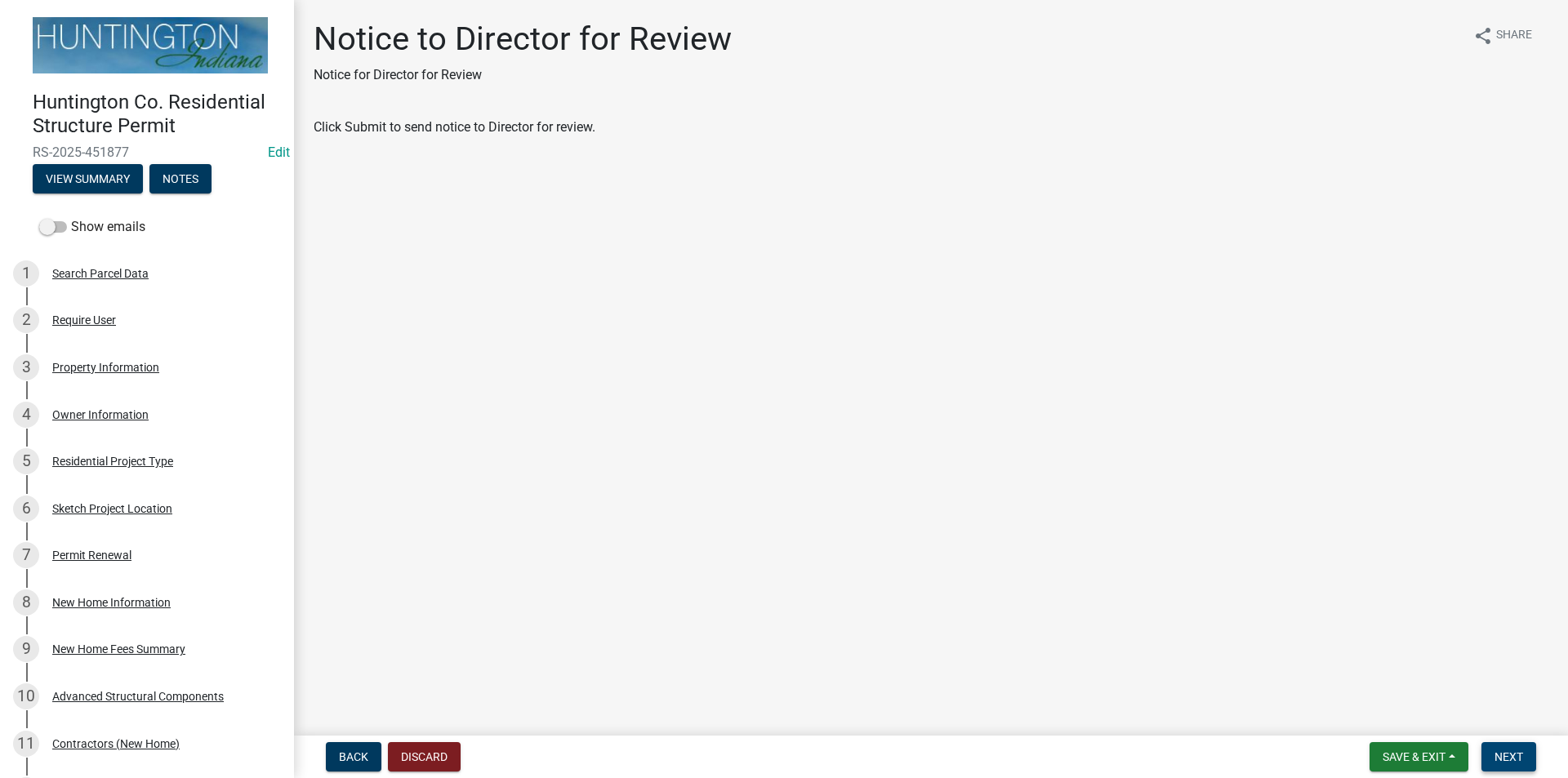
click at [1516, 760] on span "Next" at bounding box center [1508, 756] width 28 height 13
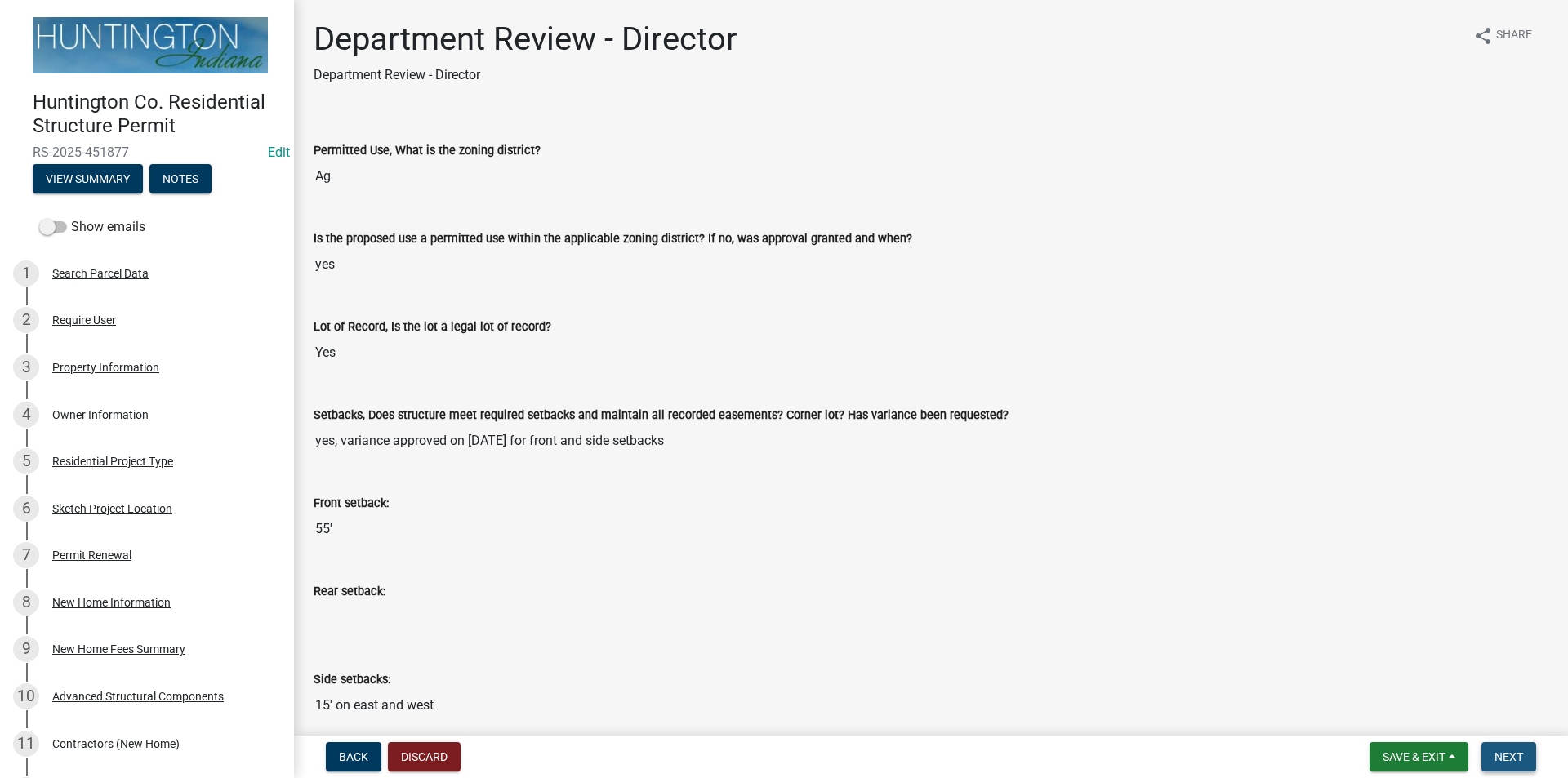
click at [1516, 760] on span "Next" at bounding box center [1508, 756] width 28 height 13
